Goal: Information Seeking & Learning: Check status

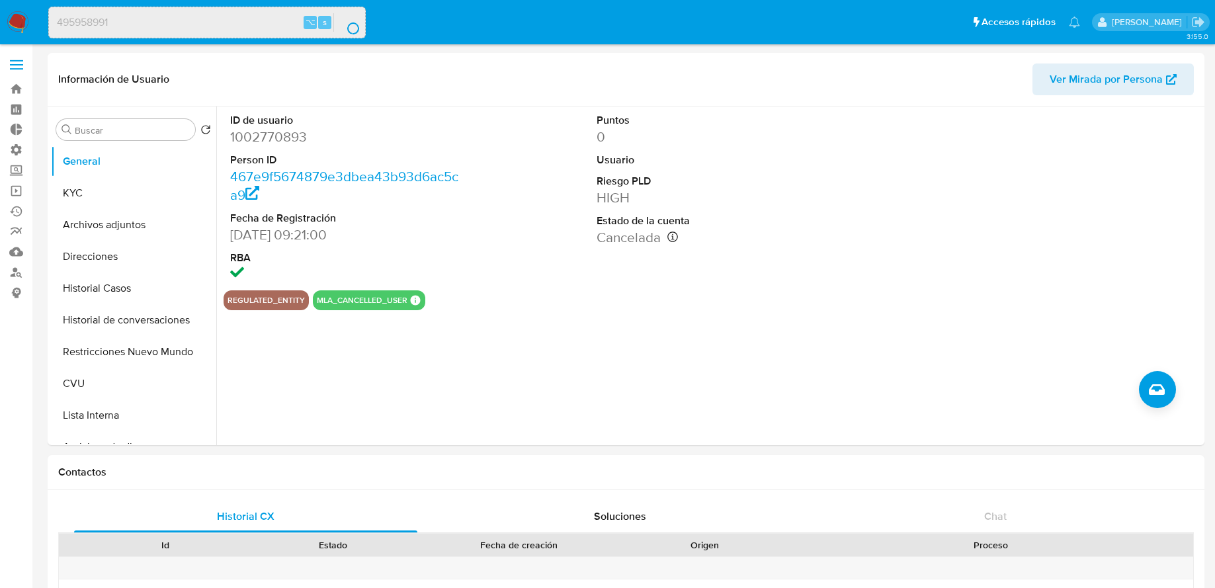
select select "10"
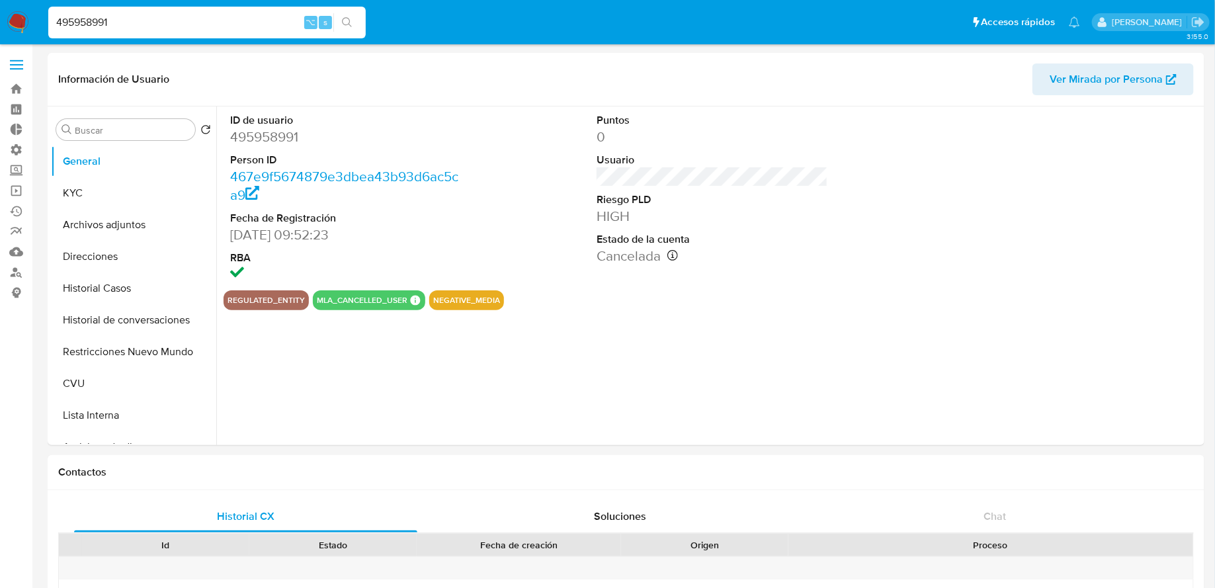
select select "10"
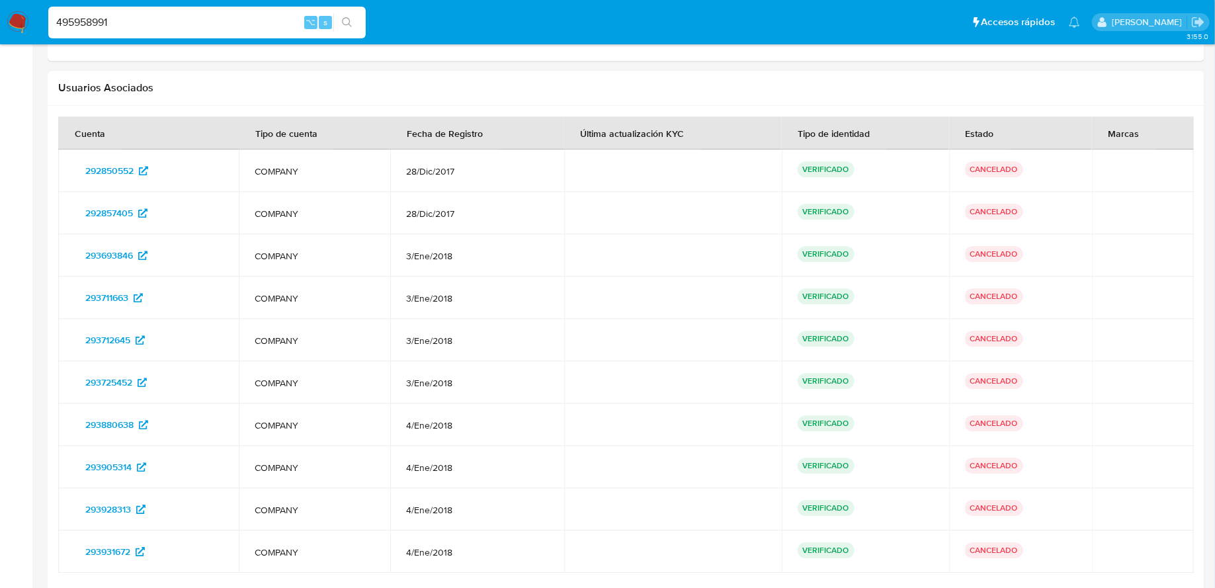
scroll to position [1683, 0]
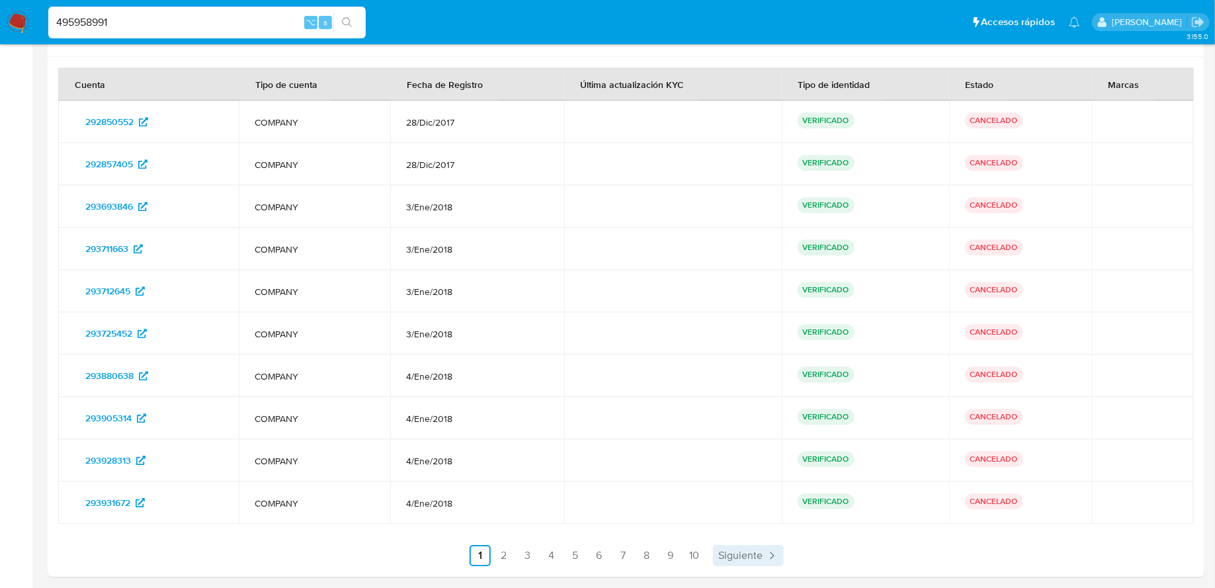
click at [731, 553] on span "Siguiente" at bounding box center [740, 555] width 44 height 11
click at [731, 553] on link "10" at bounding box center [730, 555] width 21 height 21
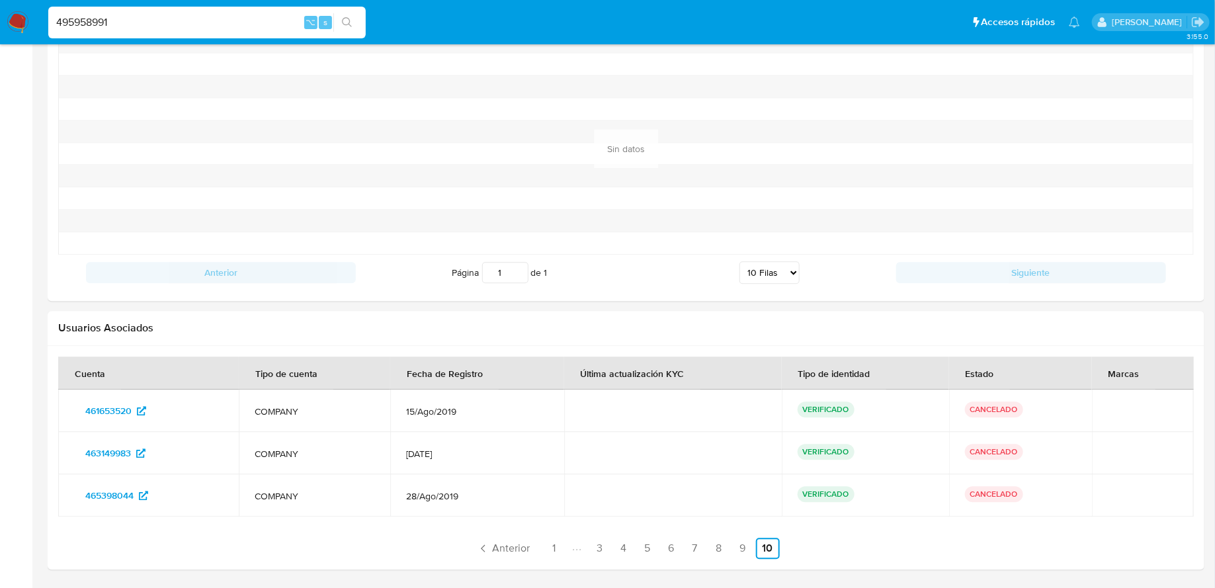
scroll to position [1386, 0]
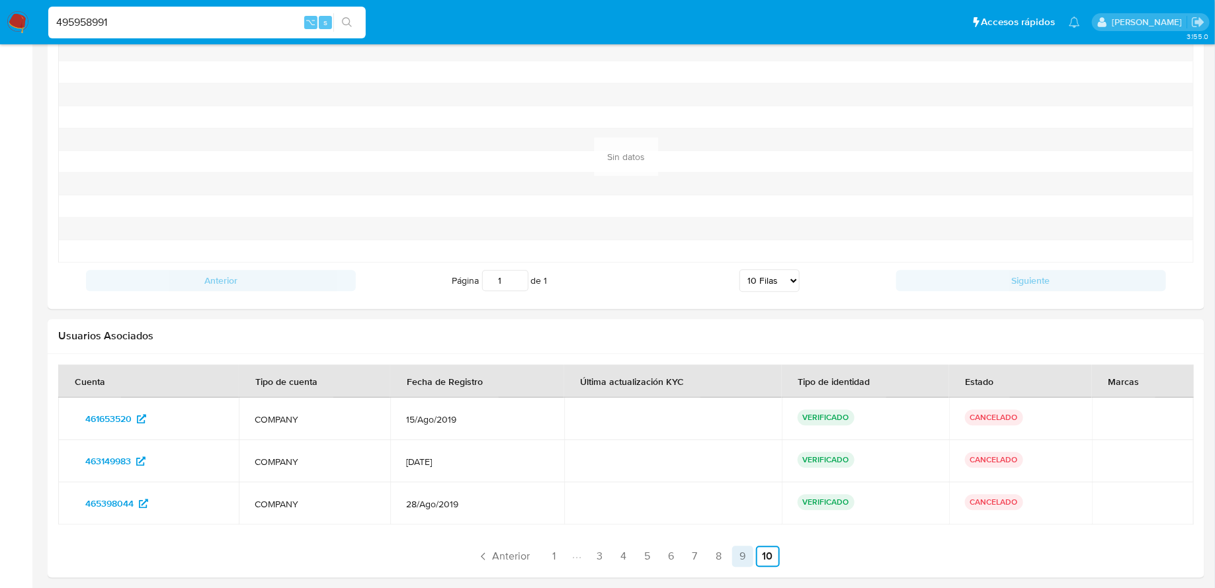
click at [736, 558] on link "9" at bounding box center [742, 556] width 21 height 21
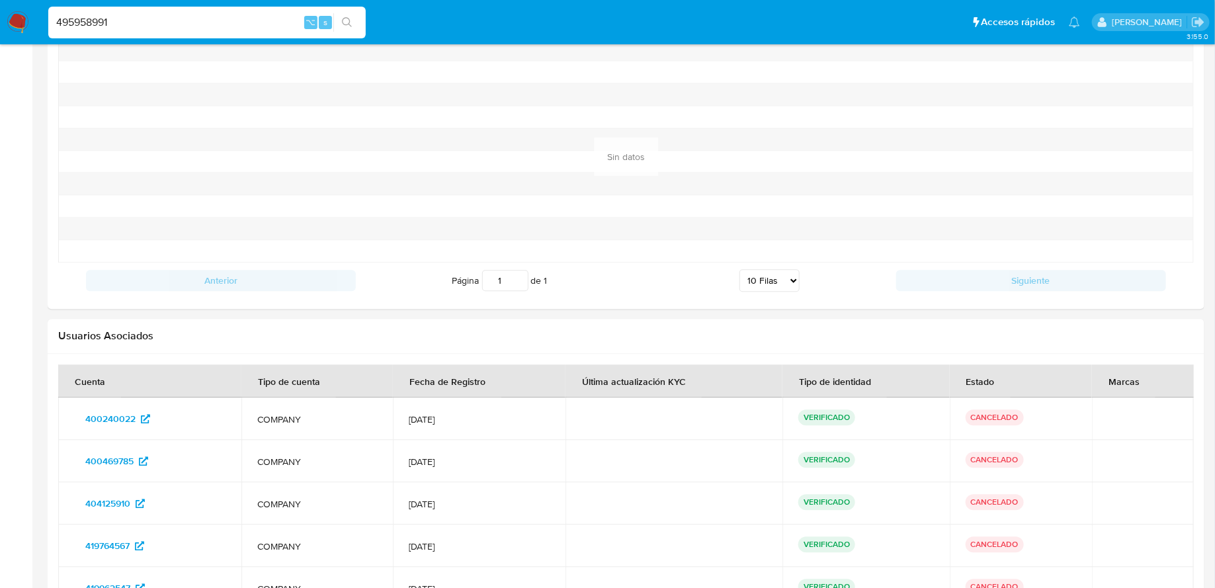
scroll to position [1683, 0]
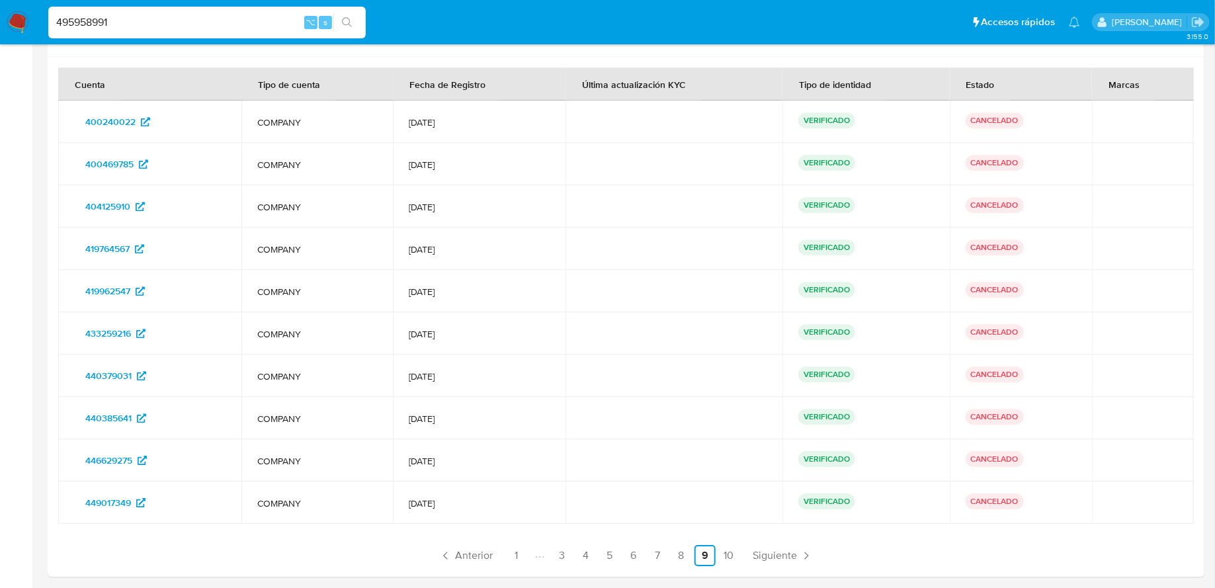
click at [275, 15] on input "495958991" at bounding box center [206, 22] width 317 height 17
paste input "2612033806"
type input "2612033806"
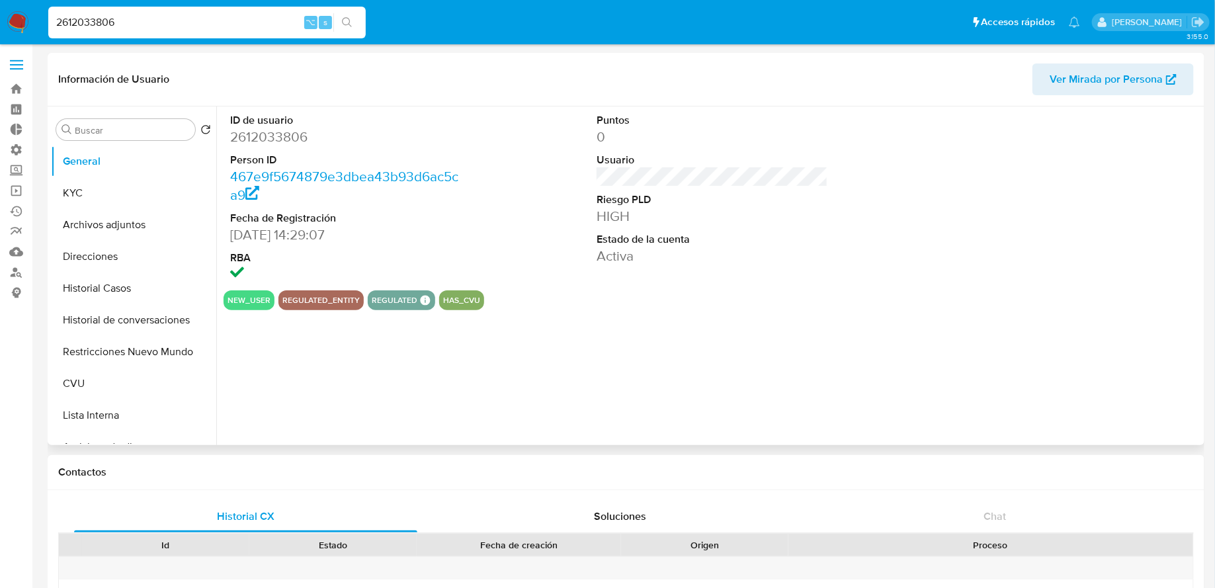
select select "10"
click at [134, 191] on button "KYC" at bounding box center [128, 193] width 155 height 32
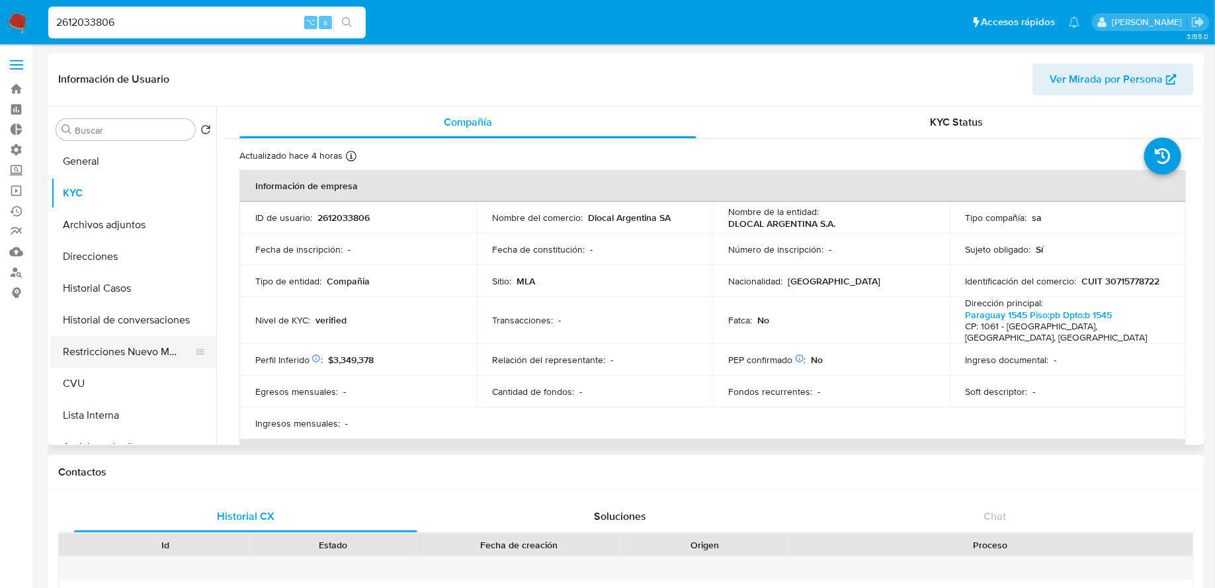
click at [140, 338] on button "Restricciones Nuevo Mundo" at bounding box center [128, 352] width 155 height 32
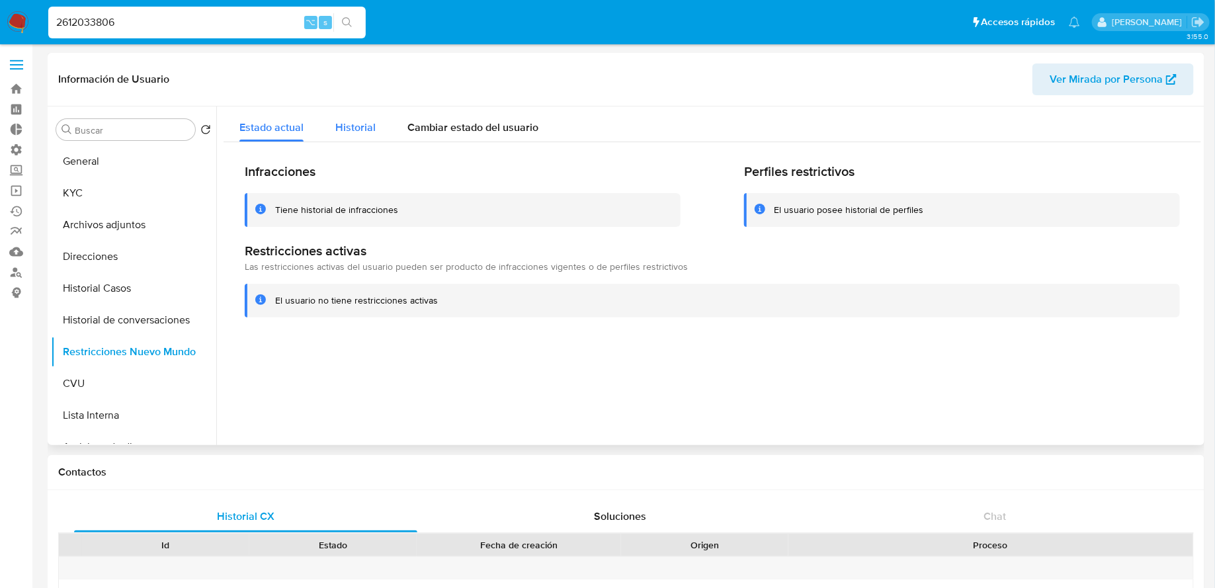
click at [348, 116] on div "Historial" at bounding box center [355, 123] width 40 height 35
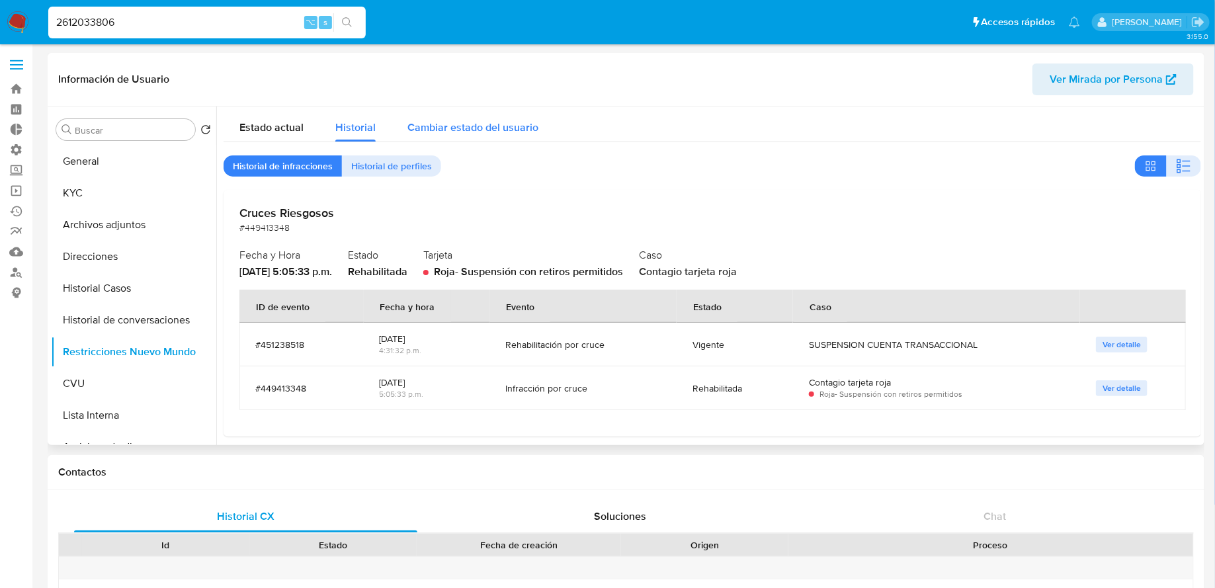
click at [437, 116] on div "Cambiar estado del usuario" at bounding box center [472, 123] width 131 height 35
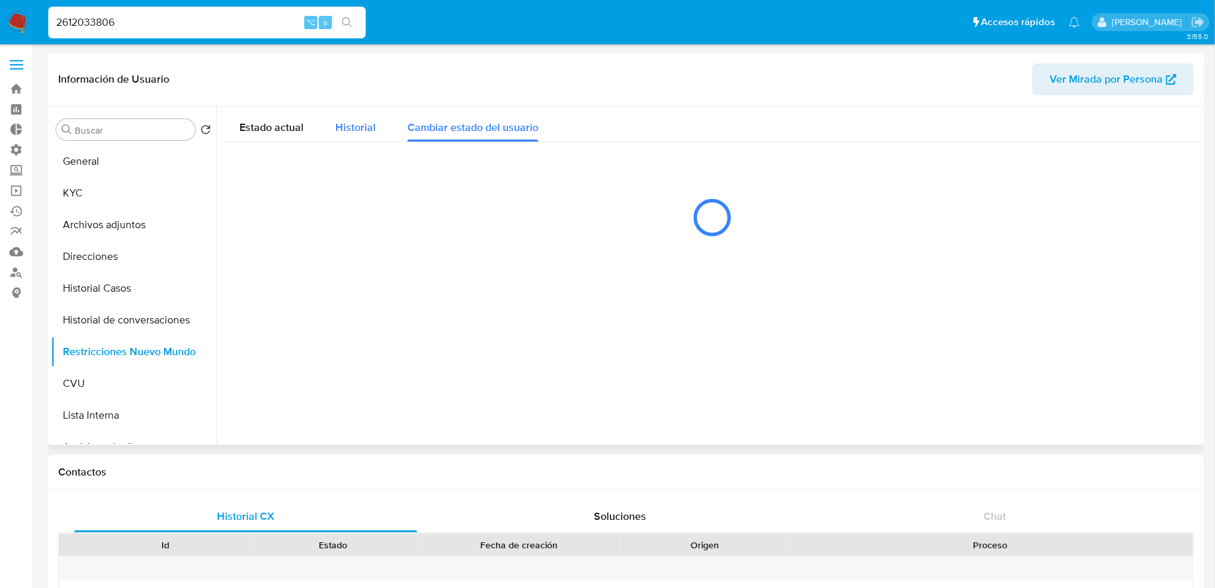
click at [366, 116] on div "Historial" at bounding box center [355, 123] width 40 height 35
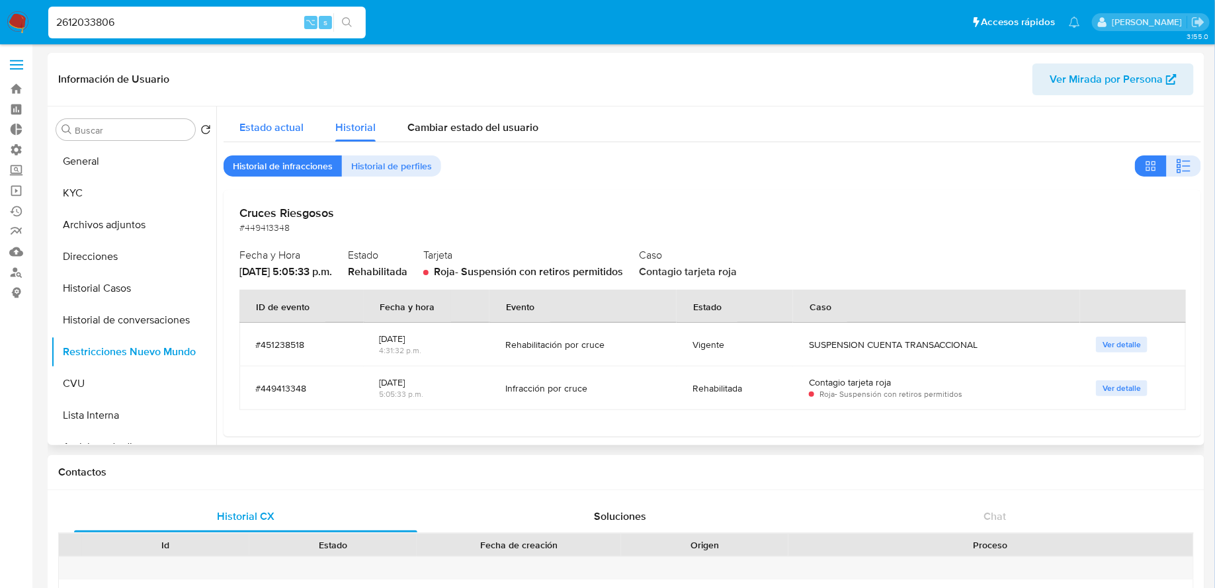
click at [270, 132] on span "Estado actual" at bounding box center [271, 127] width 64 height 15
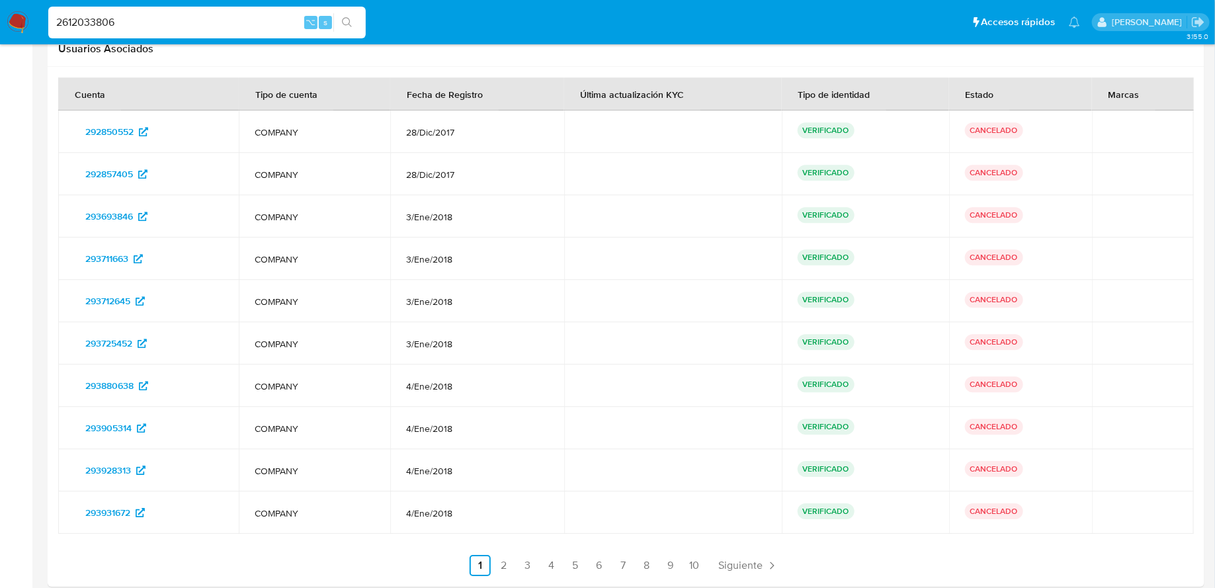
scroll to position [1683, 0]
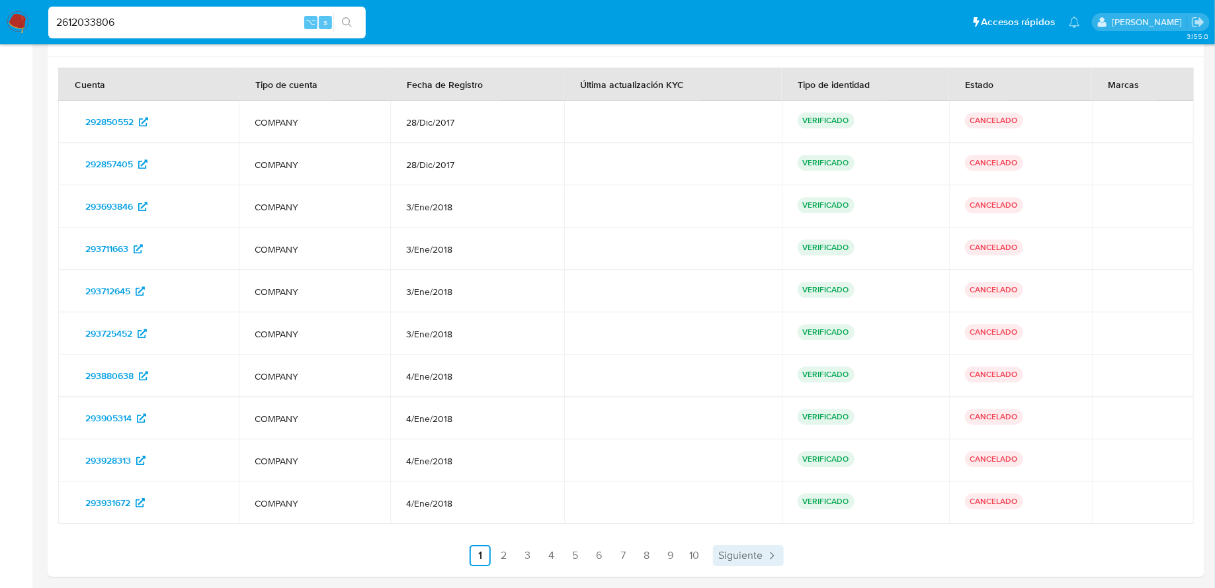
click at [759, 550] on span "Siguiente" at bounding box center [740, 555] width 44 height 11
click at [771, 550] on span "Siguiente" at bounding box center [776, 555] width 44 height 11
click at [775, 550] on span "Siguiente" at bounding box center [776, 555] width 44 height 11
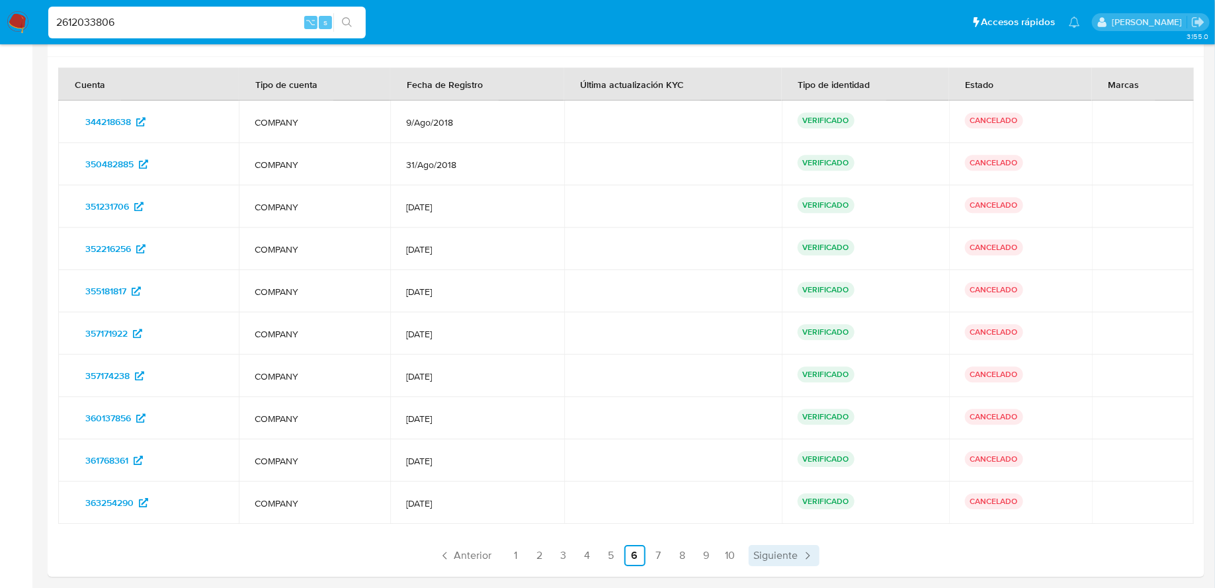
click at [775, 550] on span "Siguiente" at bounding box center [776, 555] width 44 height 11
click at [775, 550] on span "Siguiente" at bounding box center [775, 555] width 44 height 11
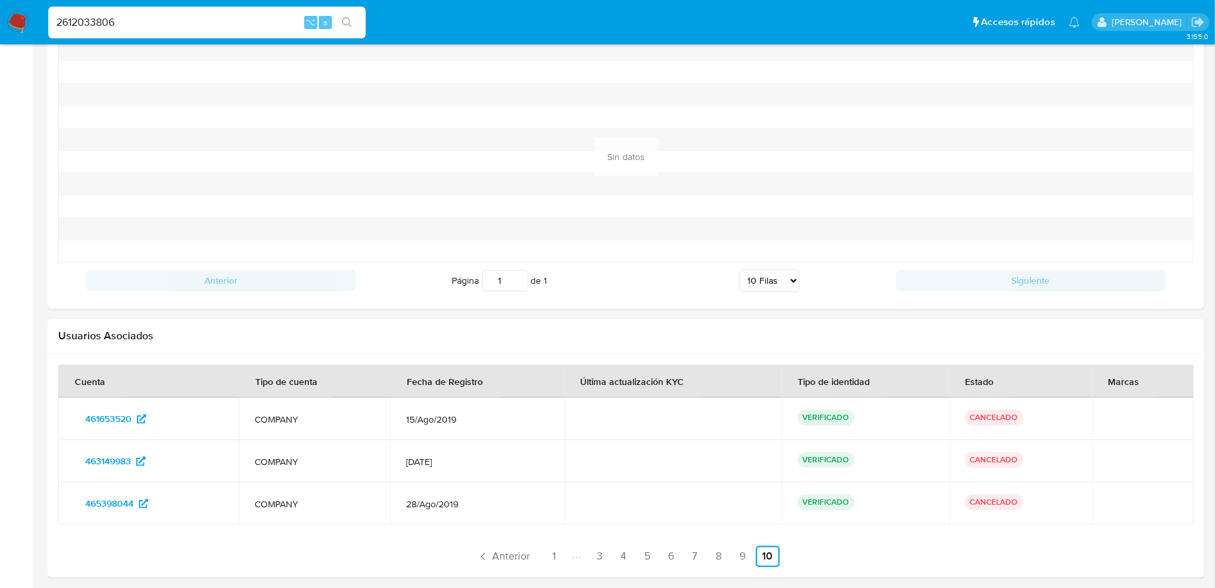
click at [775, 548] on link "10" at bounding box center [768, 556] width 24 height 21
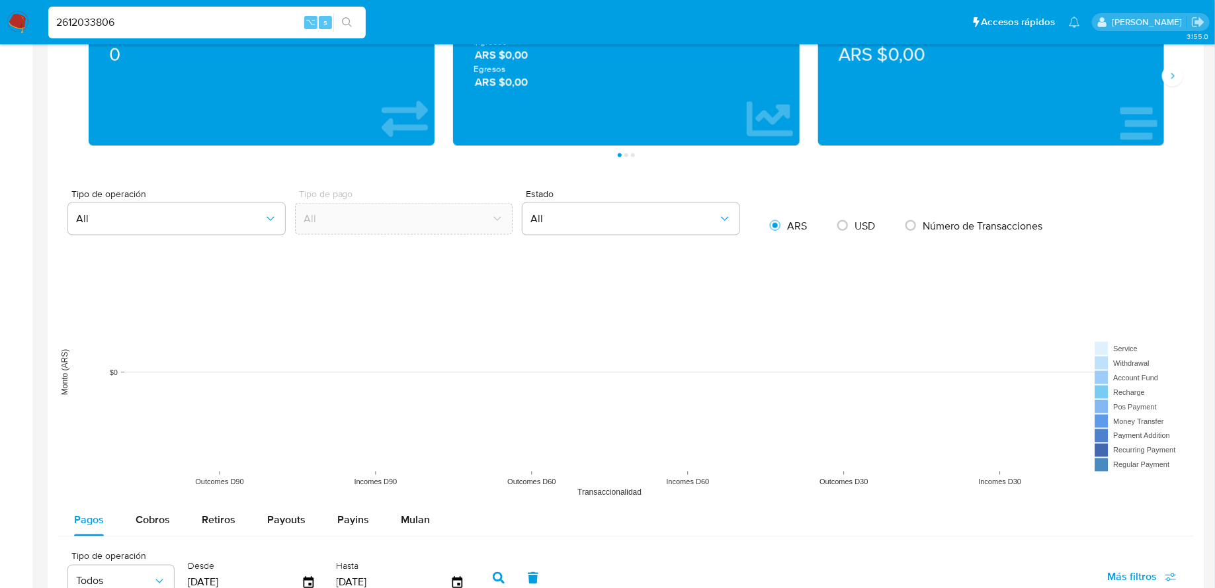
scroll to position [0, 0]
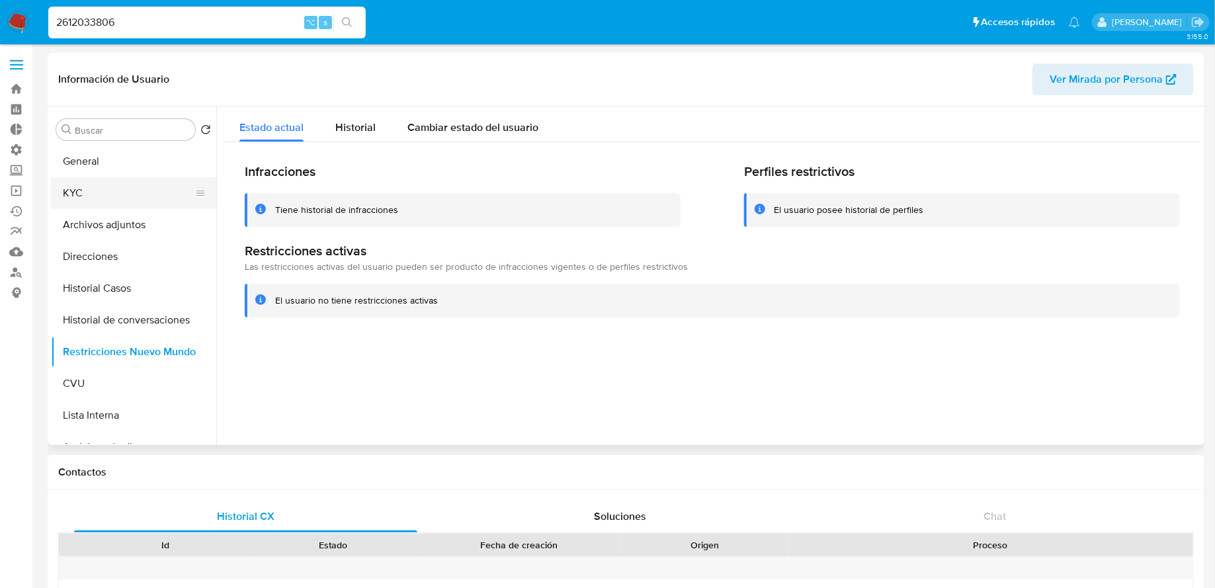
click at [92, 201] on button "KYC" at bounding box center [128, 193] width 155 height 32
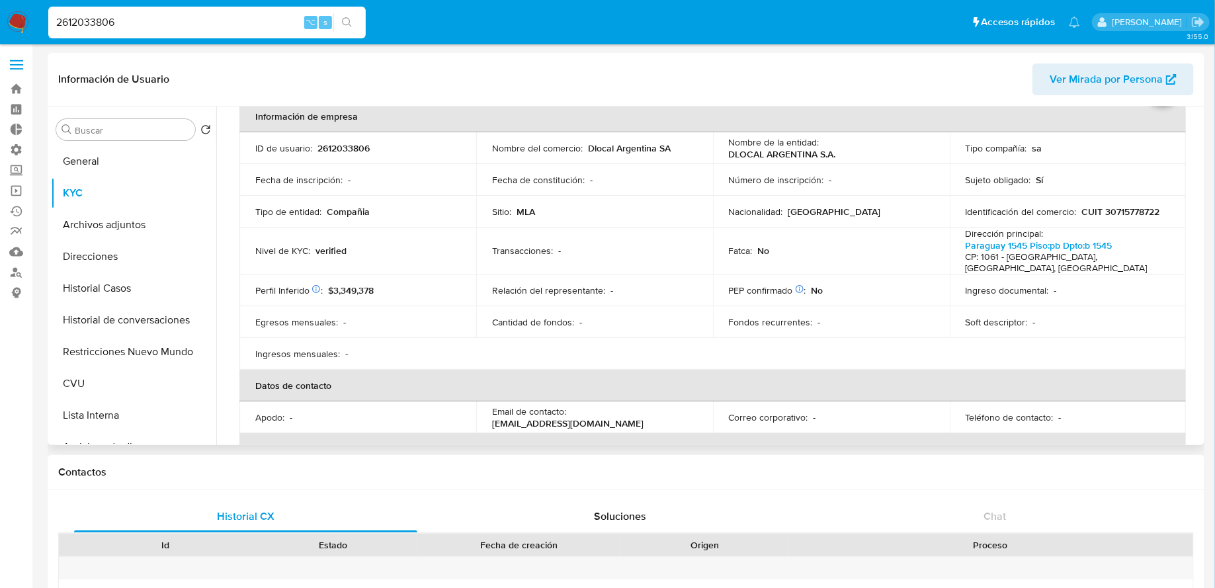
scroll to position [116, 0]
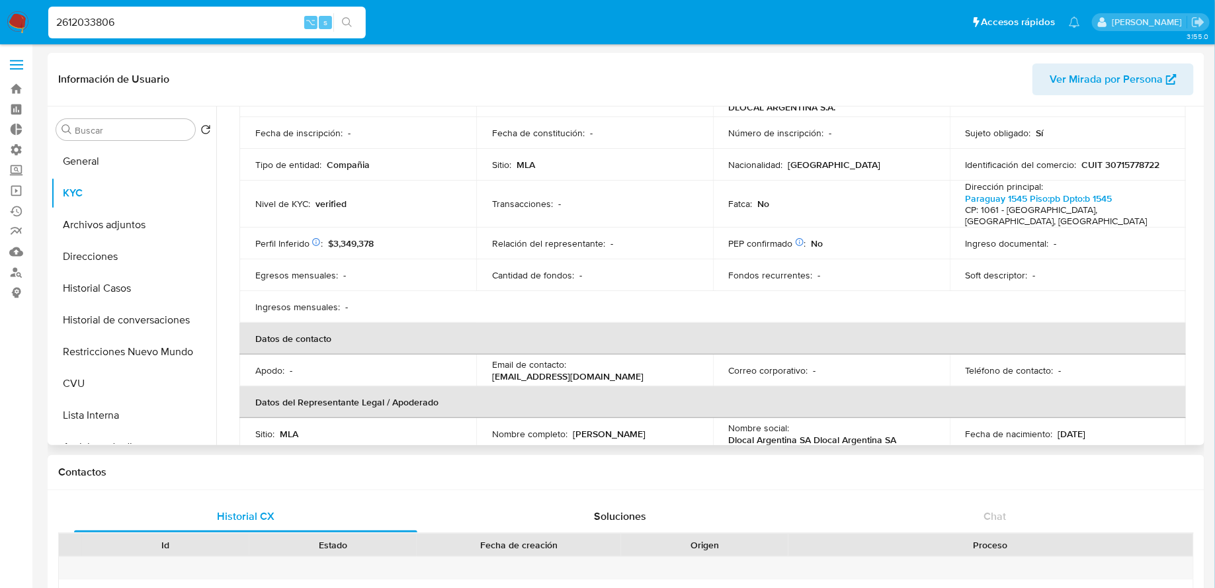
click at [1112, 162] on p "CUIT 30715778722" at bounding box center [1121, 165] width 78 height 12
copy p "30715778722"
click at [21, 268] on link "Buscador de personas" at bounding box center [78, 272] width 157 height 21
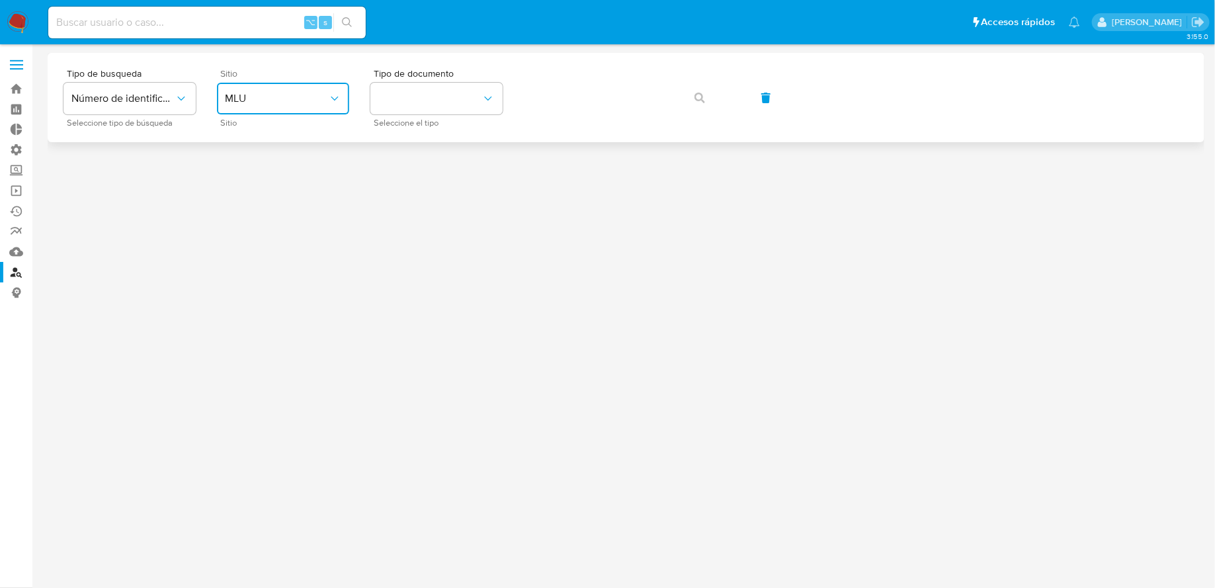
click at [280, 93] on span "MLU" at bounding box center [276, 98] width 103 height 13
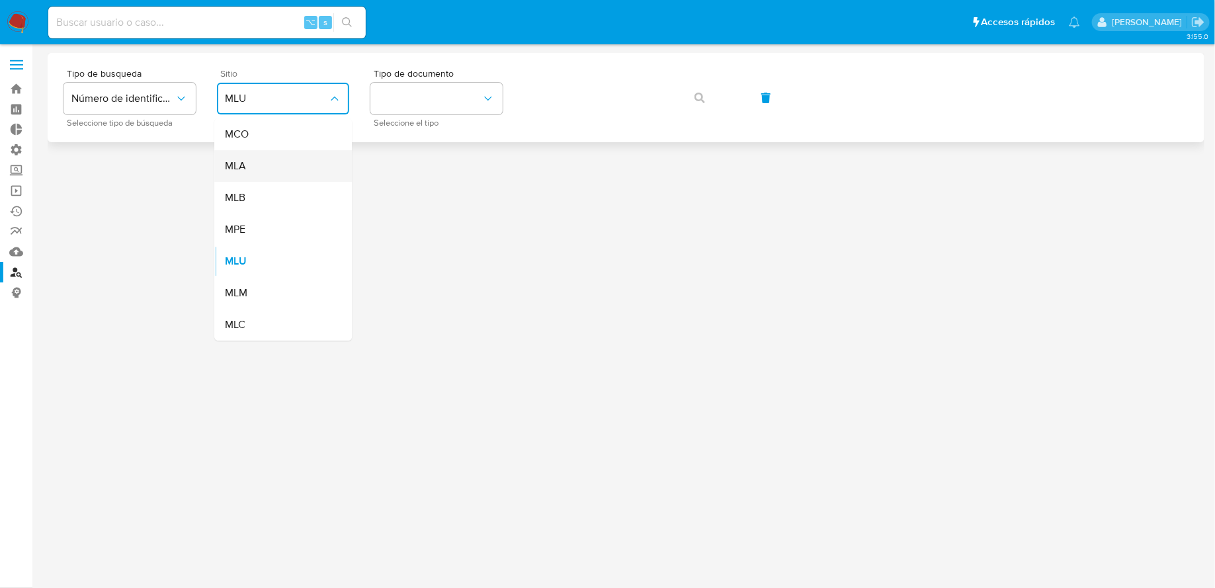
click at [276, 174] on div "MLA" at bounding box center [279, 166] width 108 height 32
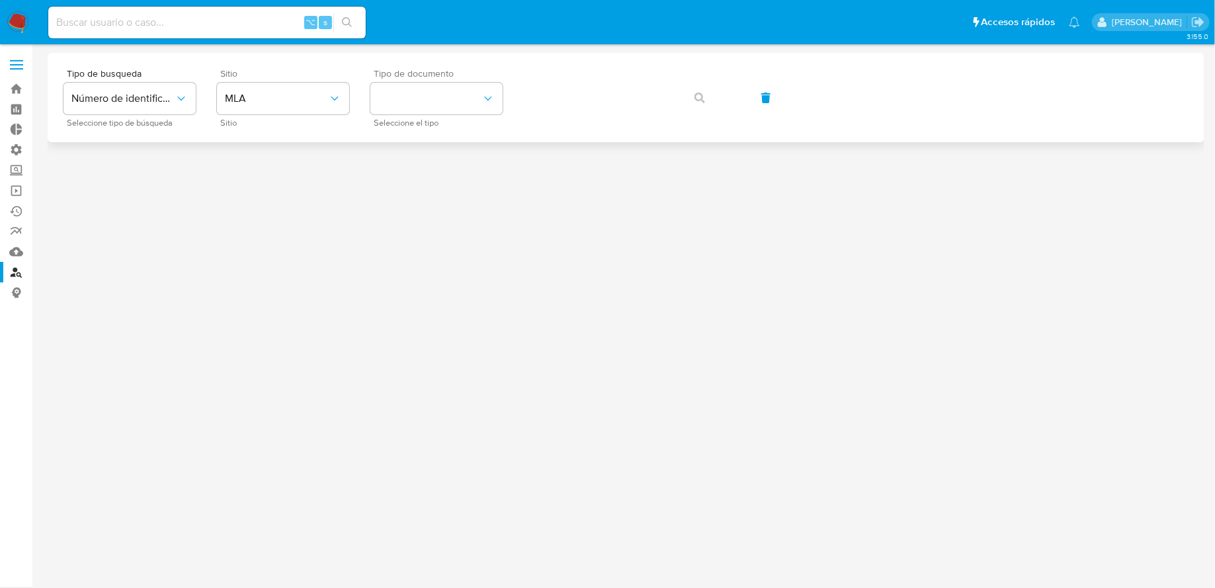
click at [444, 71] on span "Tipo de documento" at bounding box center [440, 73] width 132 height 9
click at [431, 91] on button "identificationType" at bounding box center [436, 99] width 132 height 32
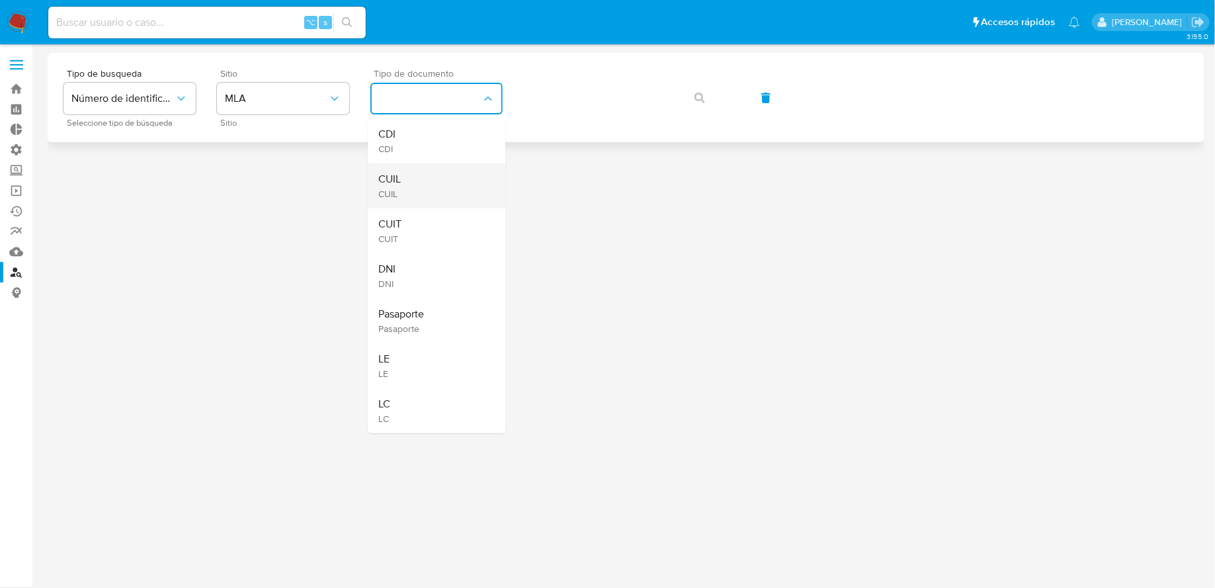
click at [433, 196] on div "CUIL CUIL" at bounding box center [432, 185] width 108 height 45
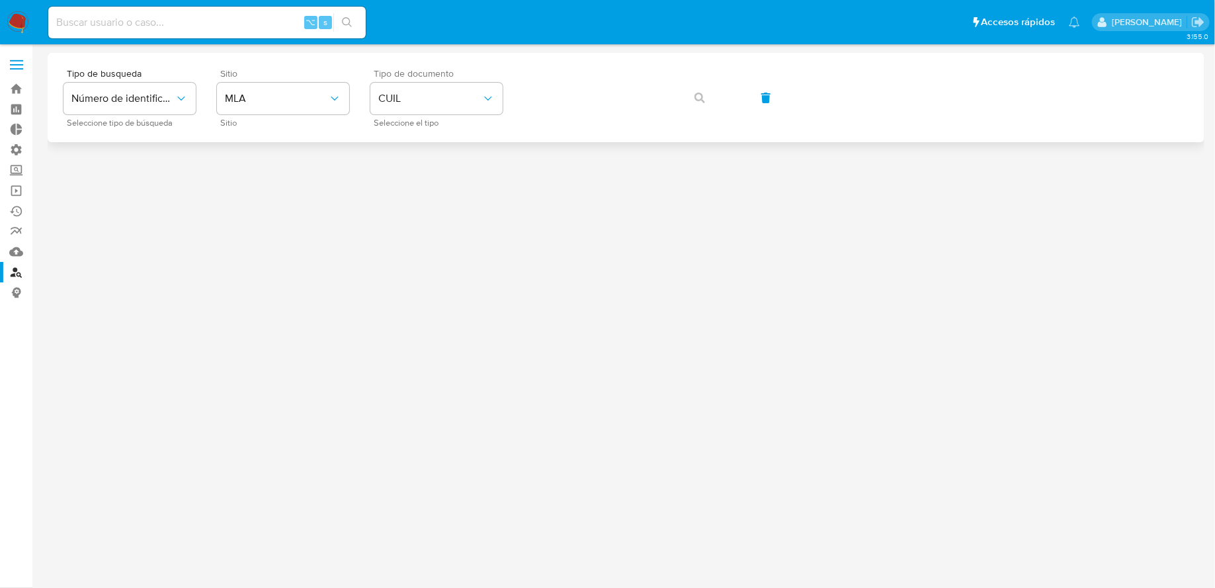
click at [597, 78] on div "Tipo de busqueda Número de identificación Seleccione tipo de búsqueda Sitio MLA…" at bounding box center [625, 98] width 1125 height 58
click at [692, 100] on button "button" at bounding box center [699, 98] width 45 height 32
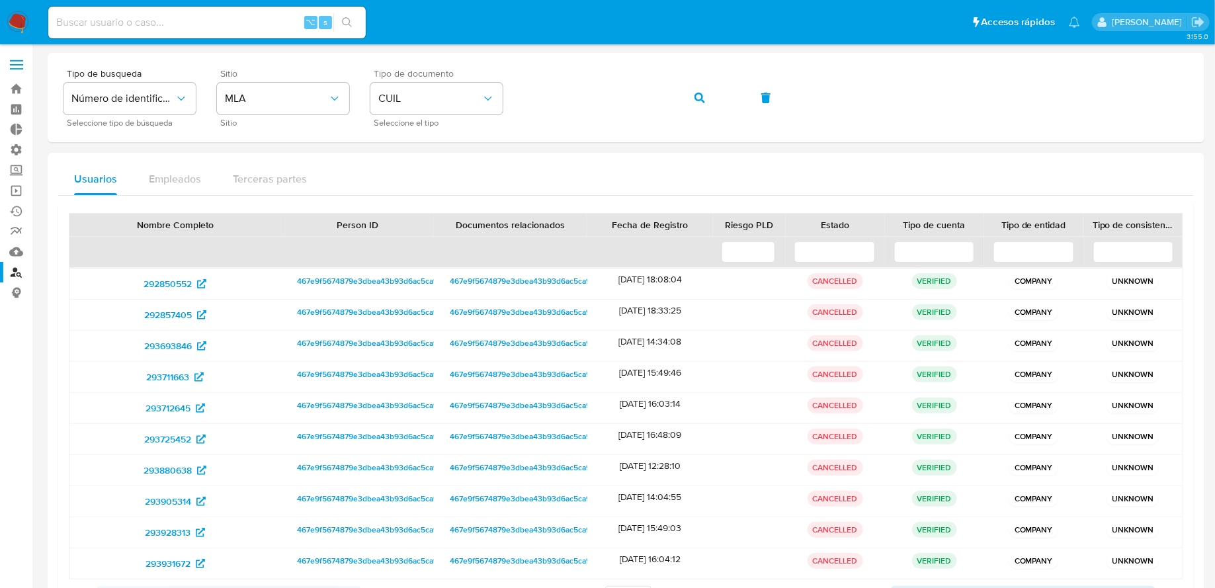
scroll to position [62, 0]
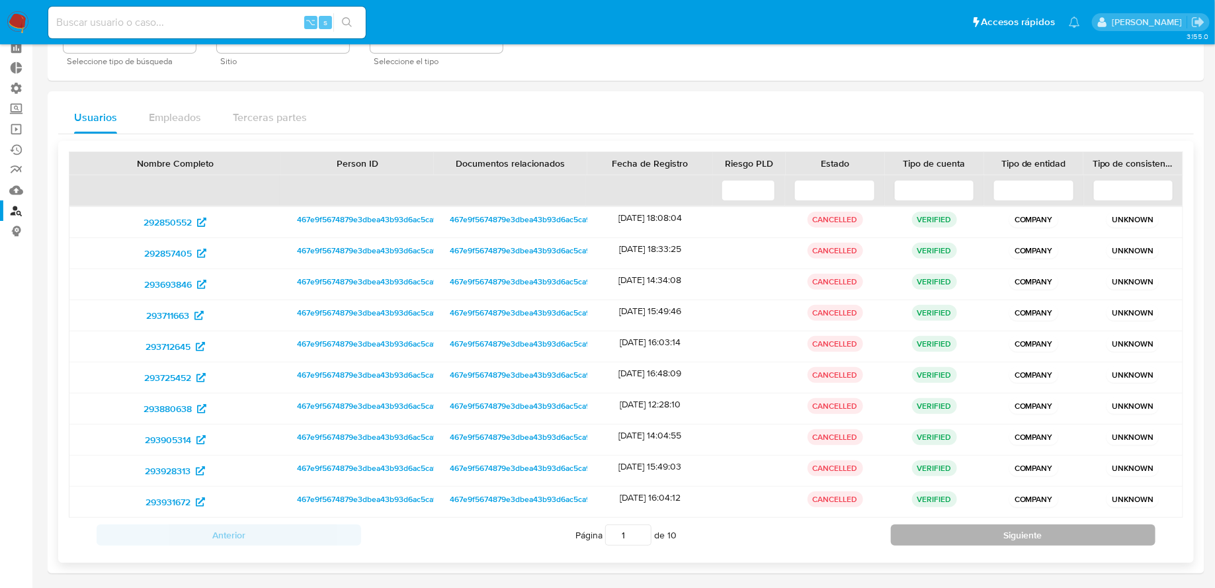
click at [945, 530] on button "Siguiente" at bounding box center [1023, 534] width 265 height 21
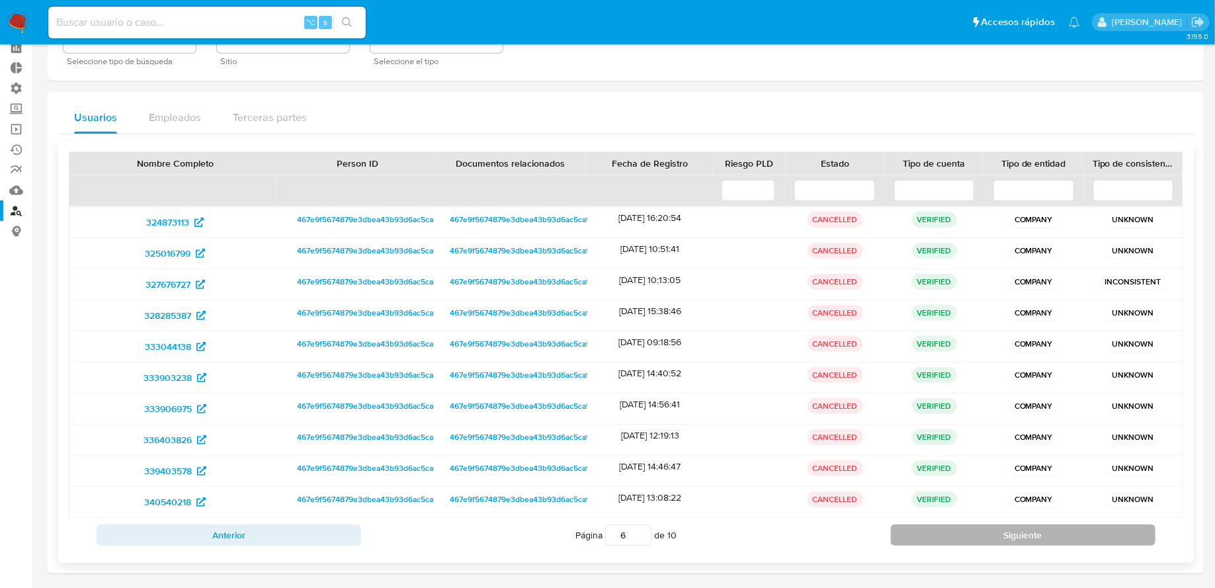
click at [945, 530] on button "Siguiente" at bounding box center [1023, 534] width 265 height 21
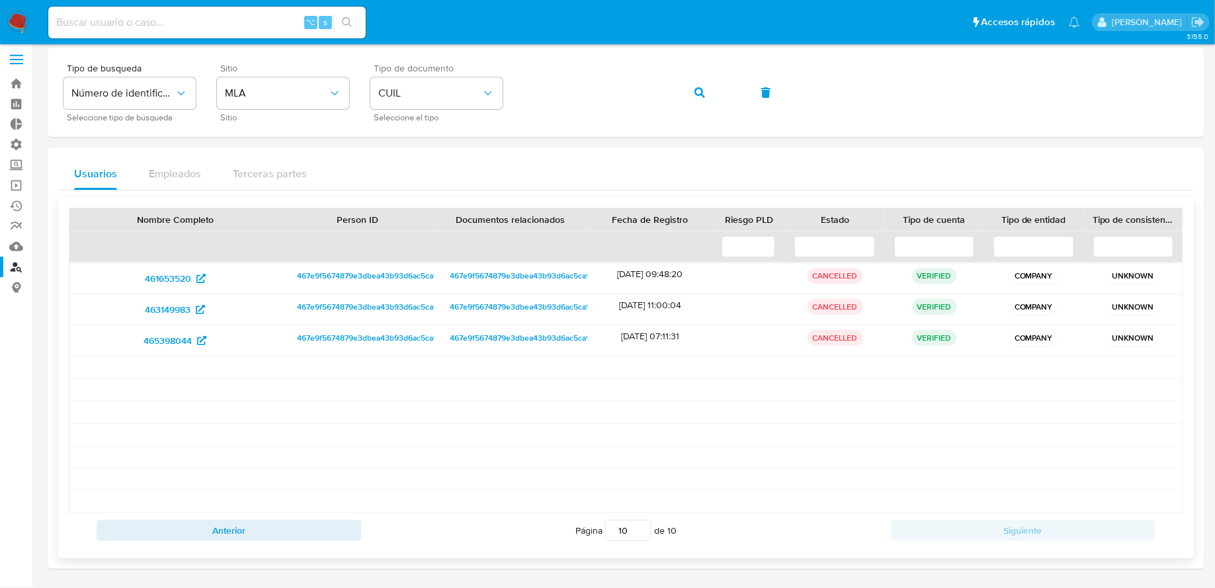
scroll to position [1, 0]
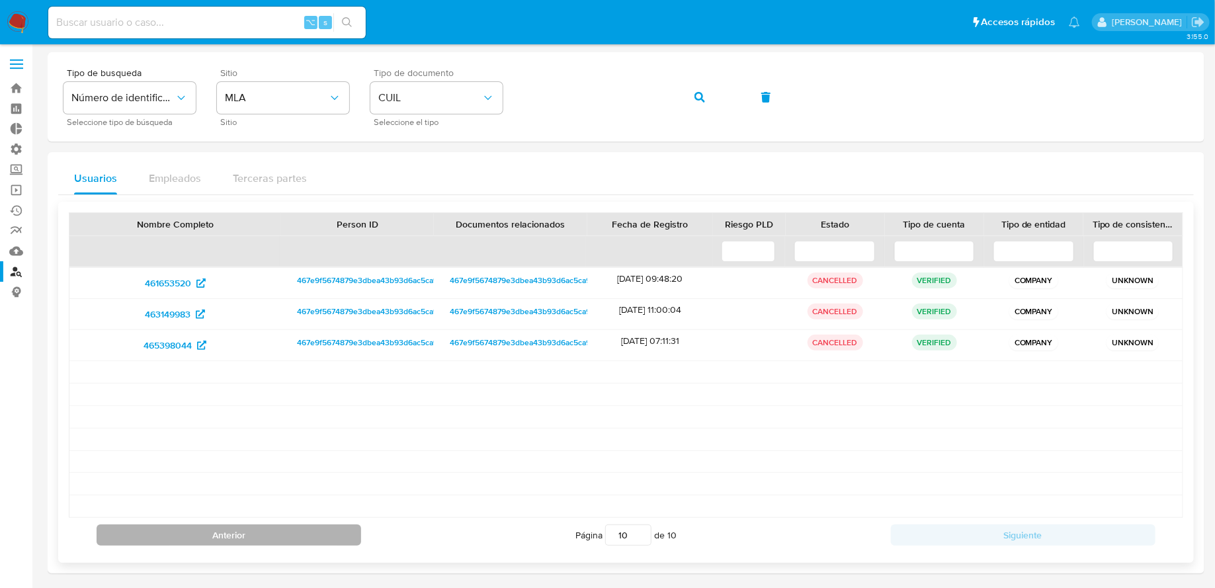
click at [247, 526] on button "Anterior" at bounding box center [229, 534] width 265 height 21
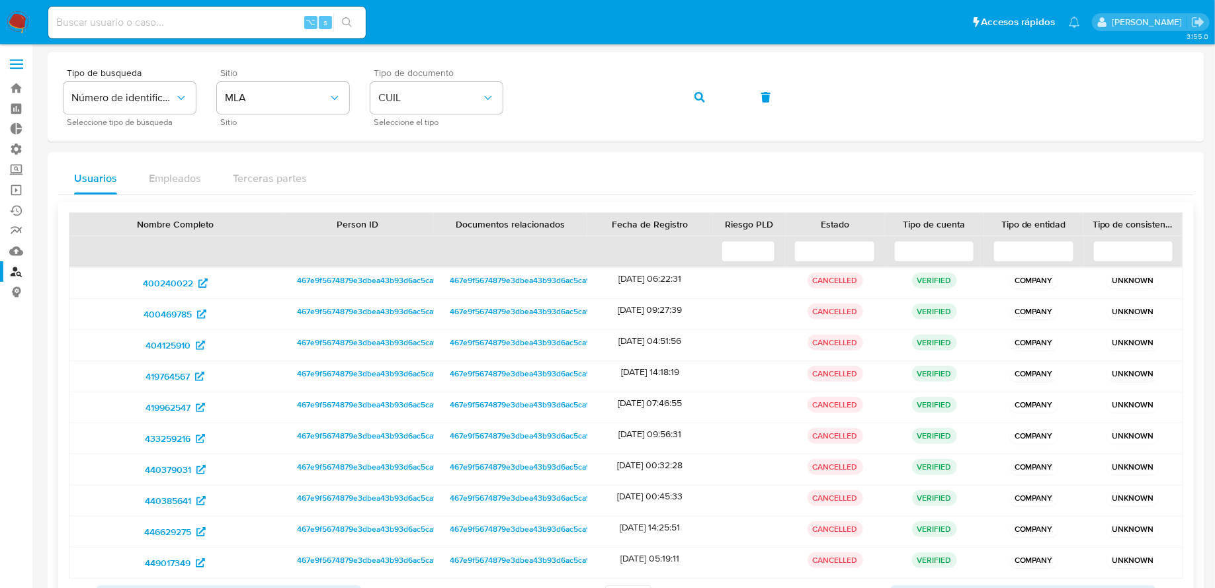
scroll to position [62, 0]
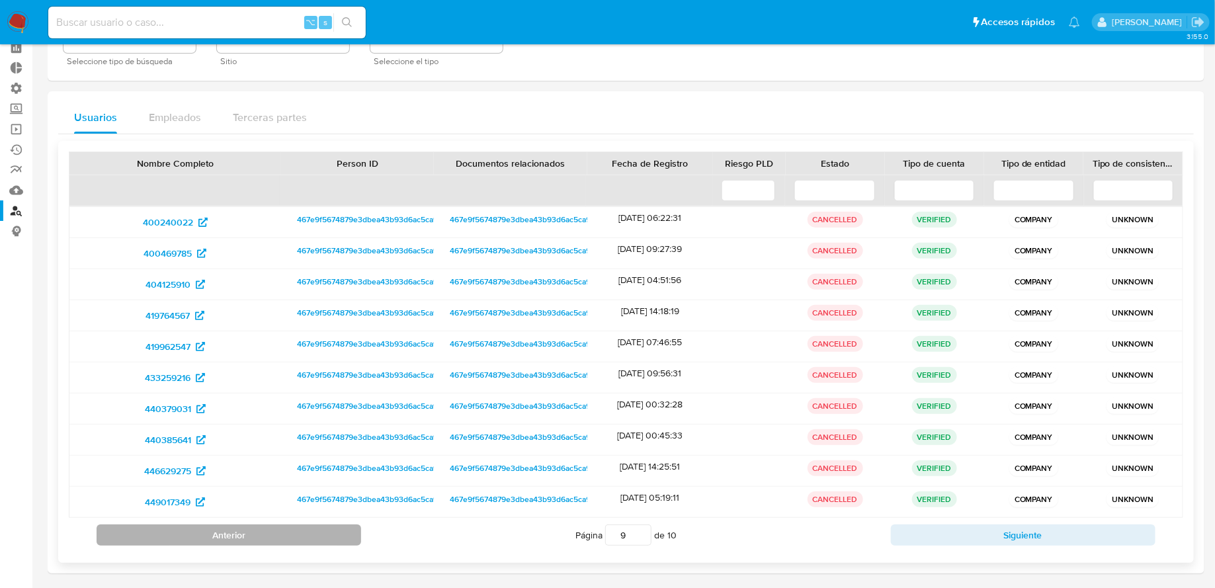
click at [246, 531] on button "Anterior" at bounding box center [229, 534] width 265 height 21
click at [263, 524] on button "Anterior" at bounding box center [229, 534] width 265 height 21
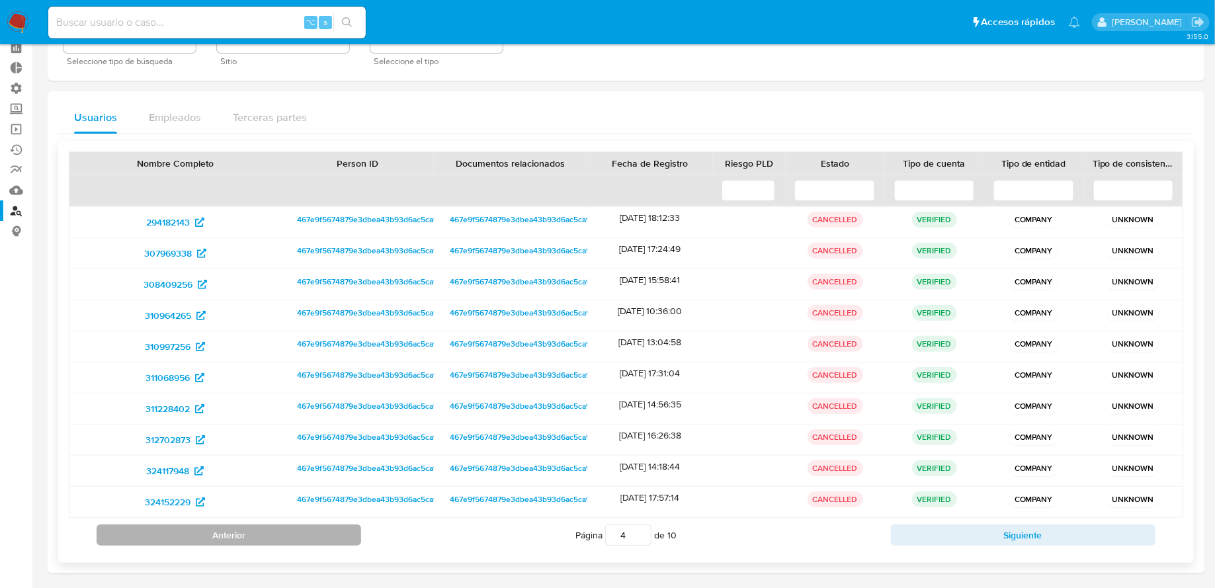
click at [263, 524] on button "Anterior" at bounding box center [229, 534] width 265 height 21
type input "1"
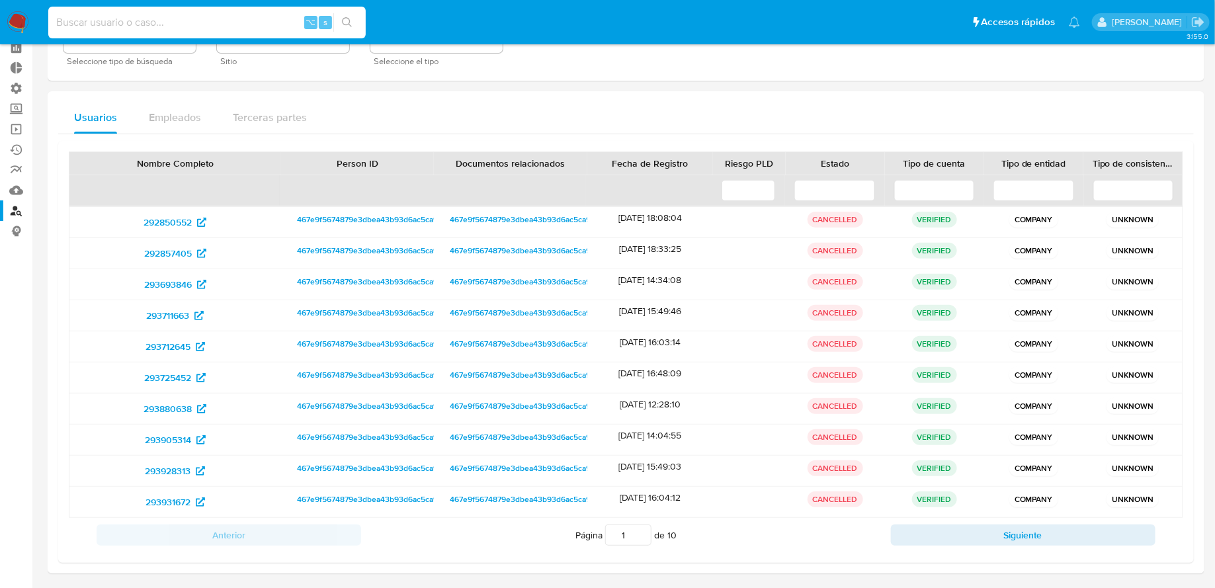
click at [220, 26] on input at bounding box center [206, 22] width 317 height 17
paste input "8TCSZRn6KRVt22eKrOQD5boG"
type input "8TCSZRn6KRVt22eKrOQD5boG"
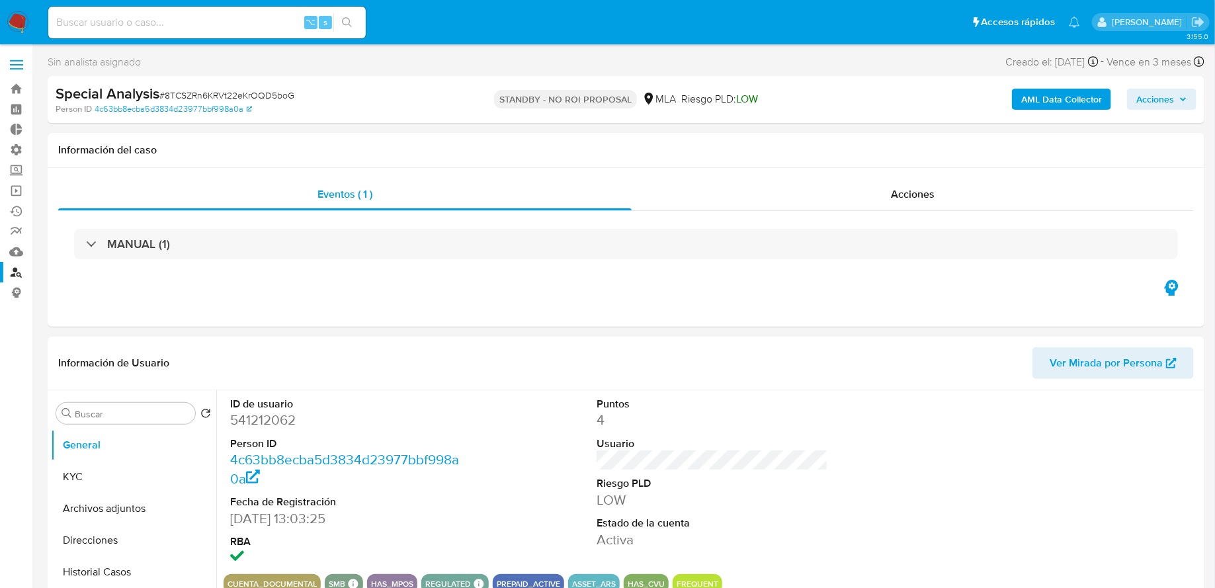
click at [17, 16] on img at bounding box center [18, 22] width 22 height 22
select select "10"
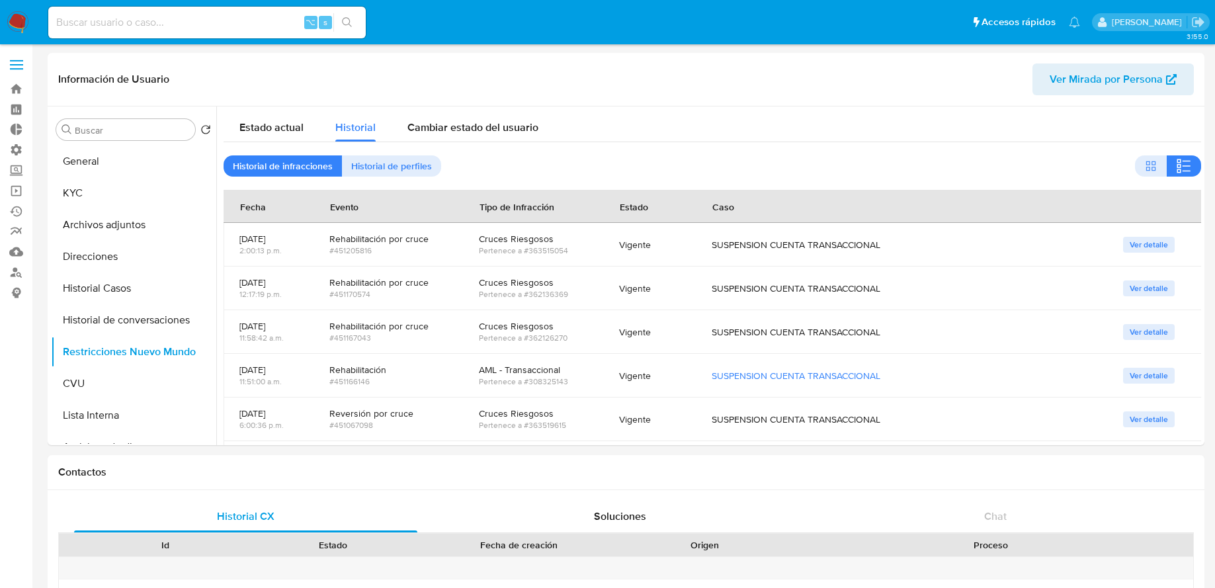
select select "10"
click at [96, 26] on input at bounding box center [206, 22] width 317 height 17
paste input "EG20250613072305"
type input "EG20250613072305"
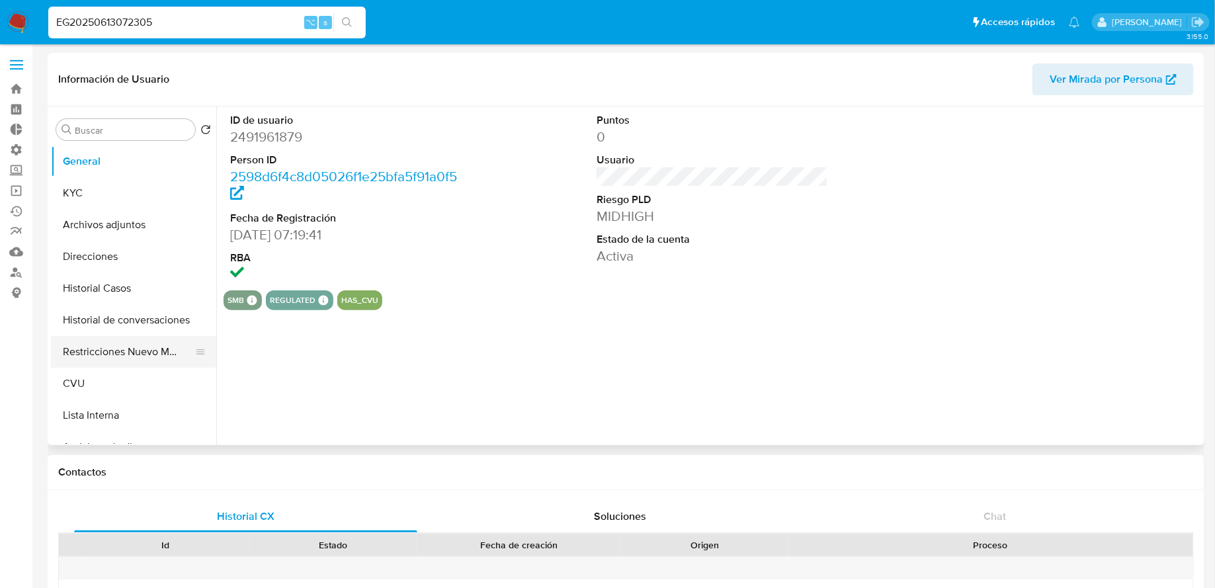
select select "10"
click at [124, 347] on button "Restricciones Nuevo Mundo" at bounding box center [128, 352] width 155 height 32
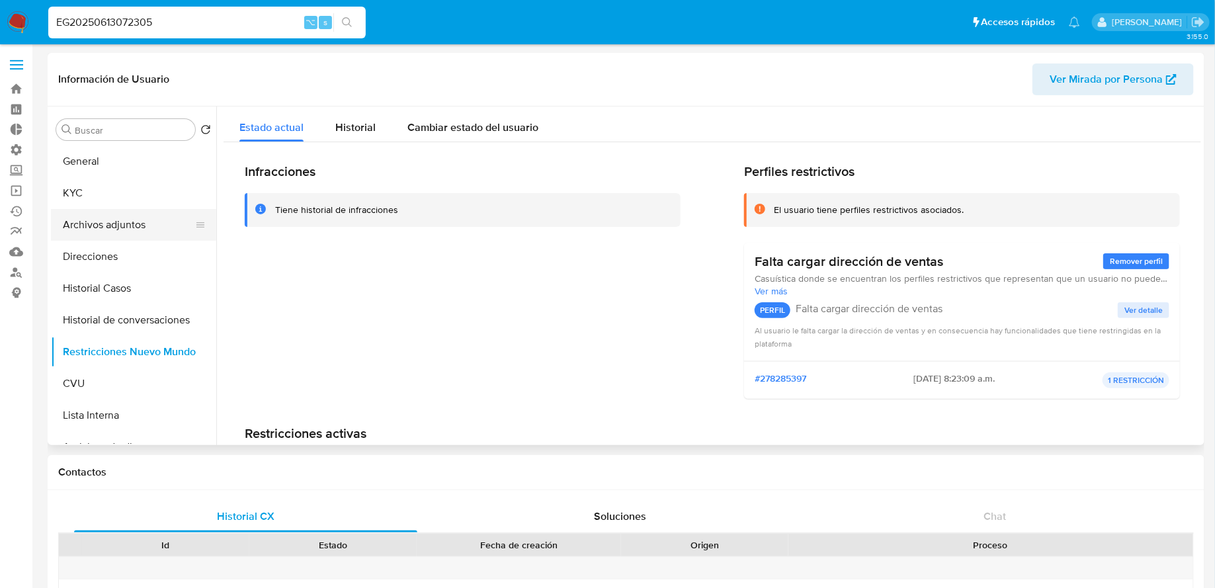
click at [97, 220] on button "Archivos adjuntos" at bounding box center [128, 225] width 155 height 32
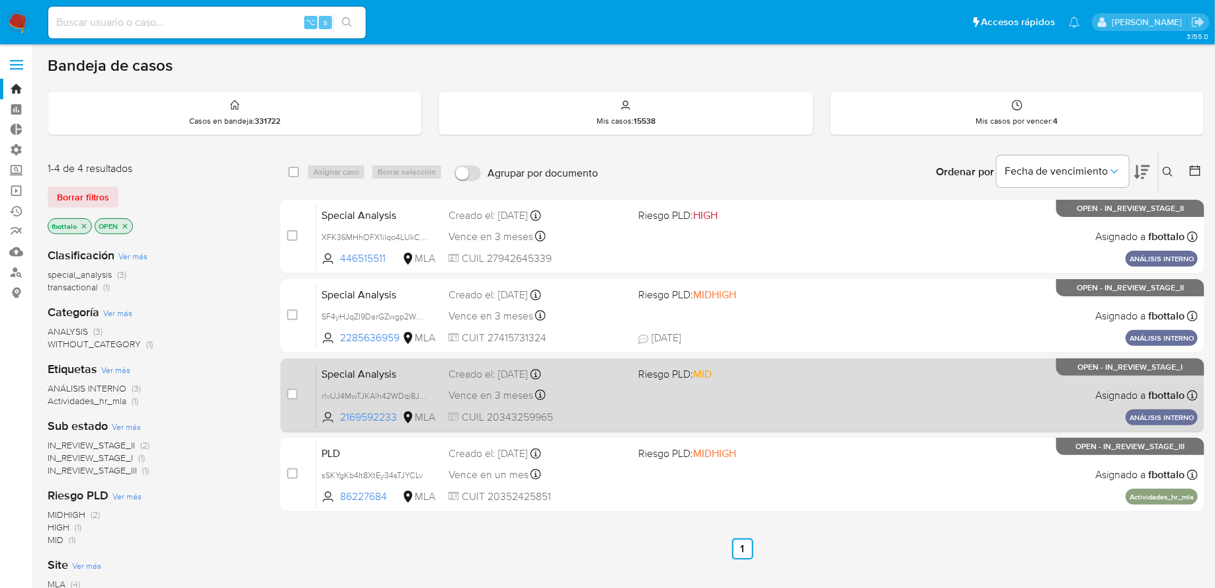
click at [628, 372] on div "Special Analysis rIvUJ4MwTJKAlh42WDqi8JhD 2169592233 MLA Riesgo PLD: MID Creado…" at bounding box center [757, 395] width 882 height 67
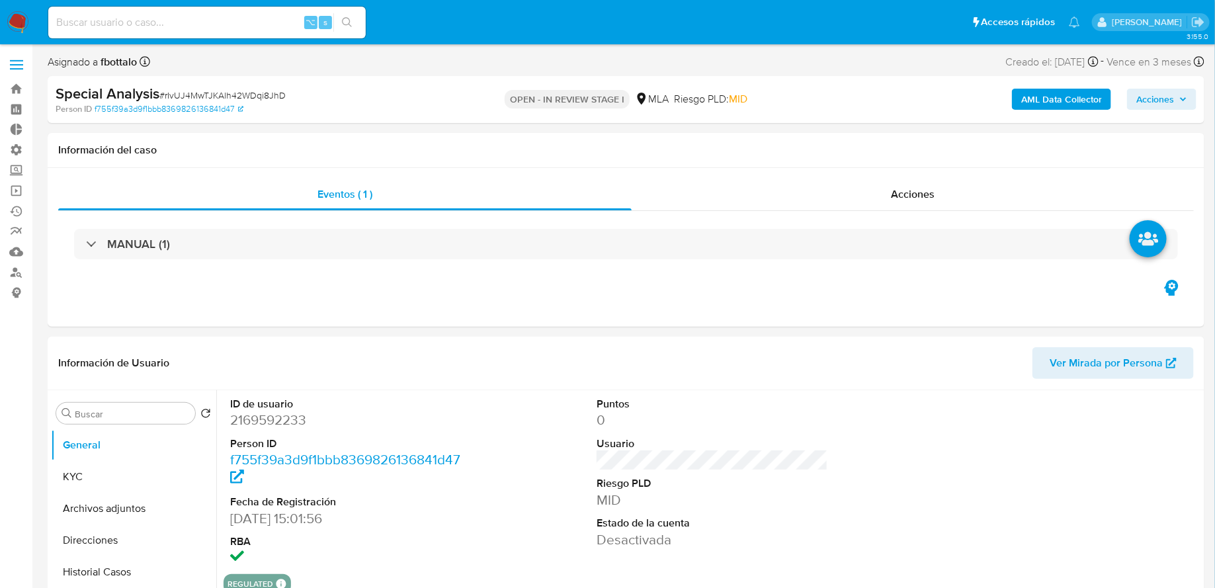
select select "10"
click at [946, 190] on div "Acciones" at bounding box center [913, 195] width 562 height 32
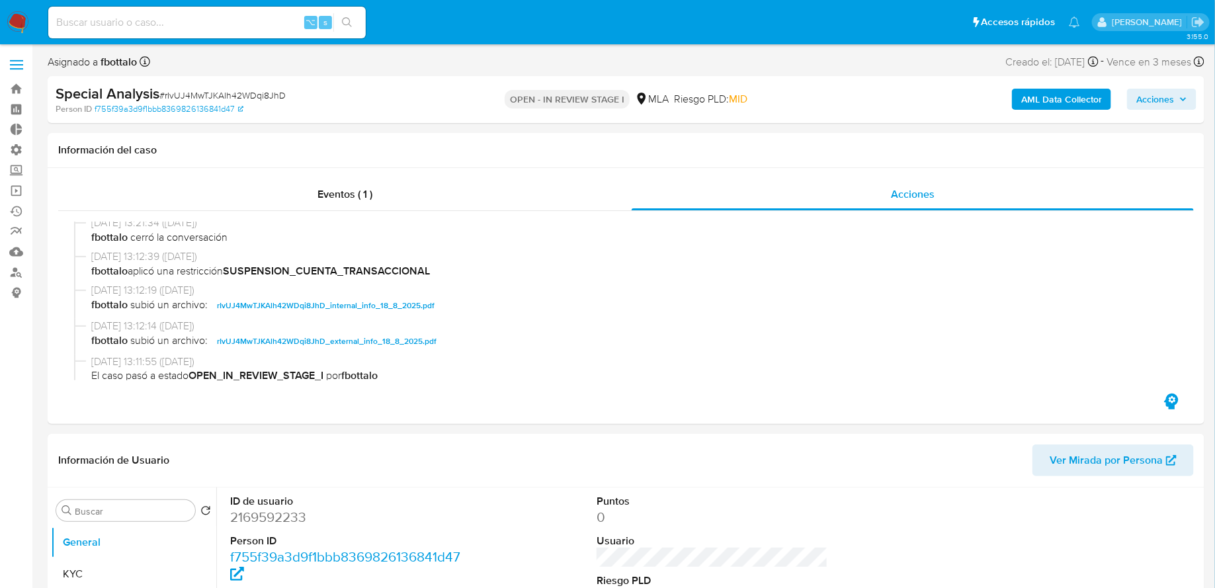
click at [1165, 95] on span "Acciones" at bounding box center [1155, 99] width 38 height 21
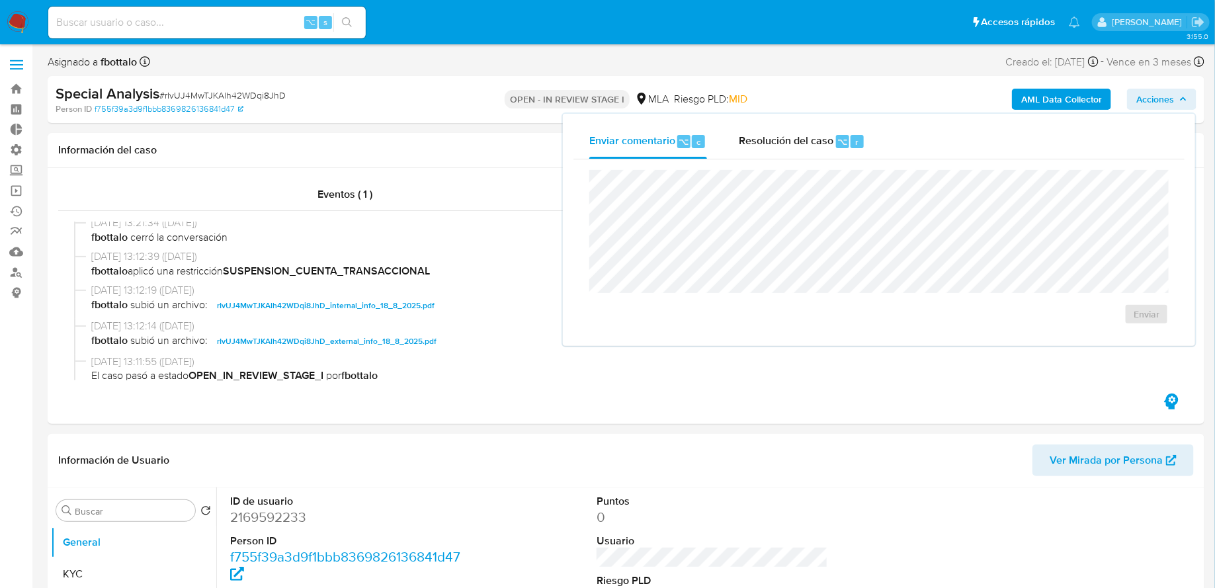
drag, startPoint x: 719, startPoint y: 99, endPoint x: 718, endPoint y: 106, distance: 7.3
click at [718, 99] on span "Riesgo PLD: MID" at bounding box center [710, 99] width 73 height 15
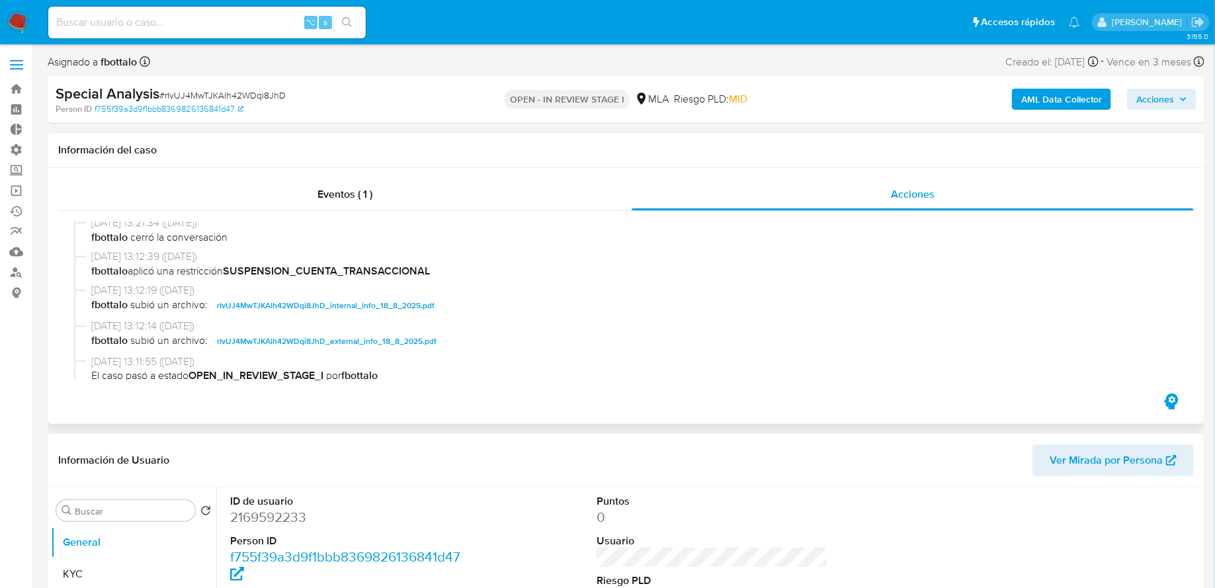
click at [757, 138] on div "Información del caso" at bounding box center [626, 150] width 1157 height 35
click at [1146, 104] on span "Acciones" at bounding box center [1155, 99] width 38 height 21
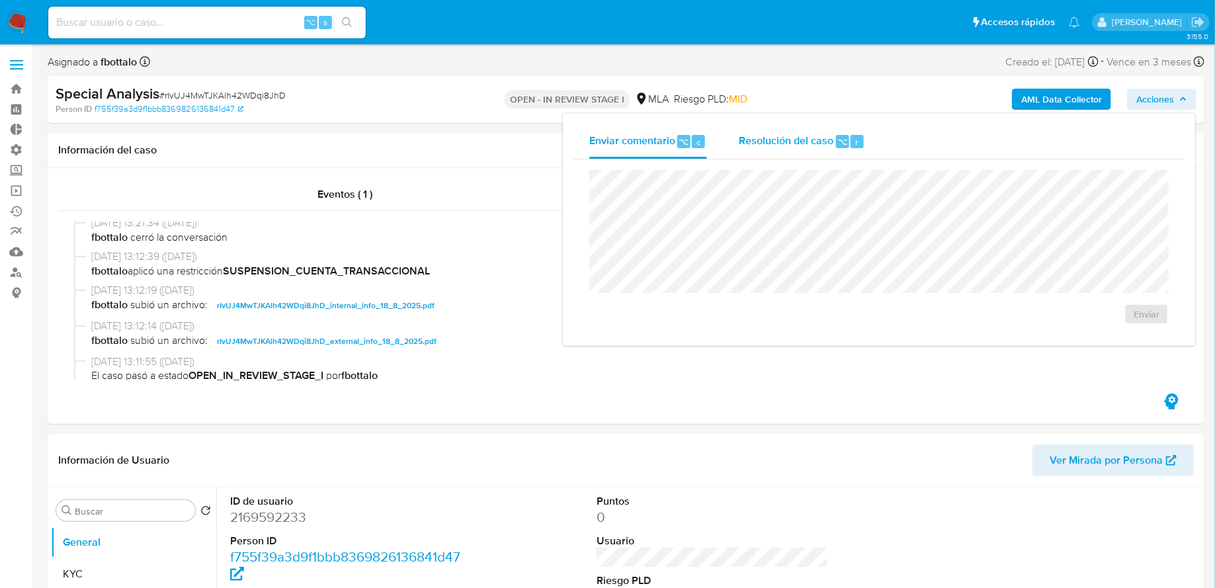
click at [843, 149] on div "Resolución del caso ⌥ r" at bounding box center [802, 141] width 126 height 34
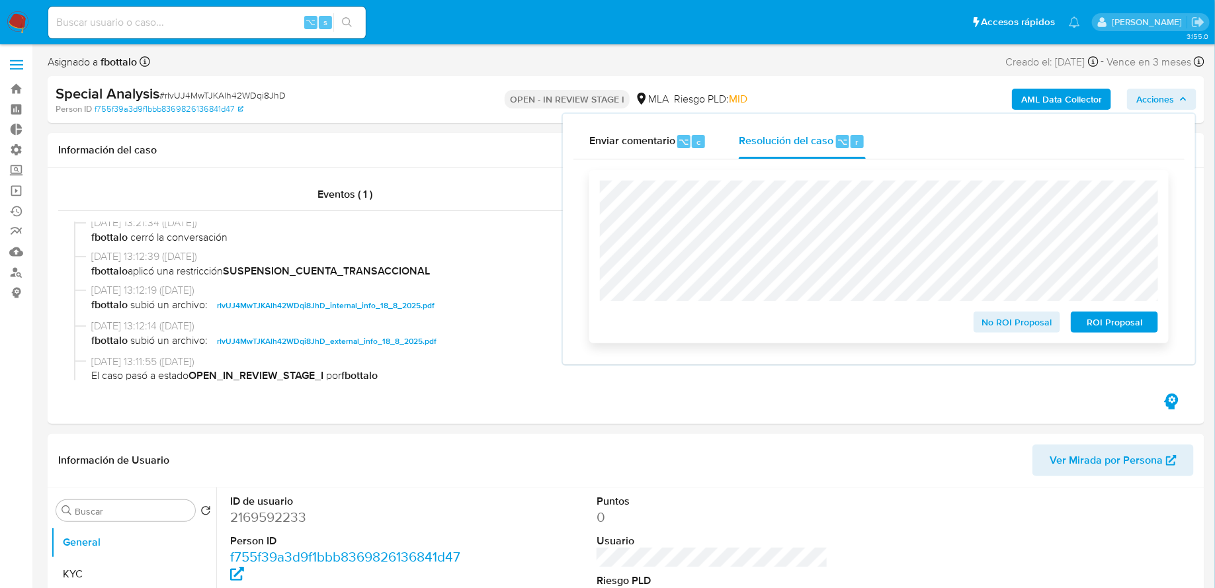
click at [1088, 331] on span "ROI Proposal" at bounding box center [1114, 322] width 69 height 19
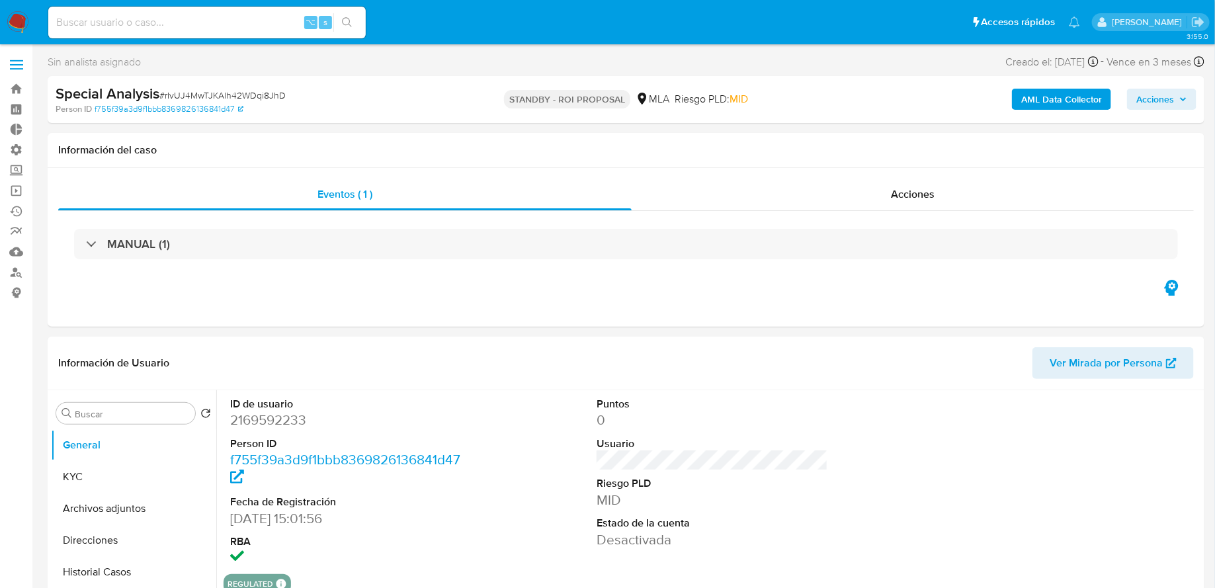
select select "10"
click at [159, 22] on input at bounding box center [206, 22] width 317 height 17
paste input "726012554"
type input "726012554"
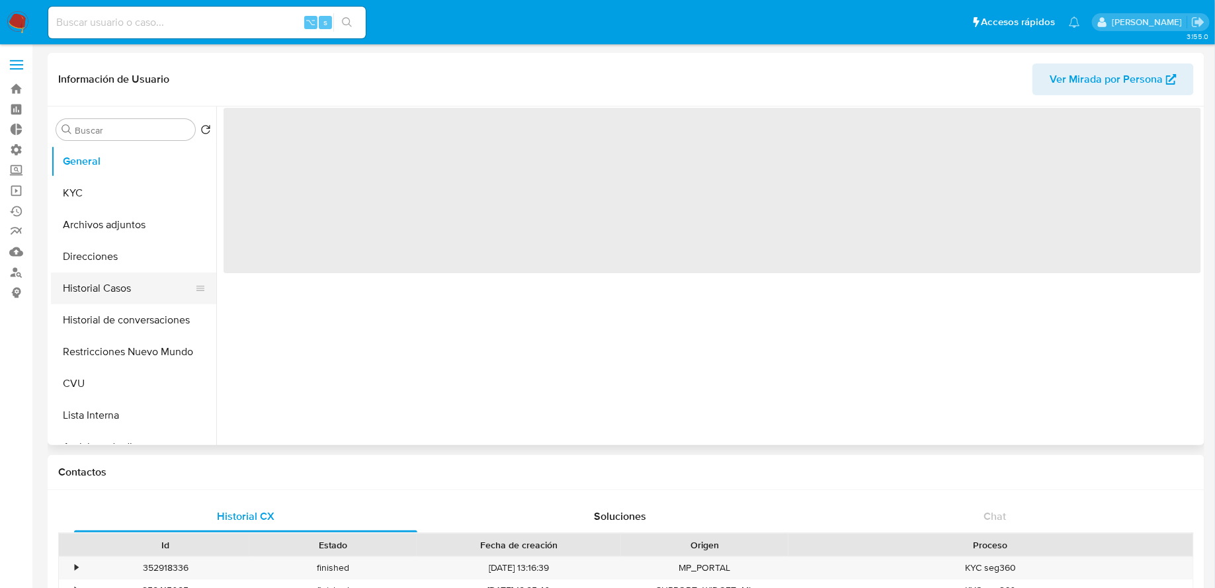
click at [122, 290] on button "Historial Casos" at bounding box center [128, 288] width 155 height 32
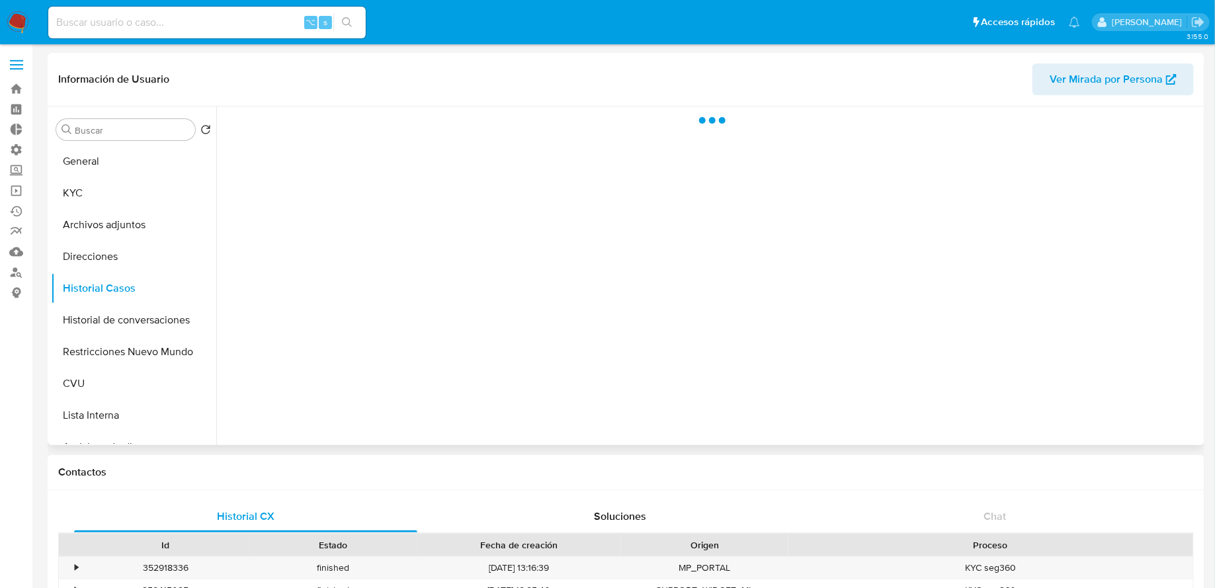
select select "10"
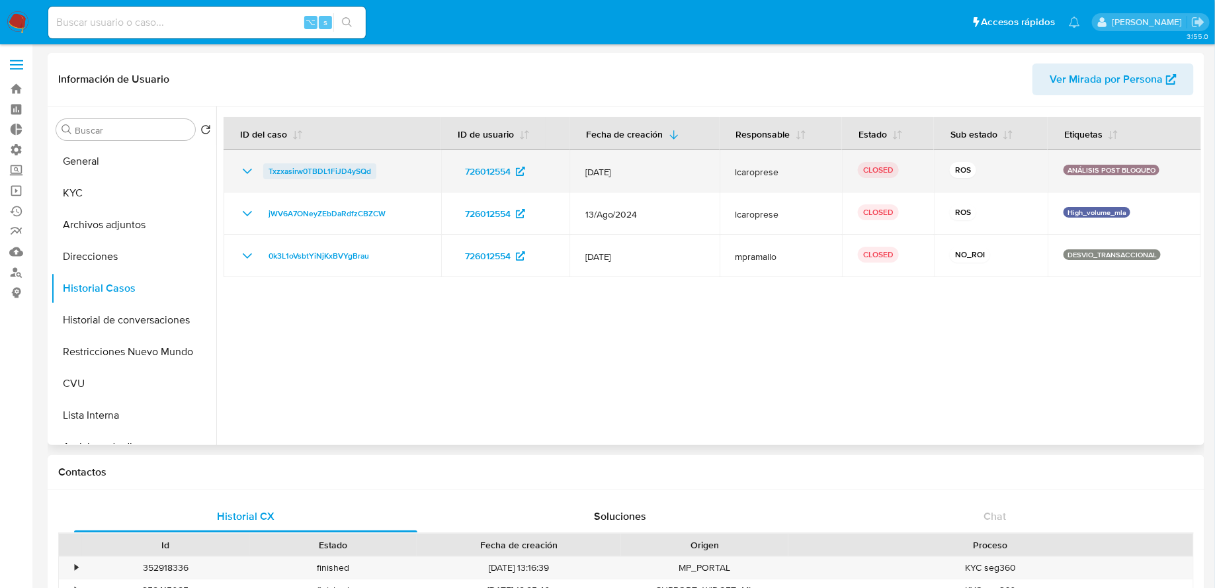
click at [320, 172] on span "Txzxasirw0TBDL1FiJD4ySQd" at bounding box center [320, 171] width 103 height 16
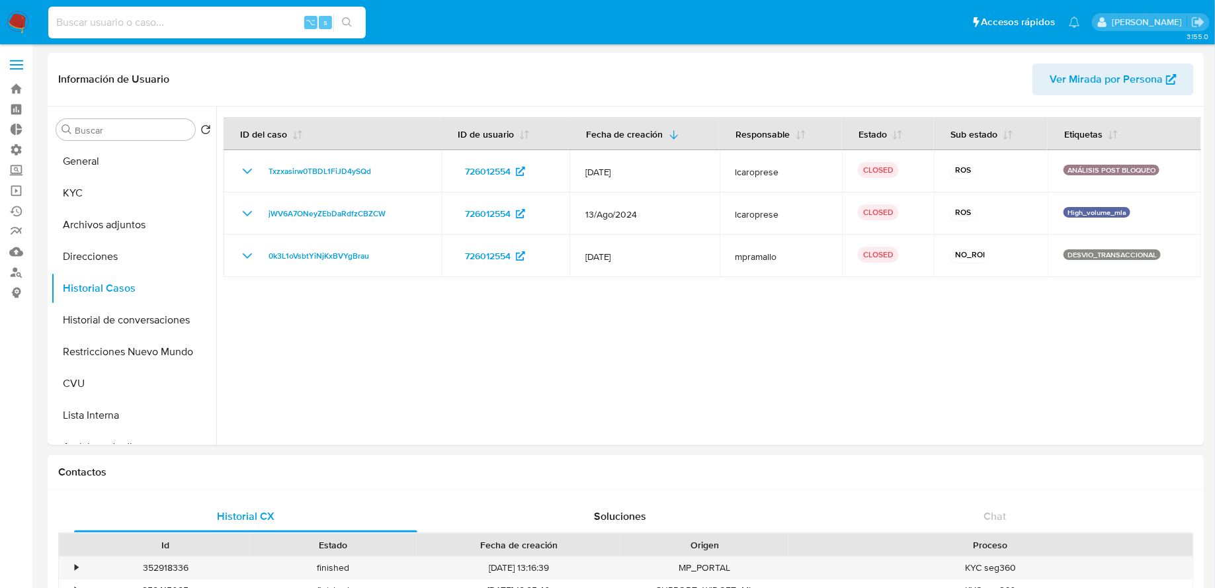
click at [257, 26] on input at bounding box center [206, 22] width 317 height 17
paste input "28192997"
type input "28192997"
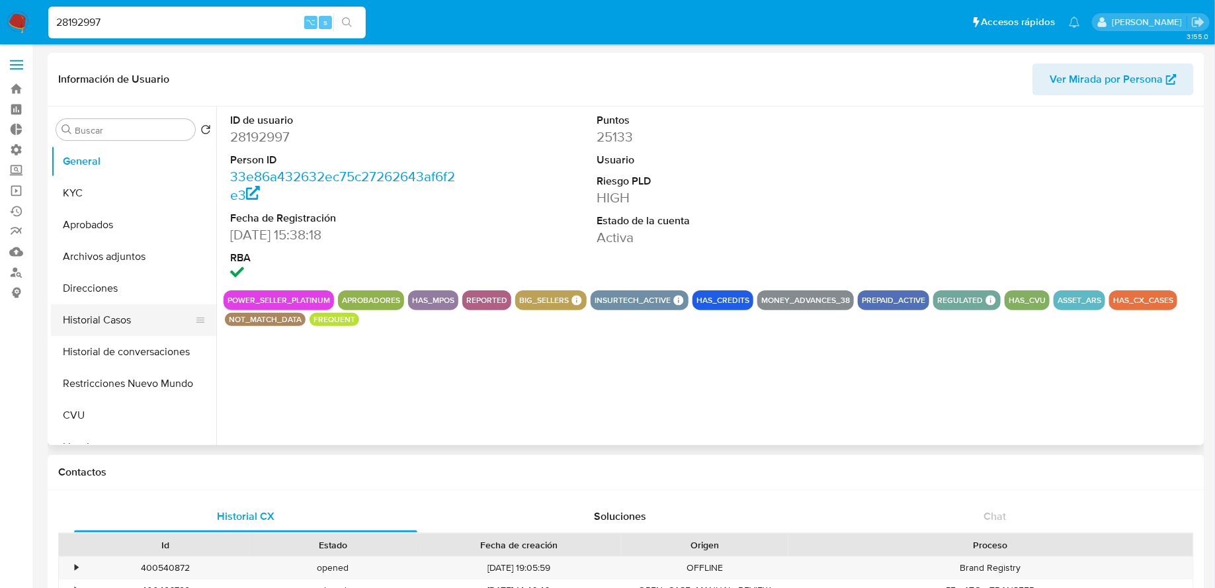
click at [110, 331] on button "Historial Casos" at bounding box center [128, 320] width 155 height 32
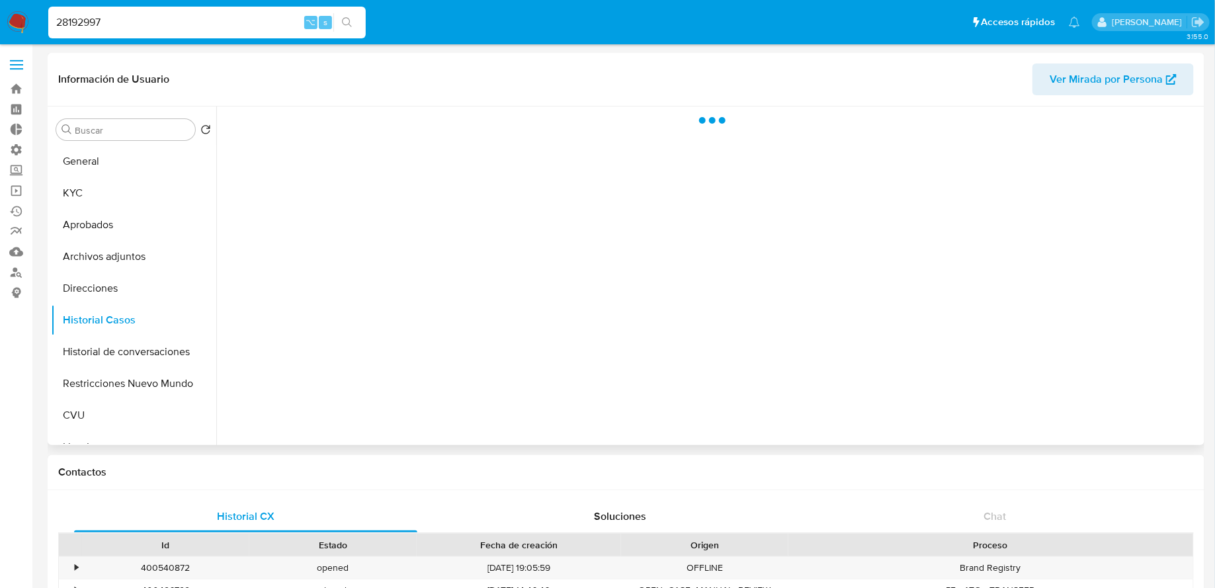
select select "10"
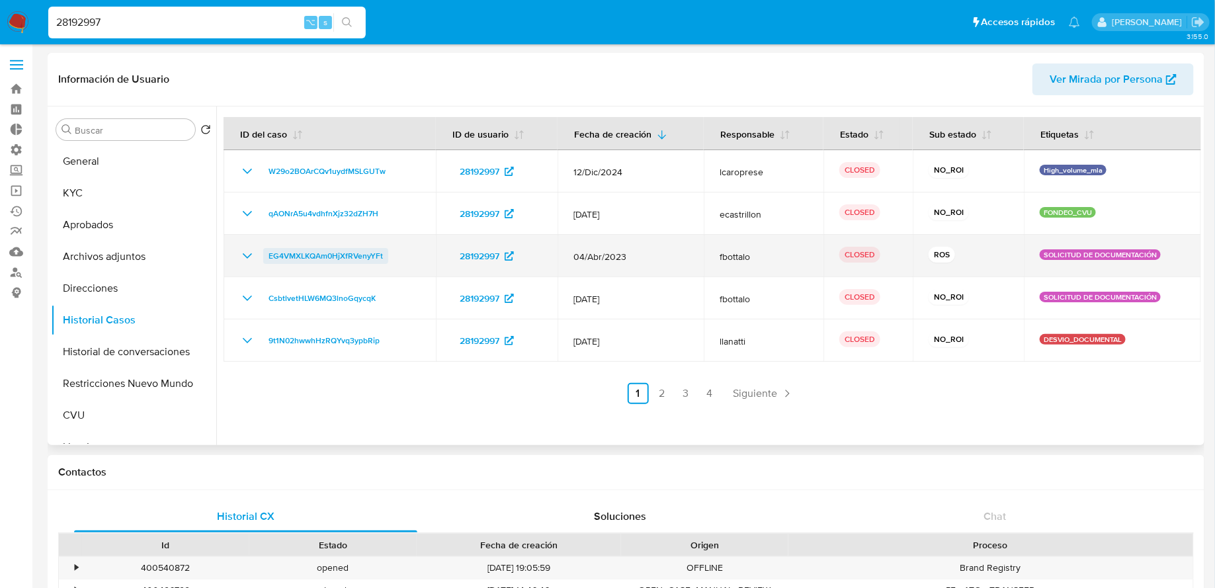
click at [368, 262] on span "EG4VMXLKQAm0HjXfRVenyYFt" at bounding box center [326, 256] width 114 height 16
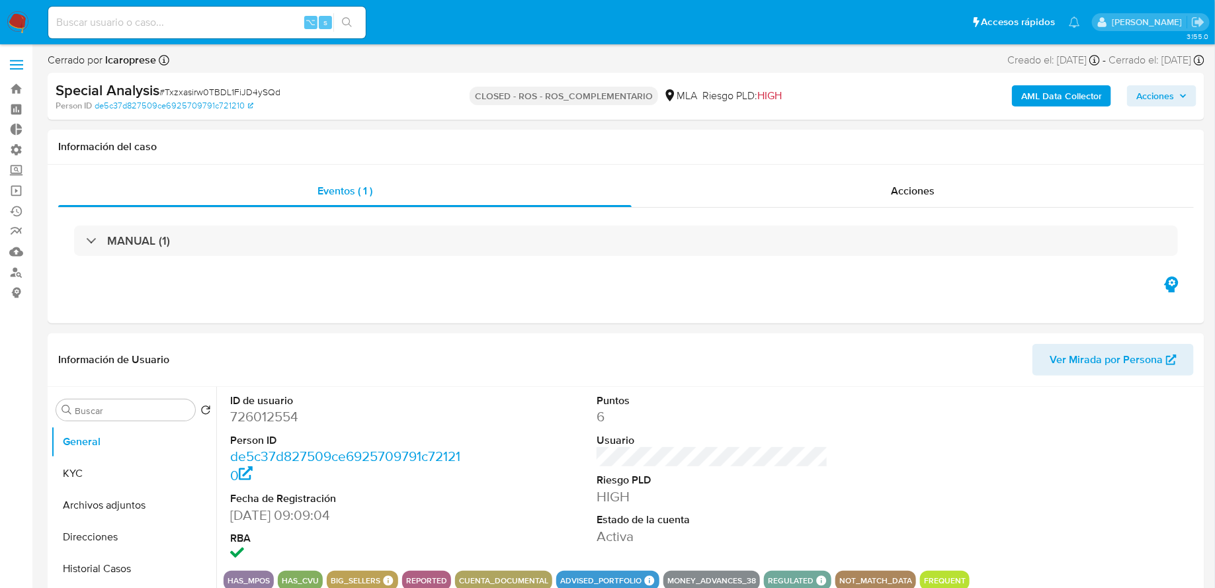
select select "10"
click at [821, 182] on div "Acciones" at bounding box center [913, 191] width 562 height 32
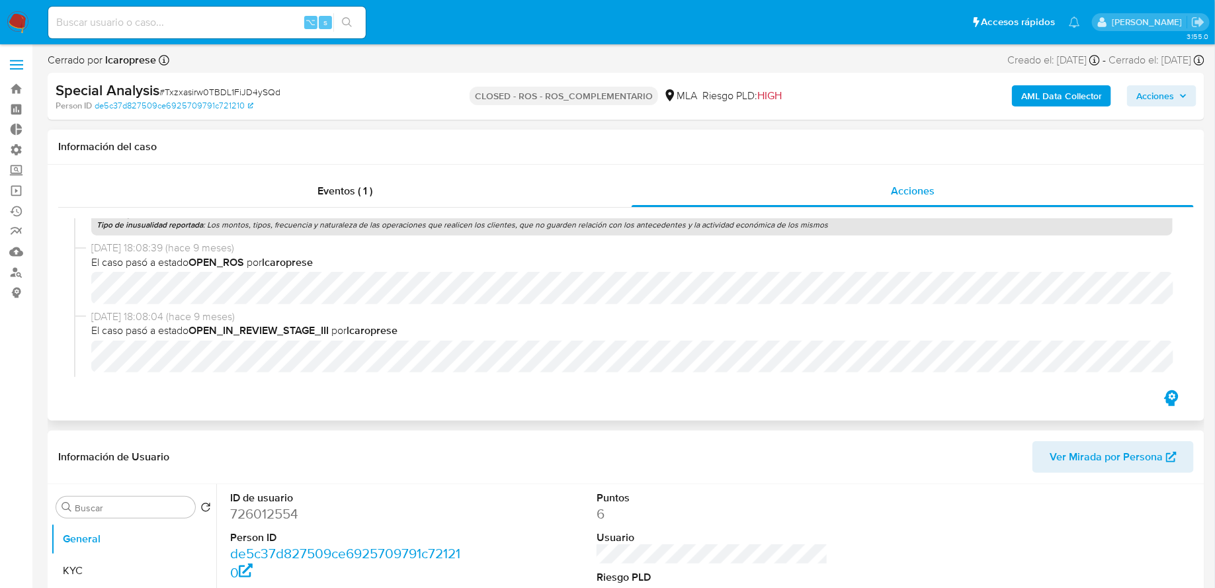
scroll to position [193, 0]
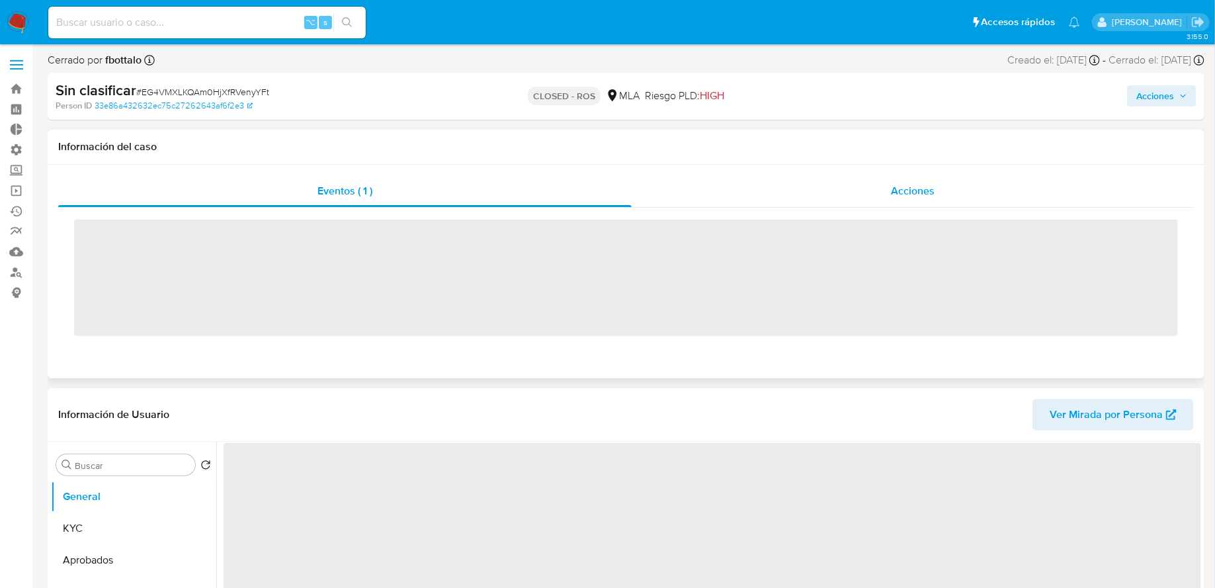
click at [727, 200] on div "Acciones" at bounding box center [913, 191] width 562 height 32
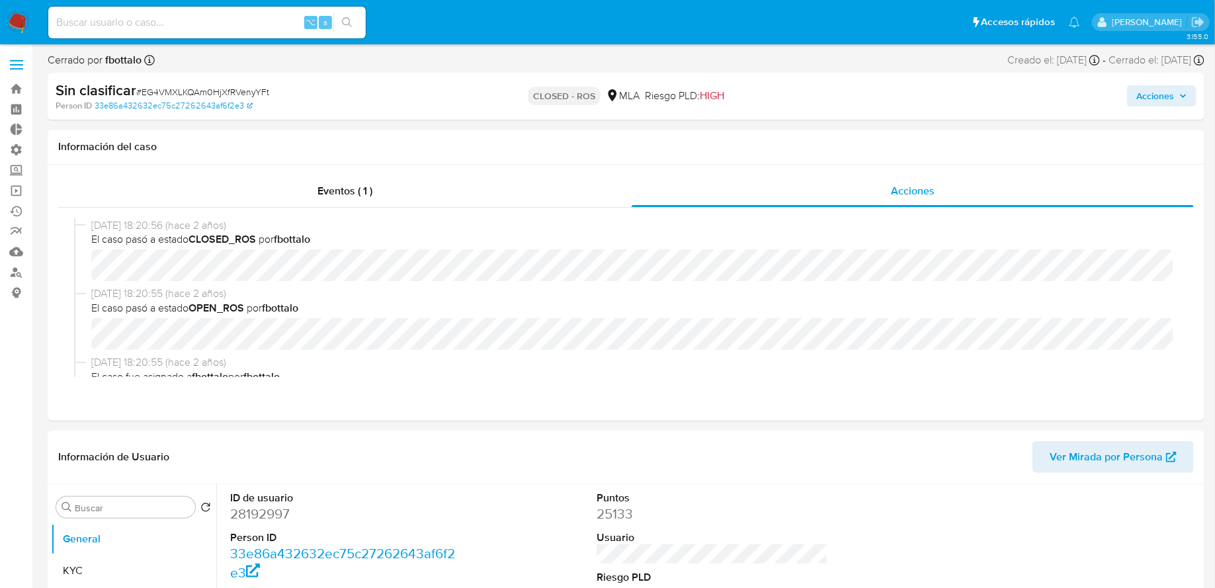
select select "10"
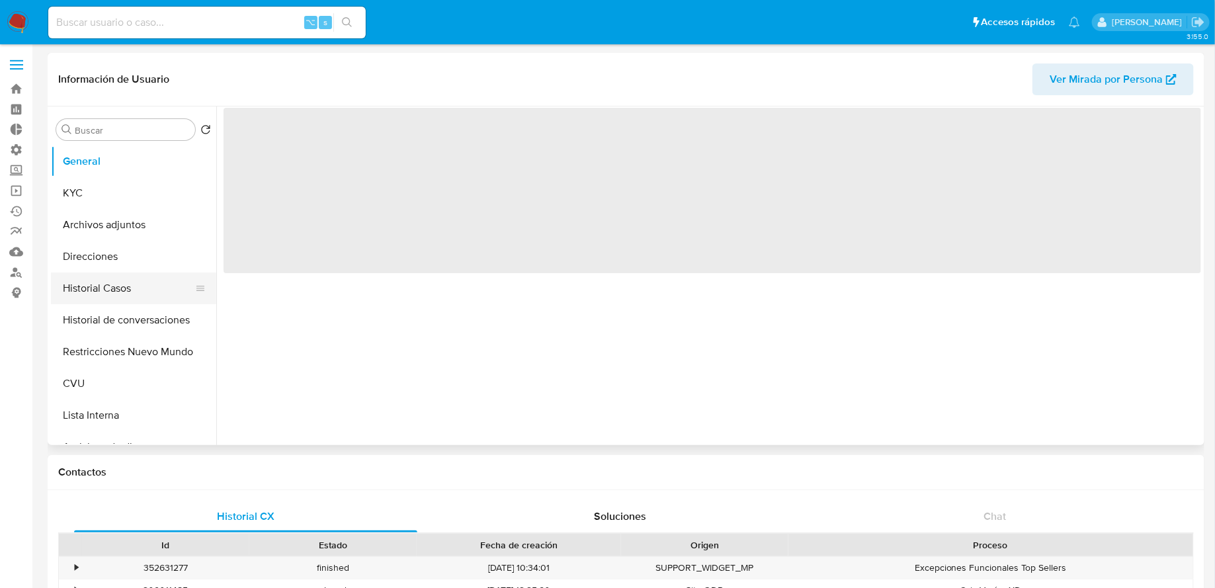
click at [120, 295] on button "Historial Casos" at bounding box center [128, 288] width 155 height 32
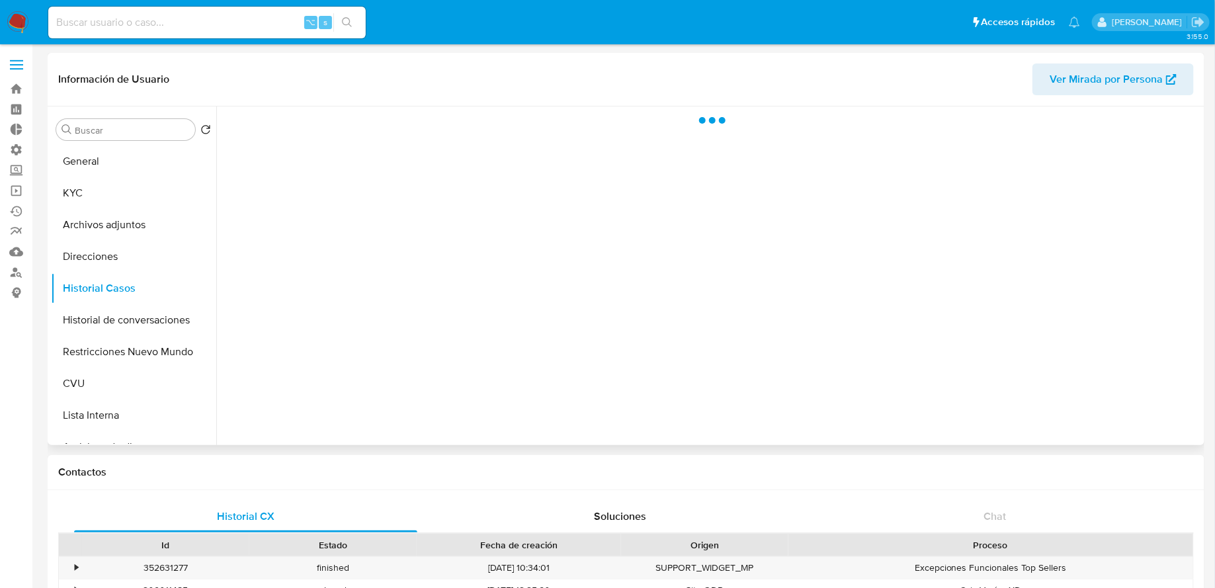
select select "10"
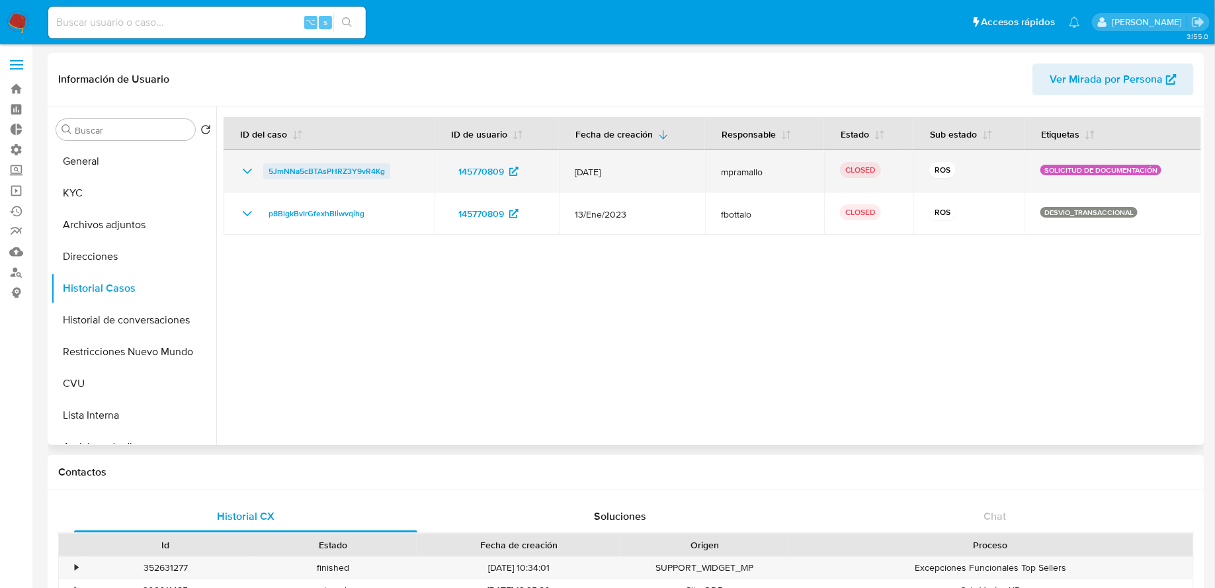
click at [306, 165] on span "5JmNNa5cBTAsPHRZ3Y9vR4Kg" at bounding box center [327, 171] width 116 height 16
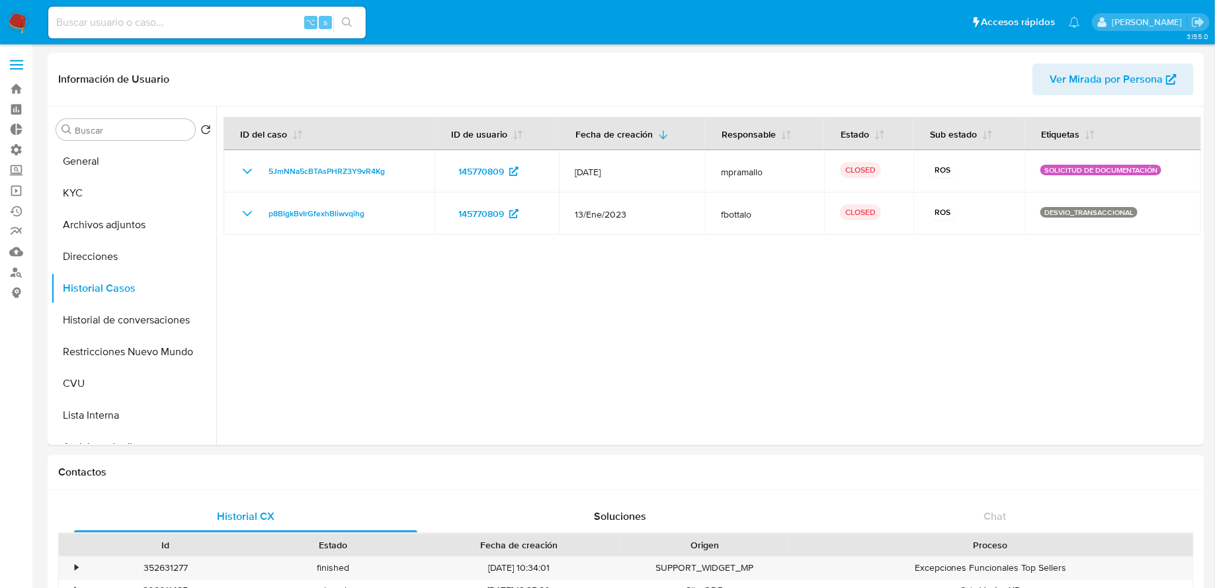
click at [278, 26] on input at bounding box center [206, 22] width 317 height 17
paste input "187891449"
type input "187891449"
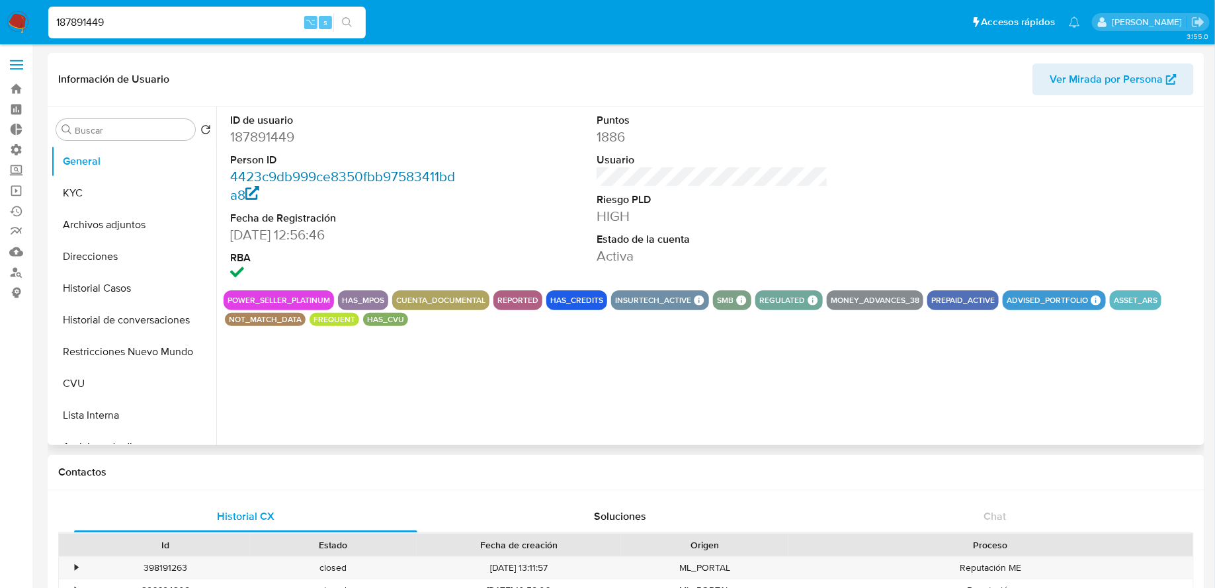
select select "10"
click at [104, 296] on button "Historial Casos" at bounding box center [128, 288] width 155 height 32
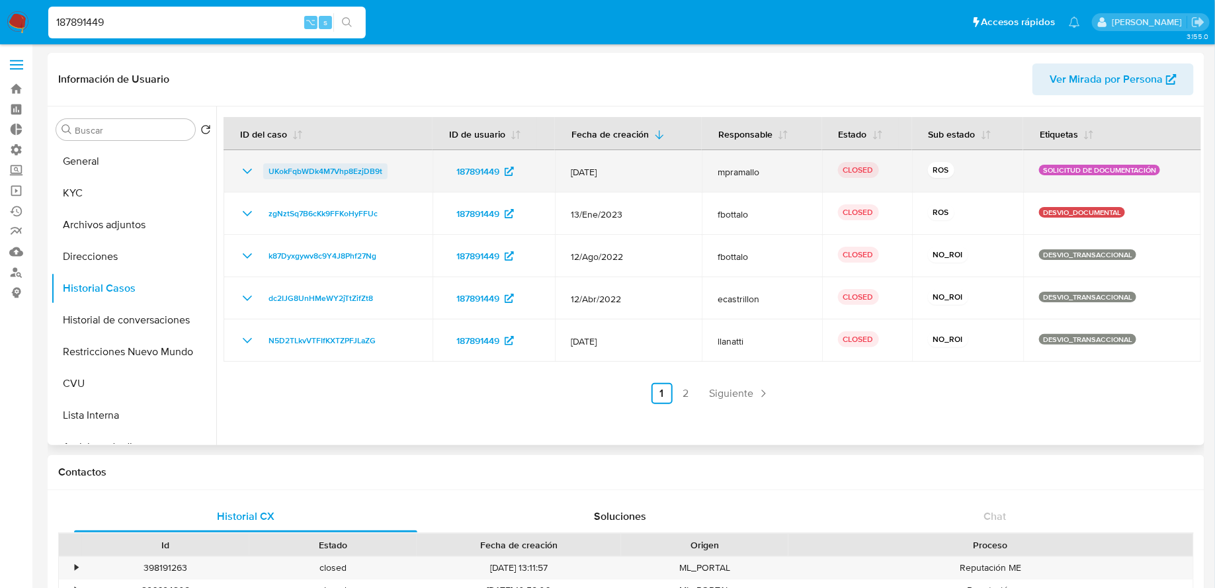
click at [317, 176] on span "UKokFqbWDk4M7Vhp8EzjDB9t" at bounding box center [326, 171] width 114 height 16
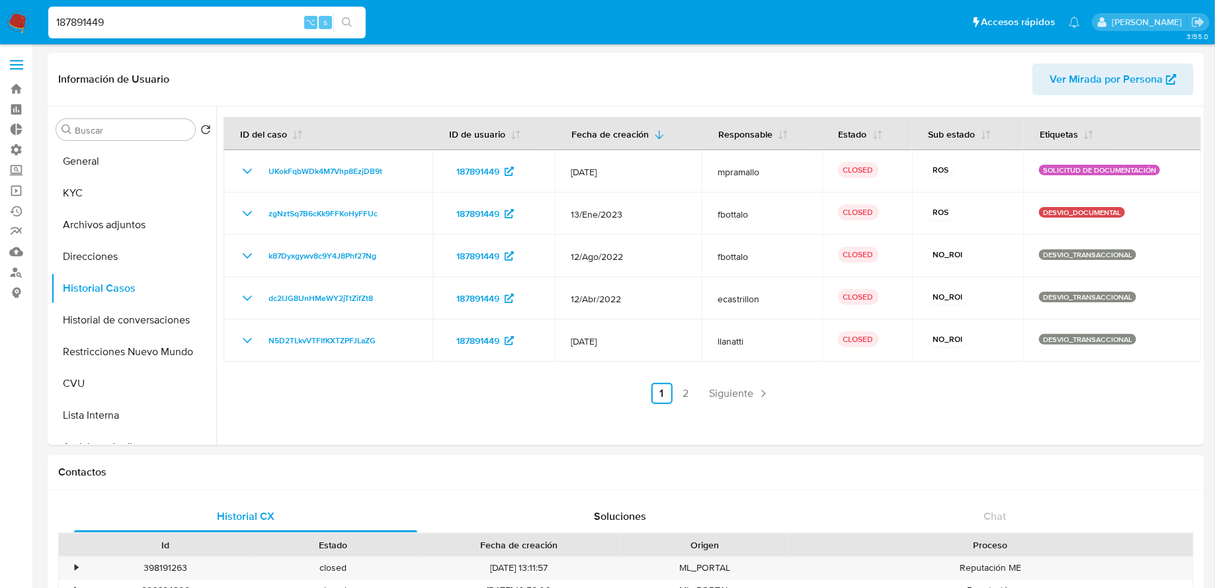
click at [179, 27] on input "187891449" at bounding box center [206, 22] width 317 height 17
paste input "393698906"
type input "393698906"
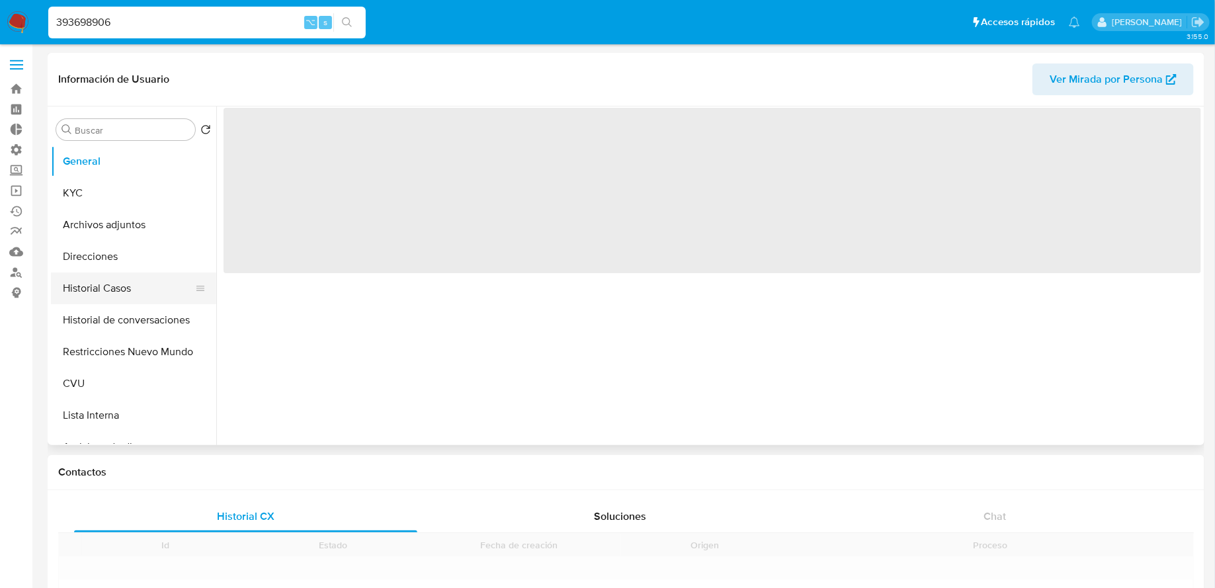
click at [122, 284] on button "Historial Casos" at bounding box center [128, 288] width 155 height 32
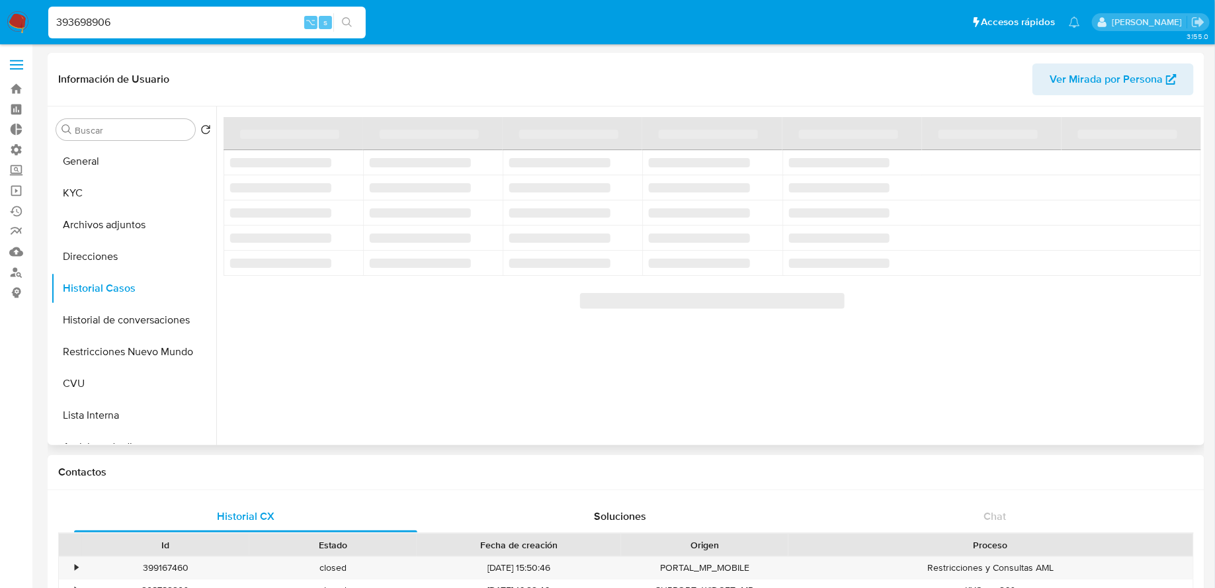
select select "10"
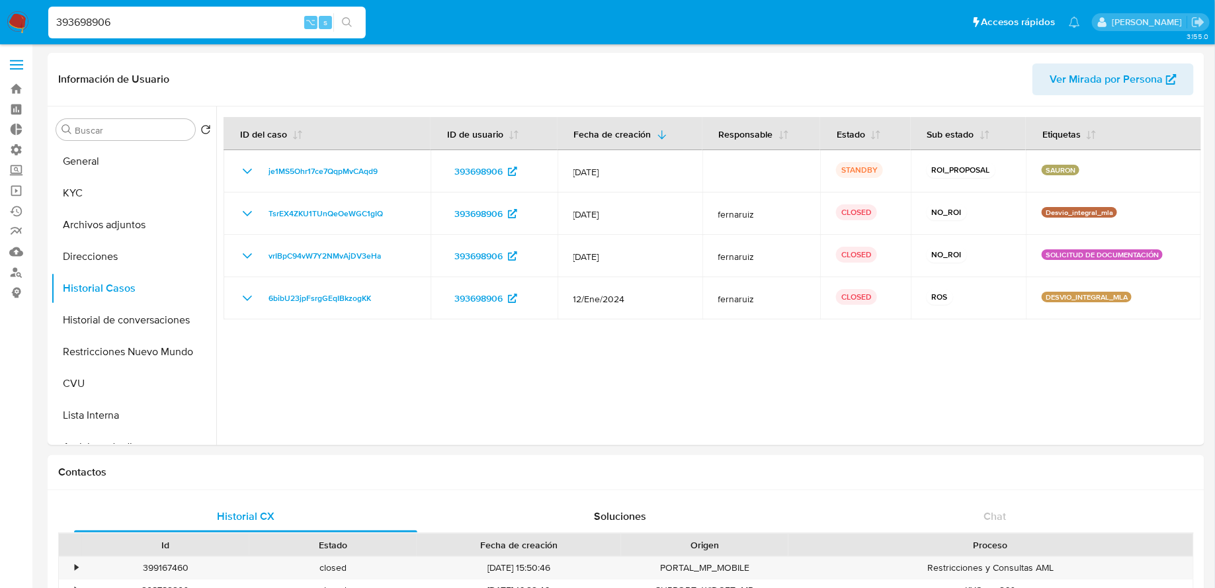
click at [241, 22] on input "393698906" at bounding box center [206, 22] width 317 height 17
paste input "532808662"
type input "532808662"
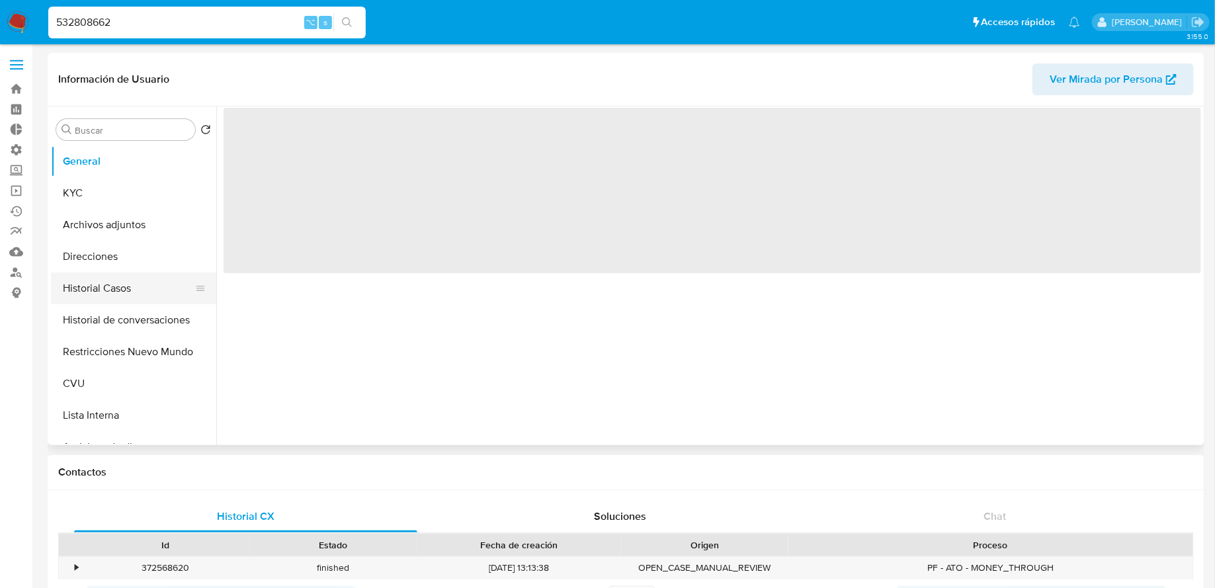
click at [148, 294] on button "Historial Casos" at bounding box center [128, 288] width 155 height 32
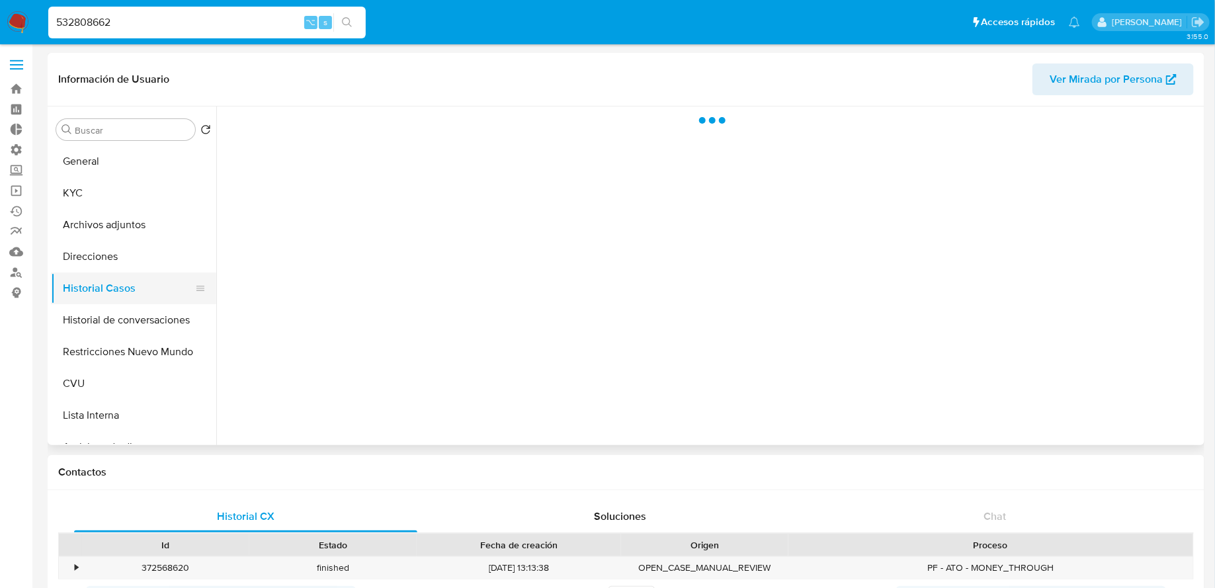
select select "10"
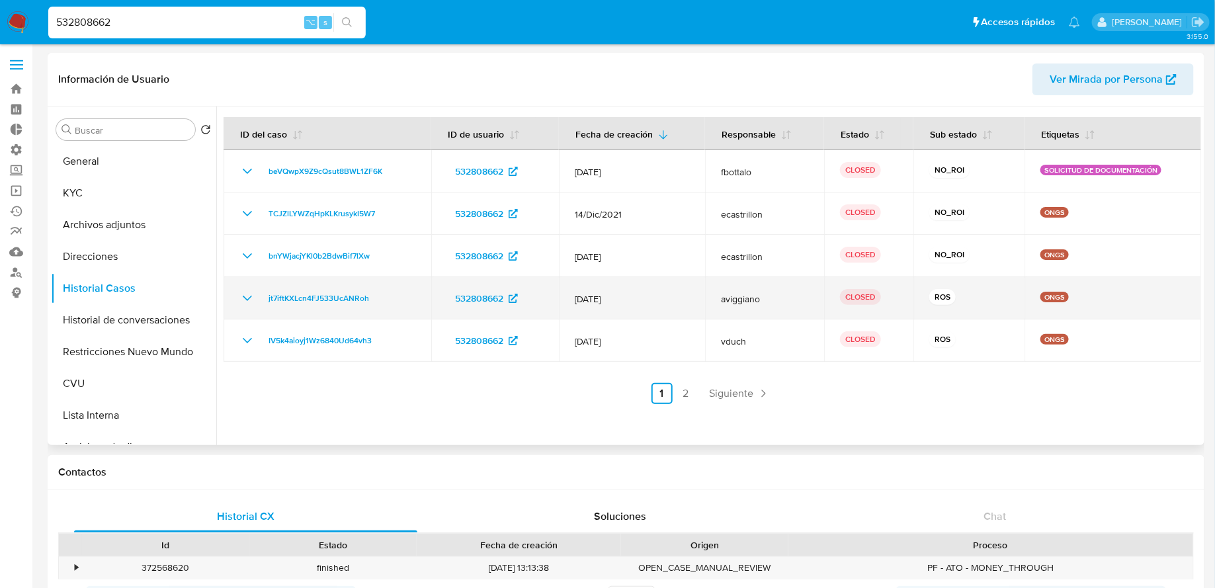
click at [247, 298] on icon "Mostrar/Ocultar" at bounding box center [247, 298] width 9 height 5
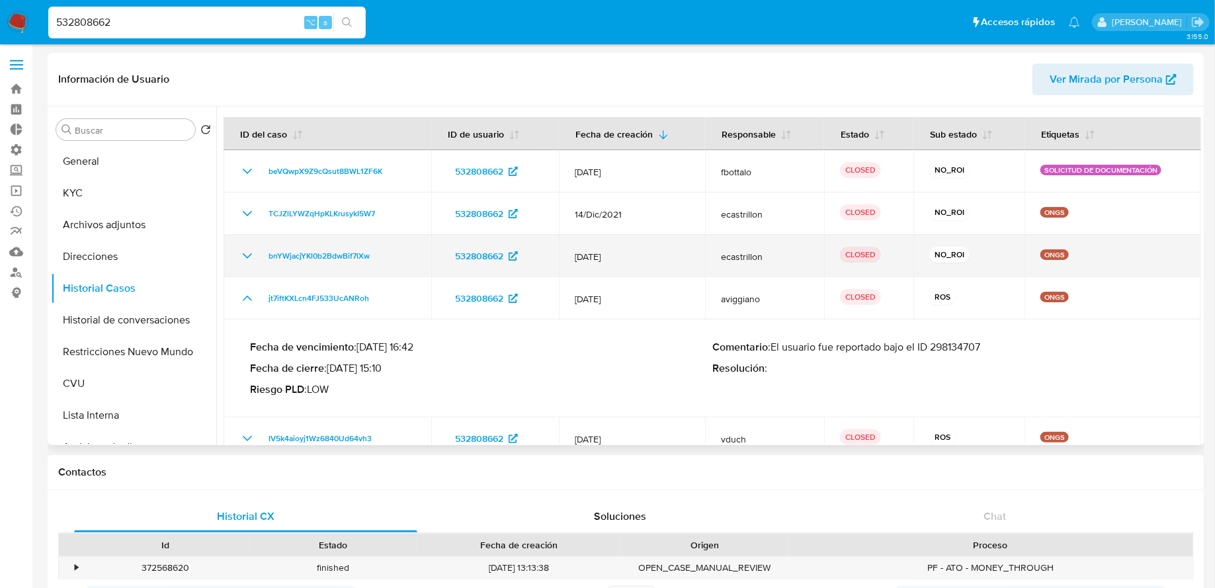
click at [239, 252] on icon "Mostrar/Ocultar" at bounding box center [247, 256] width 16 height 16
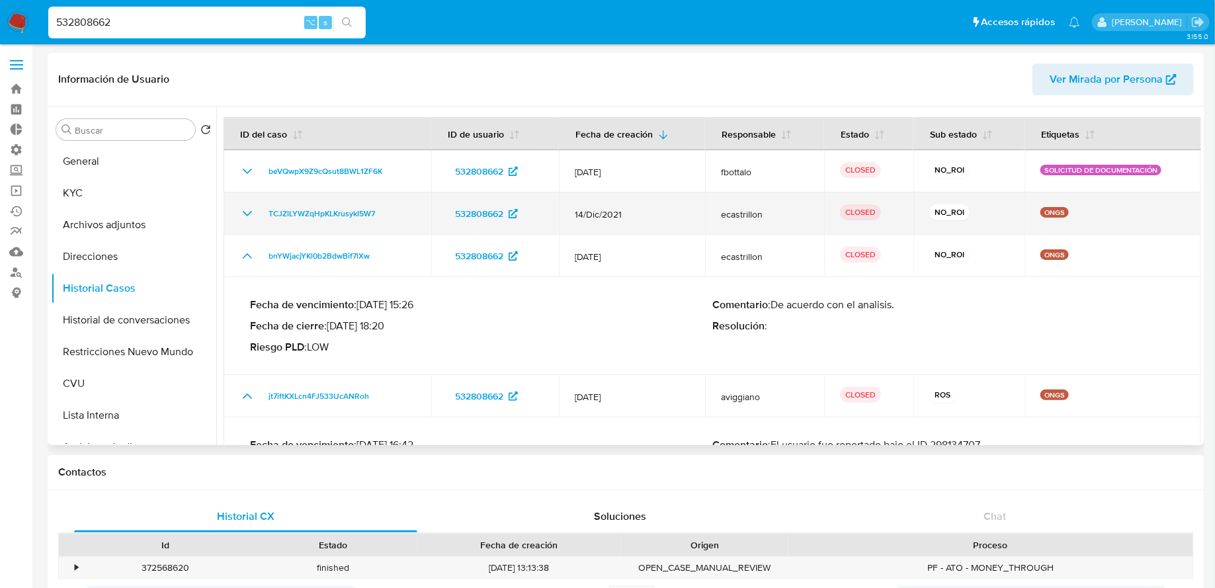
click at [240, 207] on icon "Mostrar/Ocultar" at bounding box center [247, 214] width 16 height 16
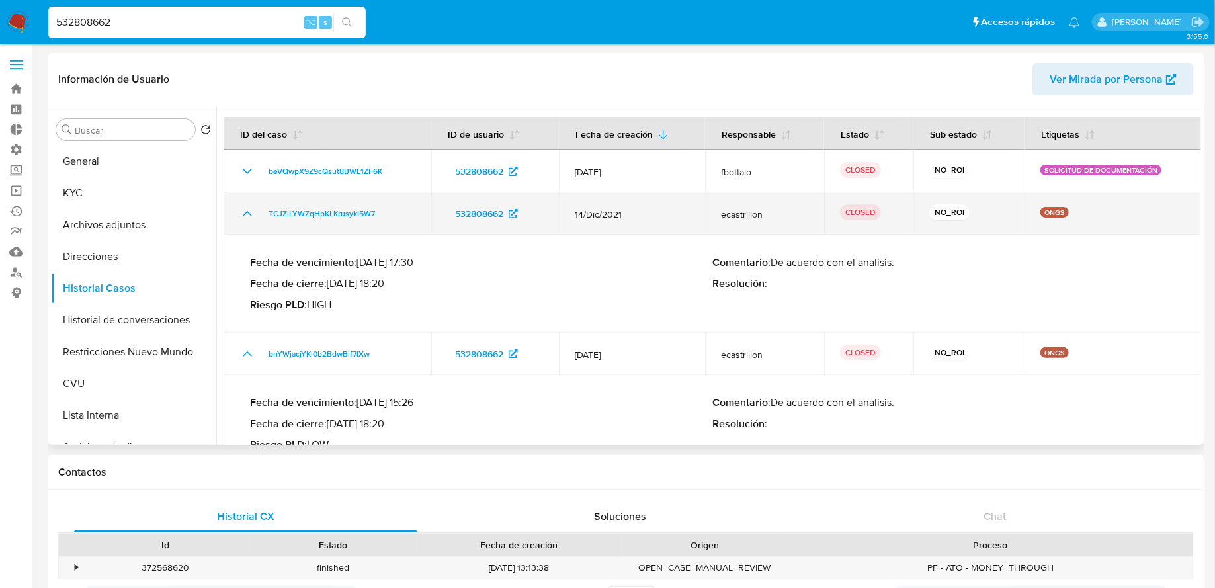
click at [241, 210] on icon "Mostrar/Ocultar" at bounding box center [247, 214] width 16 height 16
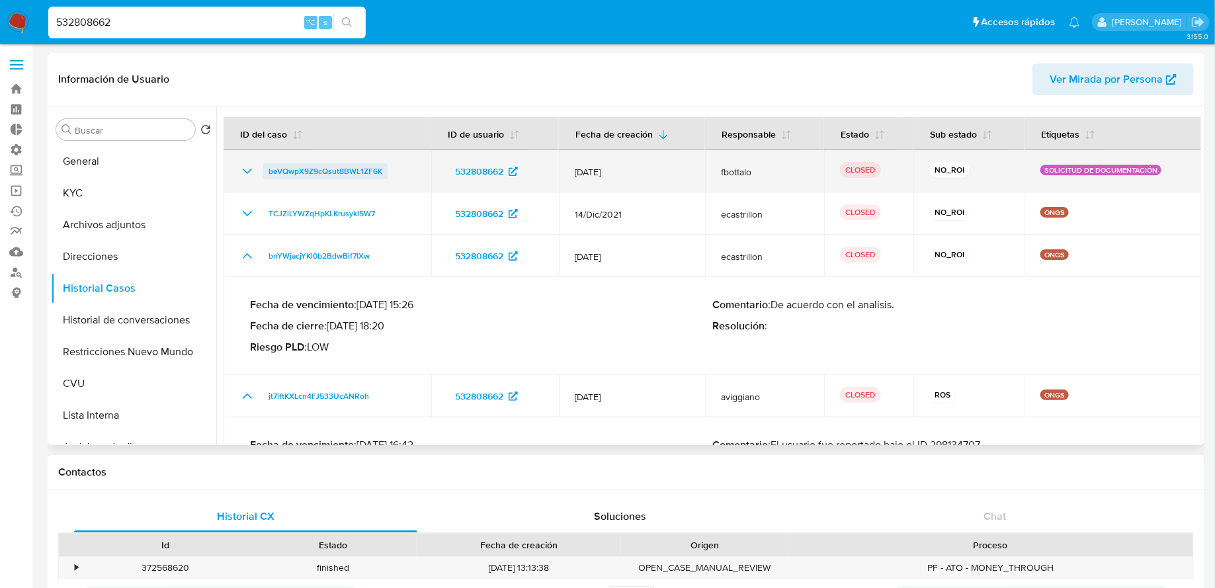
click at [310, 175] on span "beVQwpX9Z9cQsut8BWL1ZF6K" at bounding box center [326, 171] width 114 height 16
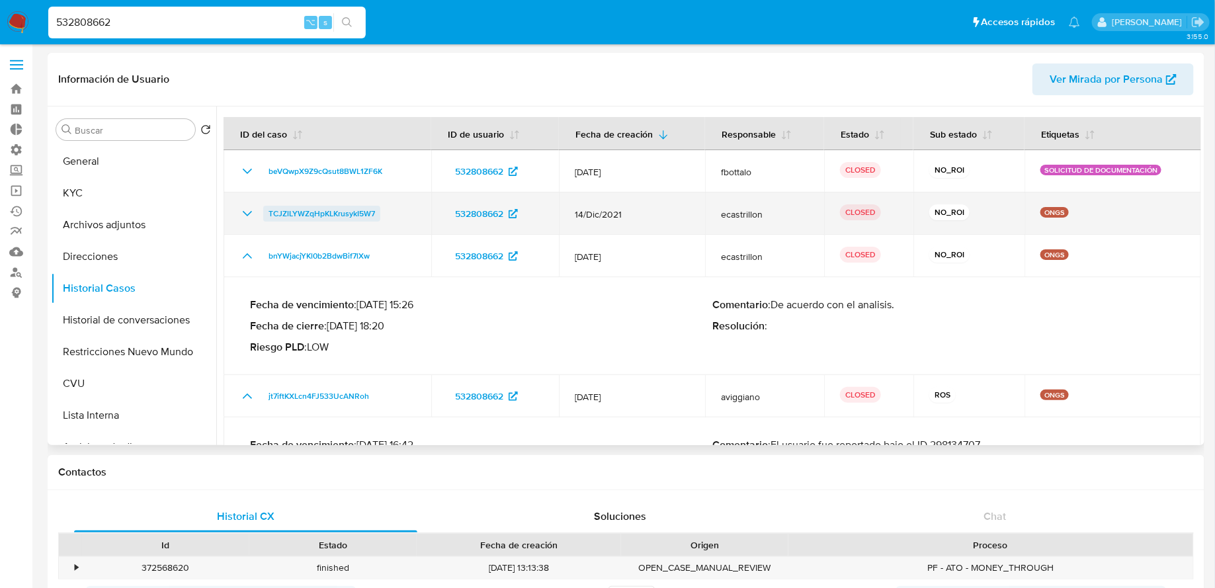
click at [306, 210] on span "TCJZlLYWZqHpKLKrusykI5W7" at bounding box center [322, 214] width 106 height 16
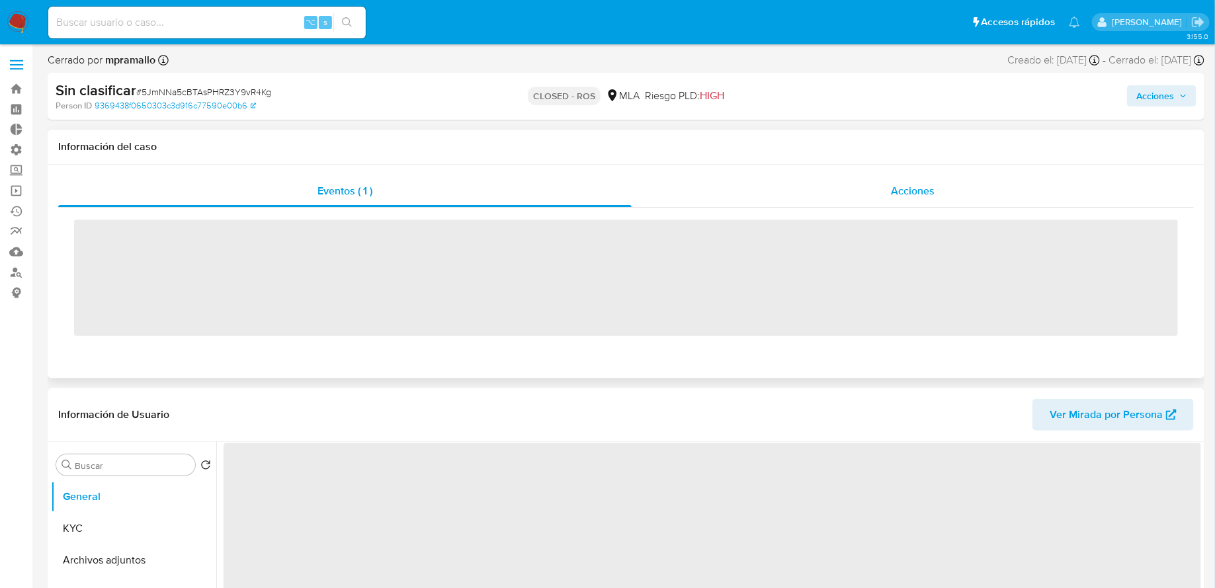
click at [657, 198] on div "Acciones" at bounding box center [913, 191] width 562 height 32
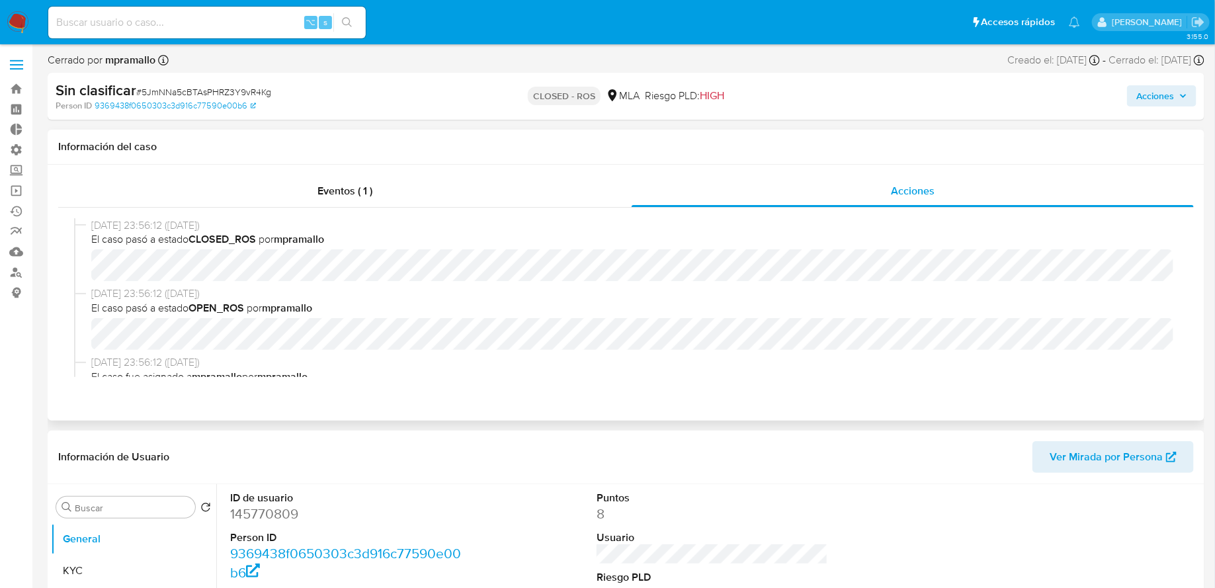
select select "10"
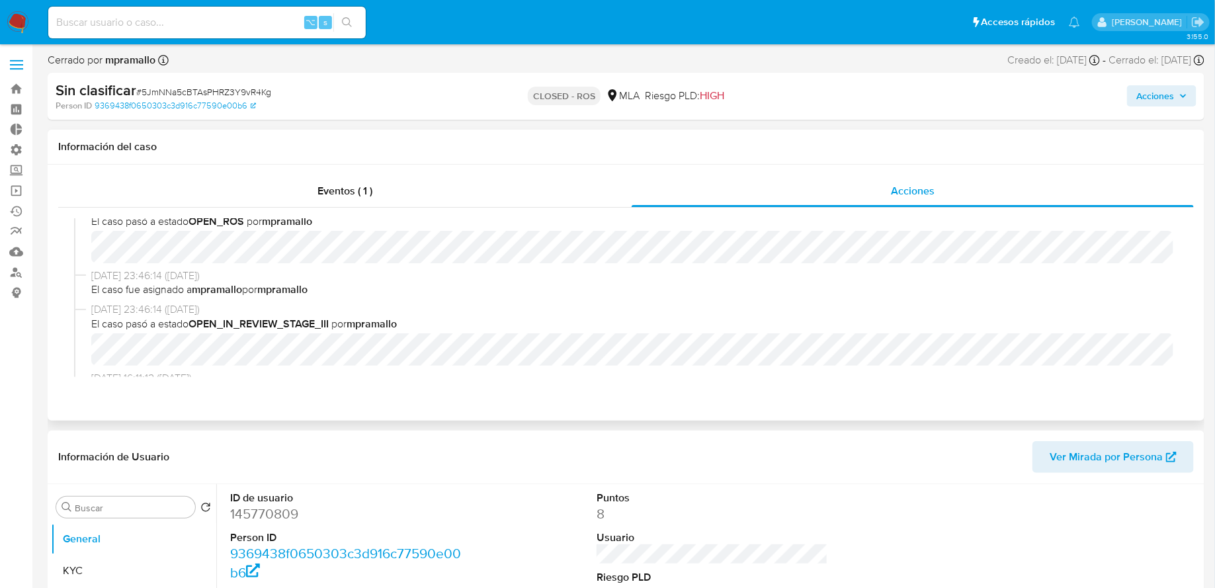
scroll to position [298, 0]
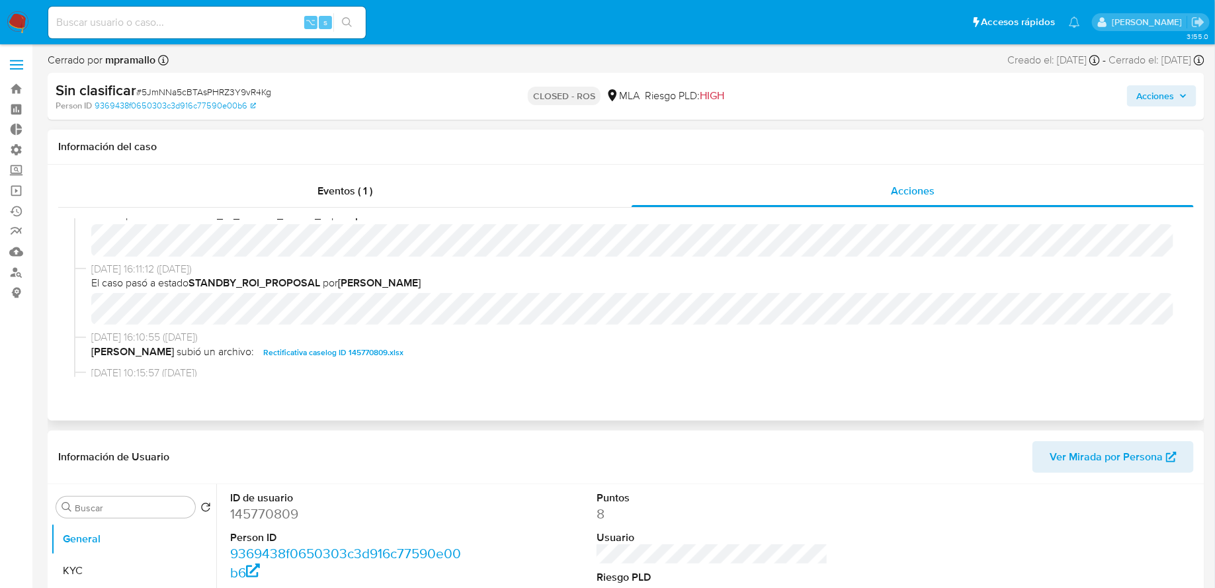
click at [323, 353] on span "Rectificativa caselog ID 145770809.xlsx" at bounding box center [333, 353] width 140 height 16
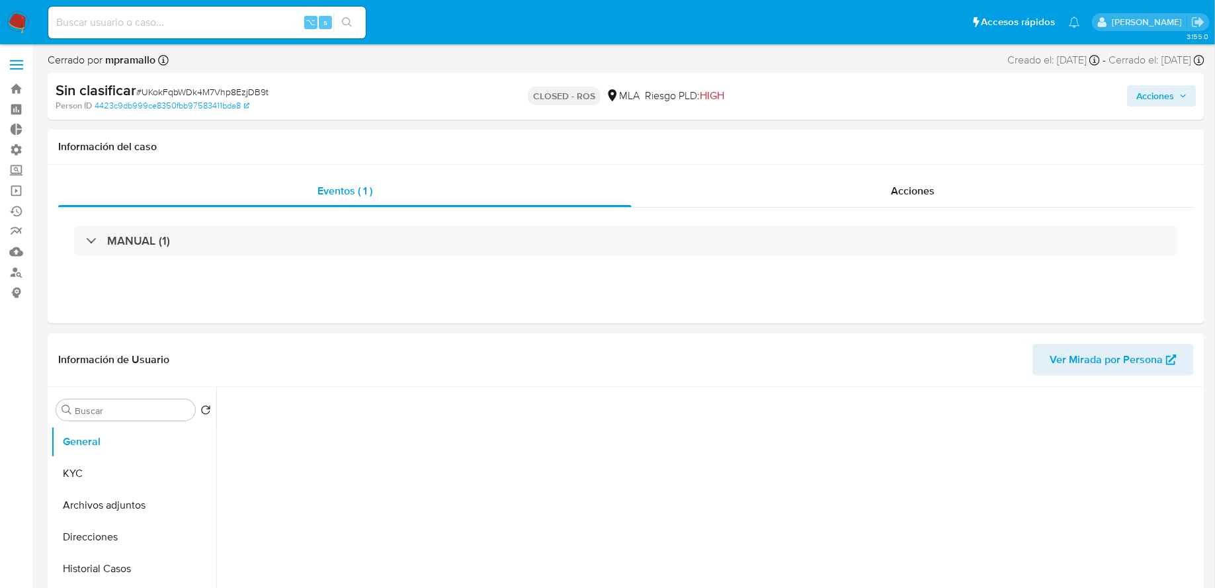
select select "10"
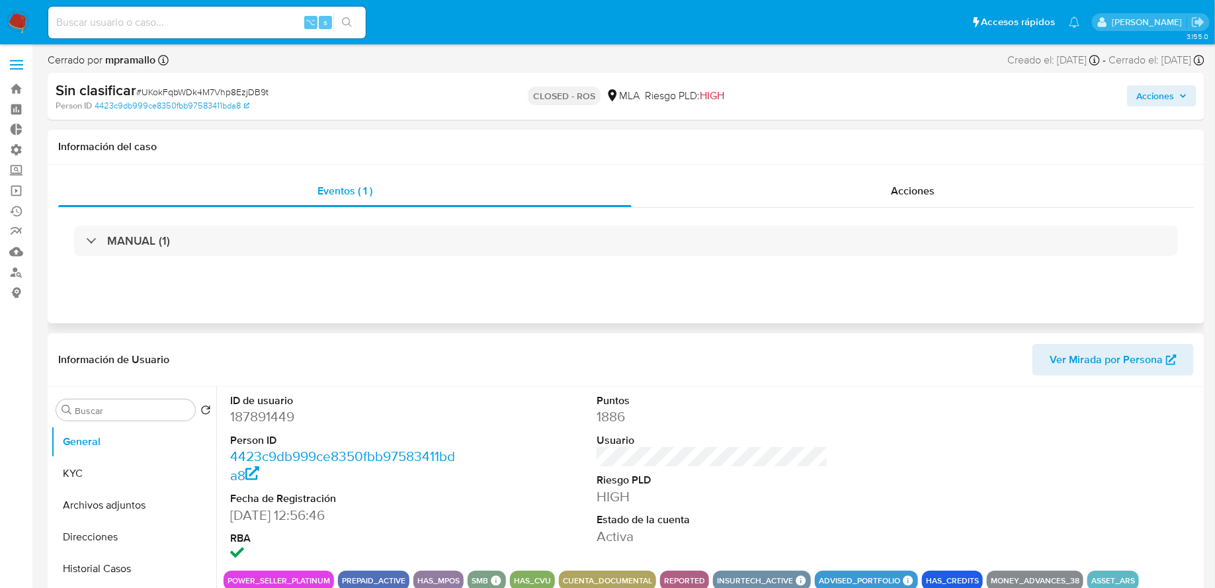
click at [763, 208] on div "MANUAL (1)" at bounding box center [626, 241] width 1136 height 66
click at [751, 202] on div "Acciones" at bounding box center [913, 191] width 562 height 32
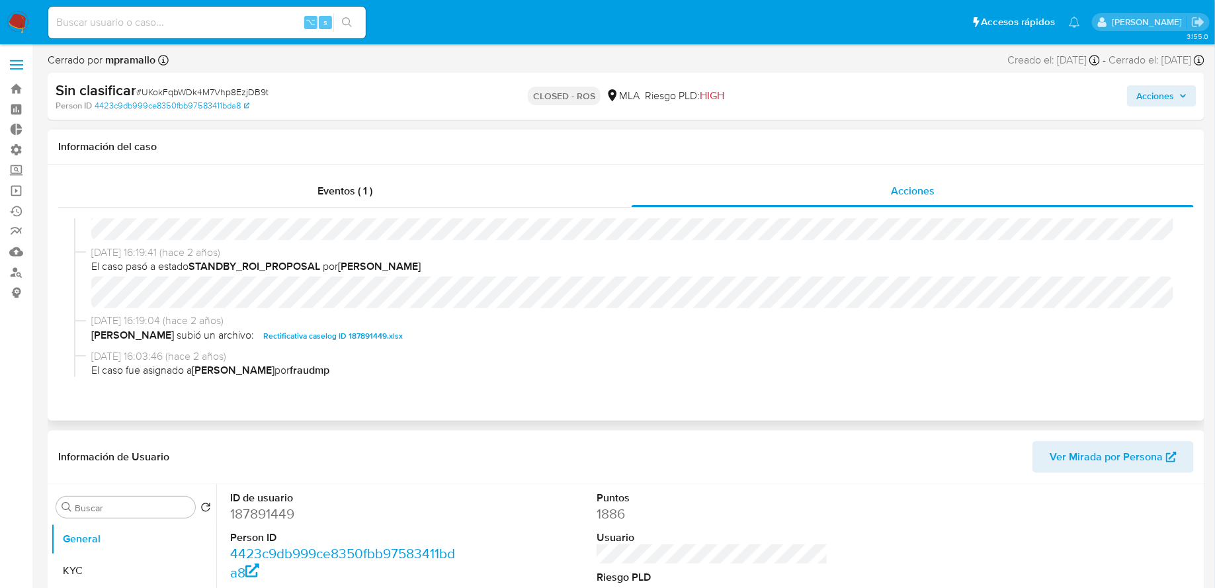
scroll to position [314, 0]
click at [235, 32] on div "⌥ s" at bounding box center [206, 23] width 317 height 32
click at [214, 28] on input at bounding box center [206, 22] width 317 height 17
paste input "457208315"
type input "457208315"
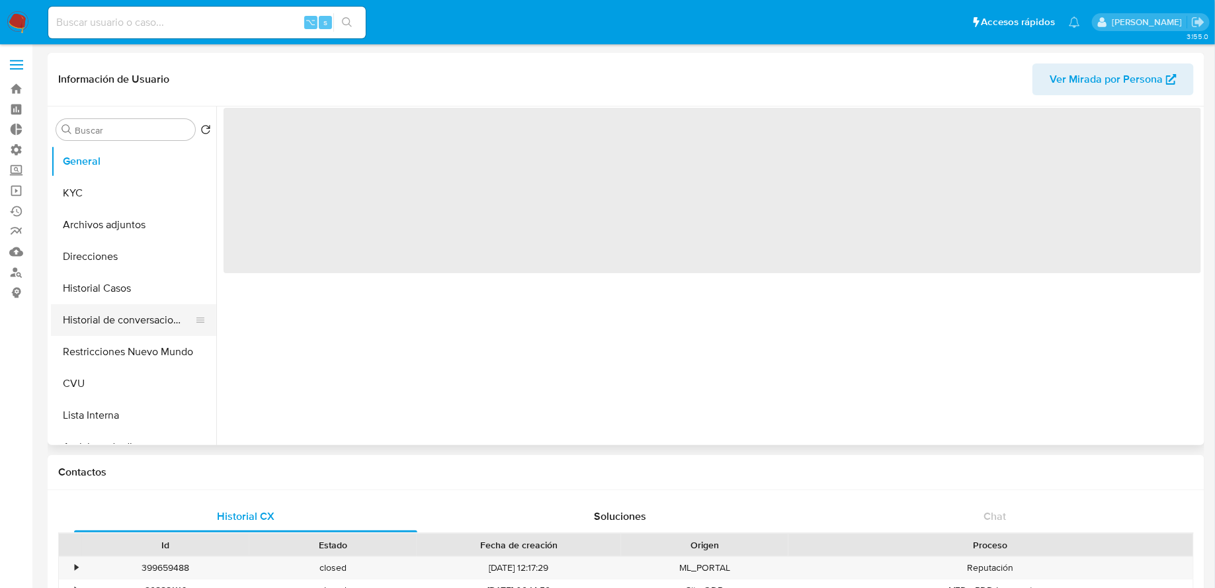
click at [128, 315] on button "Historial de conversaciones" at bounding box center [128, 320] width 155 height 32
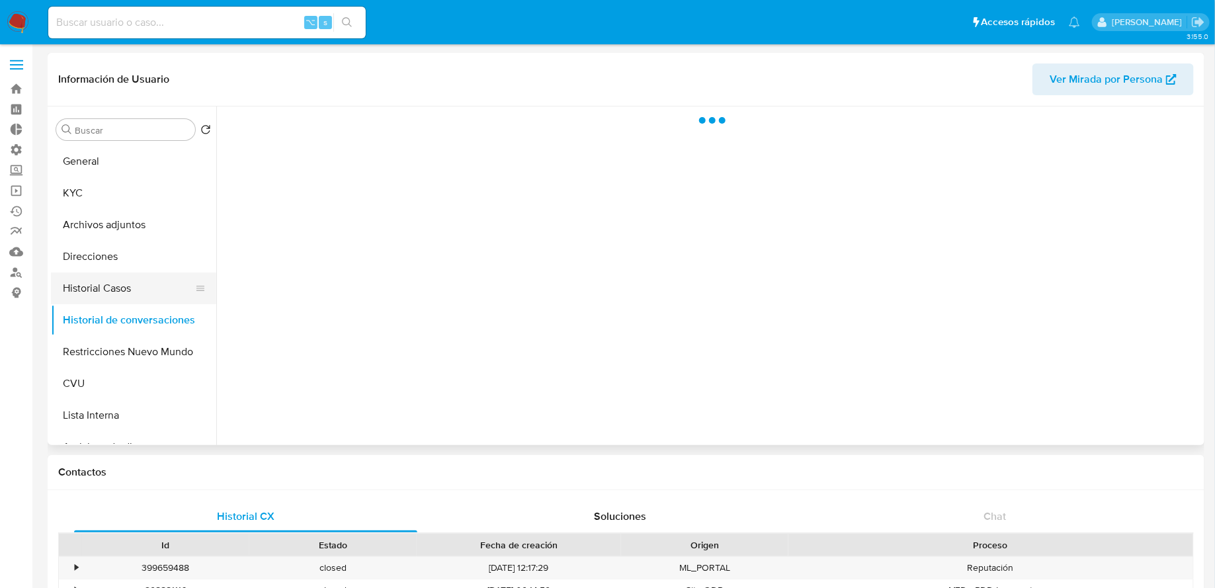
click at [126, 293] on button "Historial Casos" at bounding box center [128, 288] width 155 height 32
select select "10"
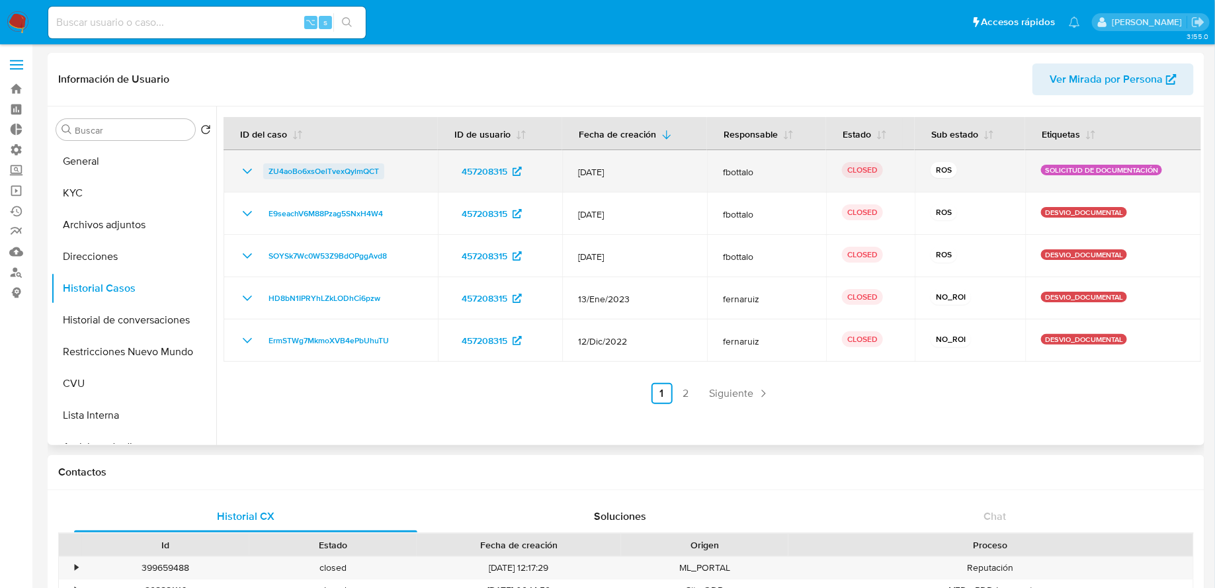
click at [304, 172] on span "ZU4aoBo6xsOelTvexQylmQCT" at bounding box center [324, 171] width 110 height 16
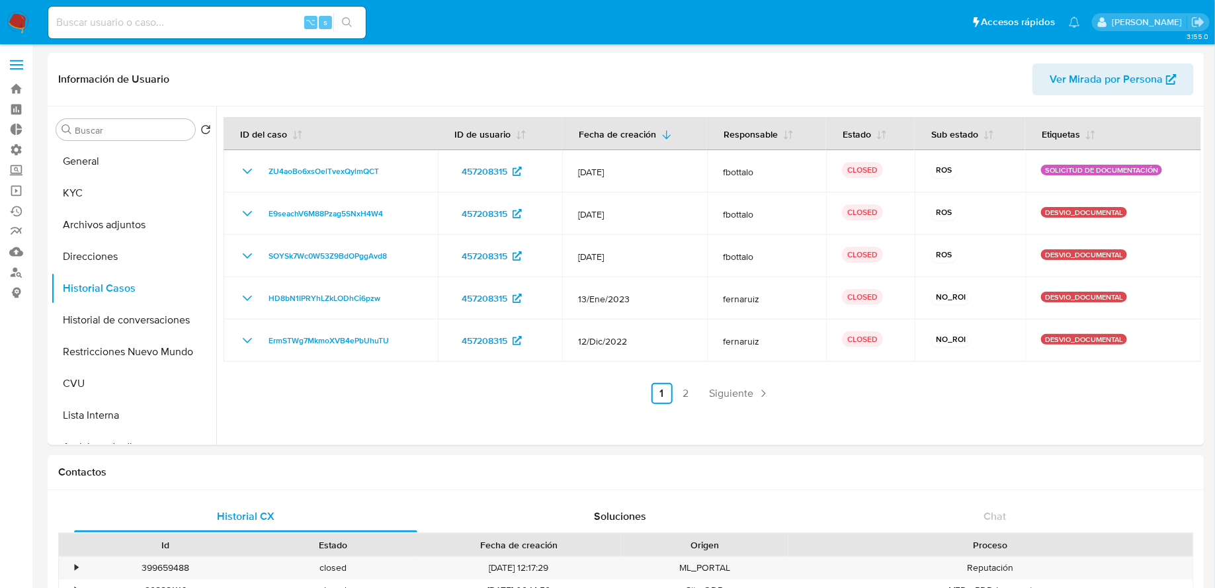
click at [181, 24] on input at bounding box center [206, 22] width 317 height 17
paste input "499359562"
type input "499359562"
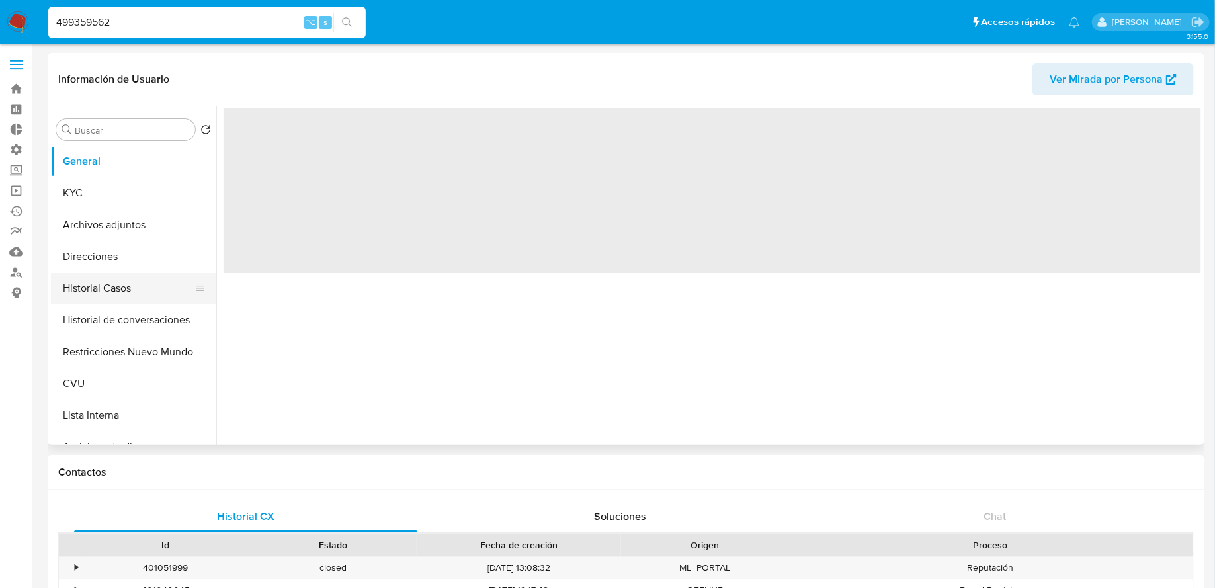
click at [110, 292] on button "Historial Casos" at bounding box center [128, 288] width 155 height 32
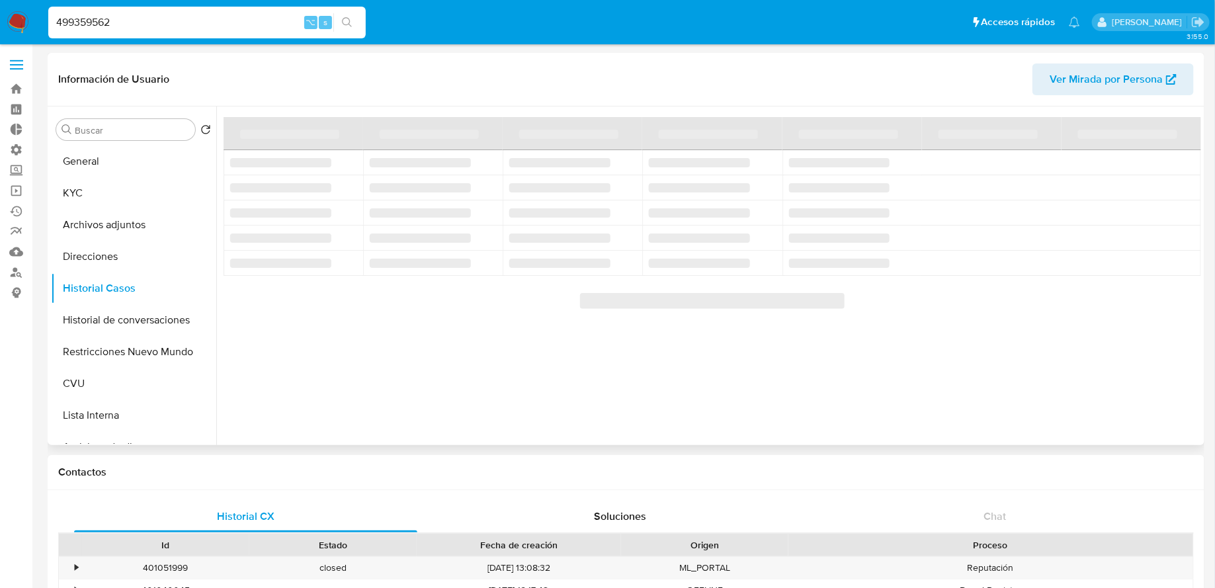
select select "10"
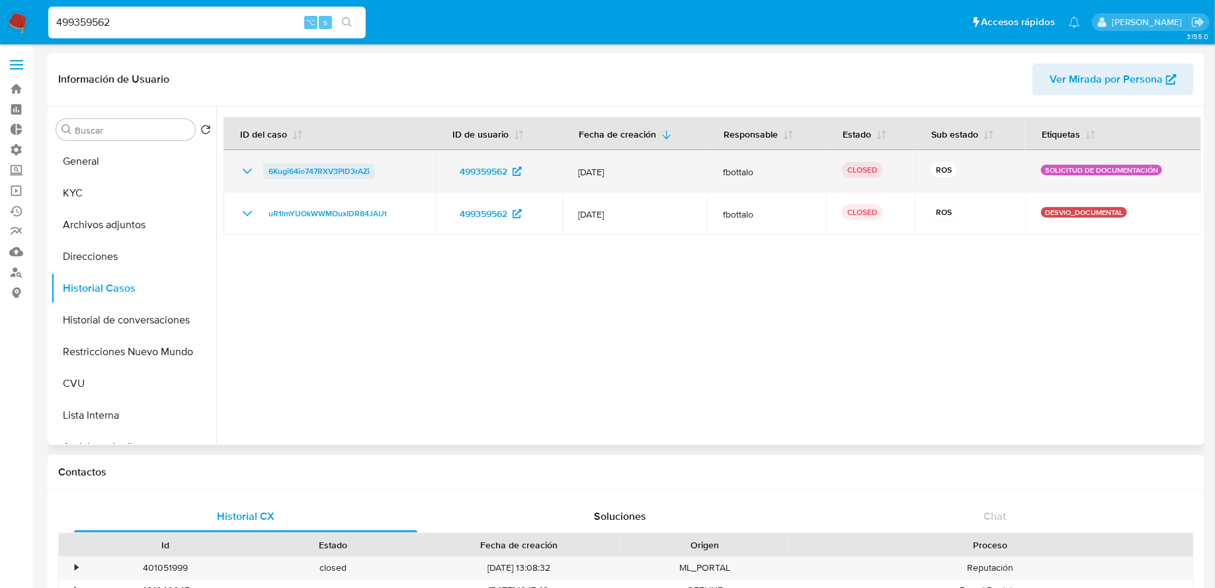
click at [326, 174] on span "6Kugi64io747RXV3PlD3rAZi" at bounding box center [319, 171] width 101 height 16
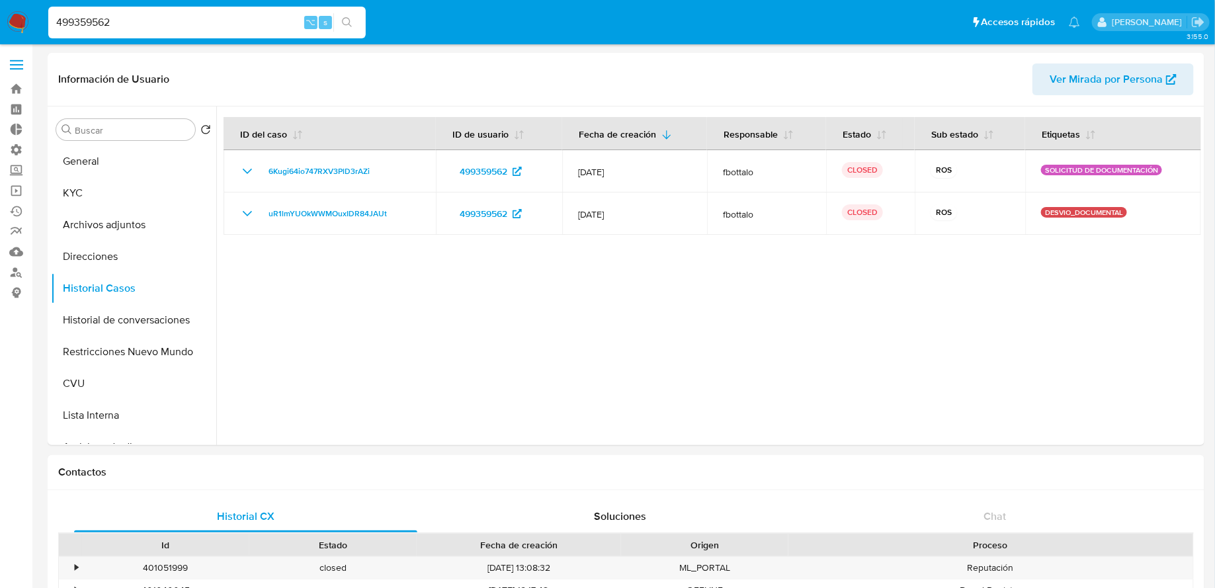
click at [276, 32] on div "499359562 ⌥ s" at bounding box center [206, 23] width 317 height 32
click at [276, 29] on input "499359562" at bounding box center [206, 22] width 317 height 17
paste input "316640641"
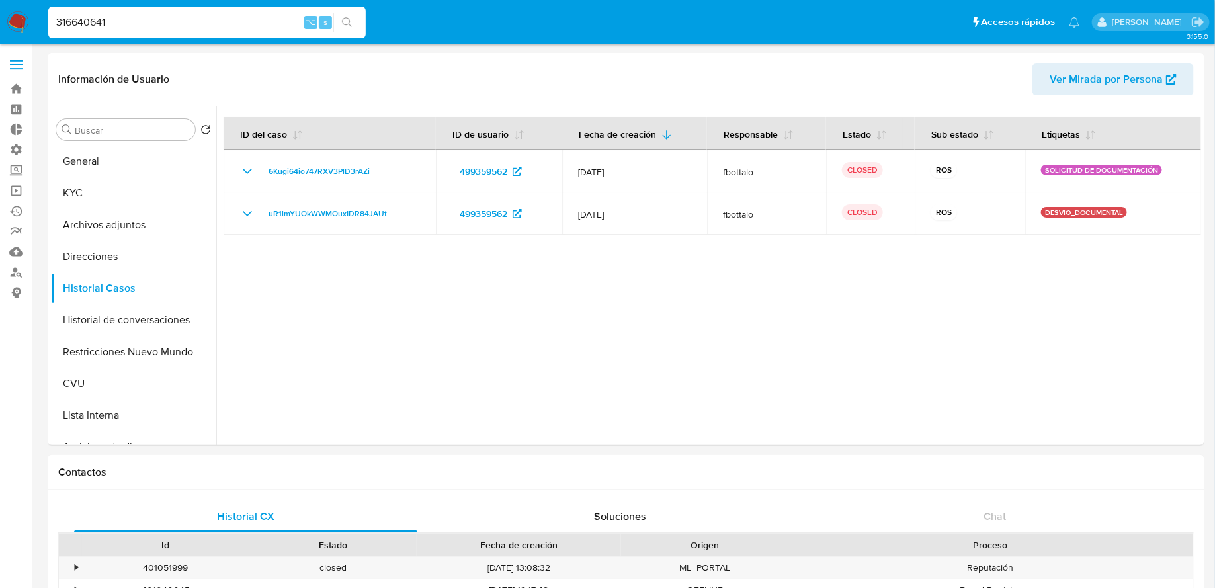
type input "316640641"
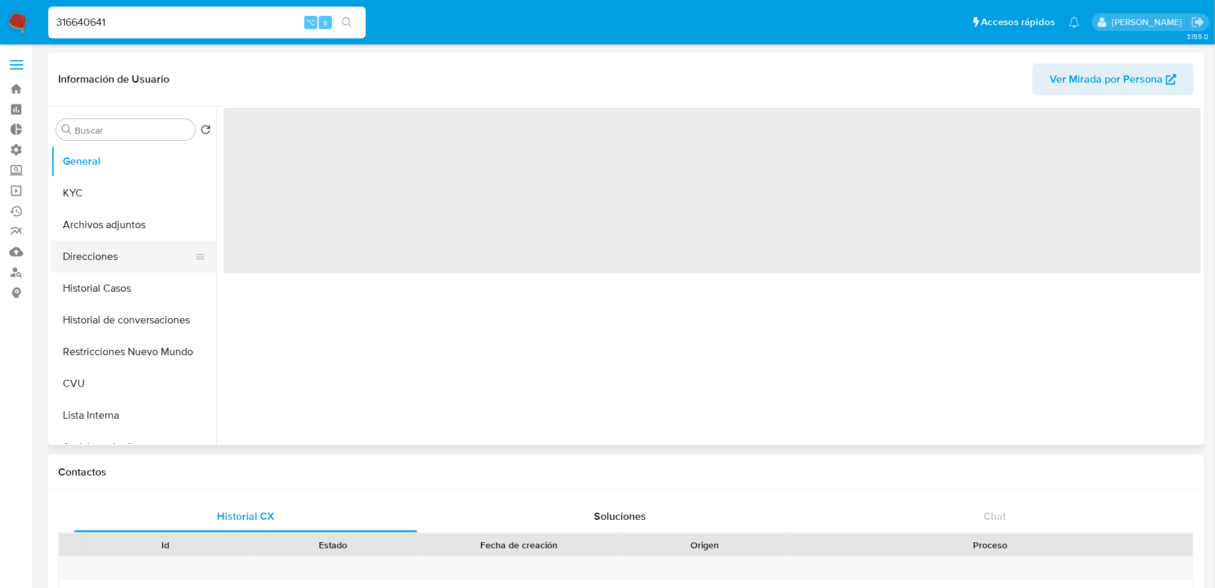
click at [120, 271] on button "Direcciones" at bounding box center [128, 257] width 155 height 32
click at [120, 273] on button "Historial Casos" at bounding box center [128, 288] width 155 height 32
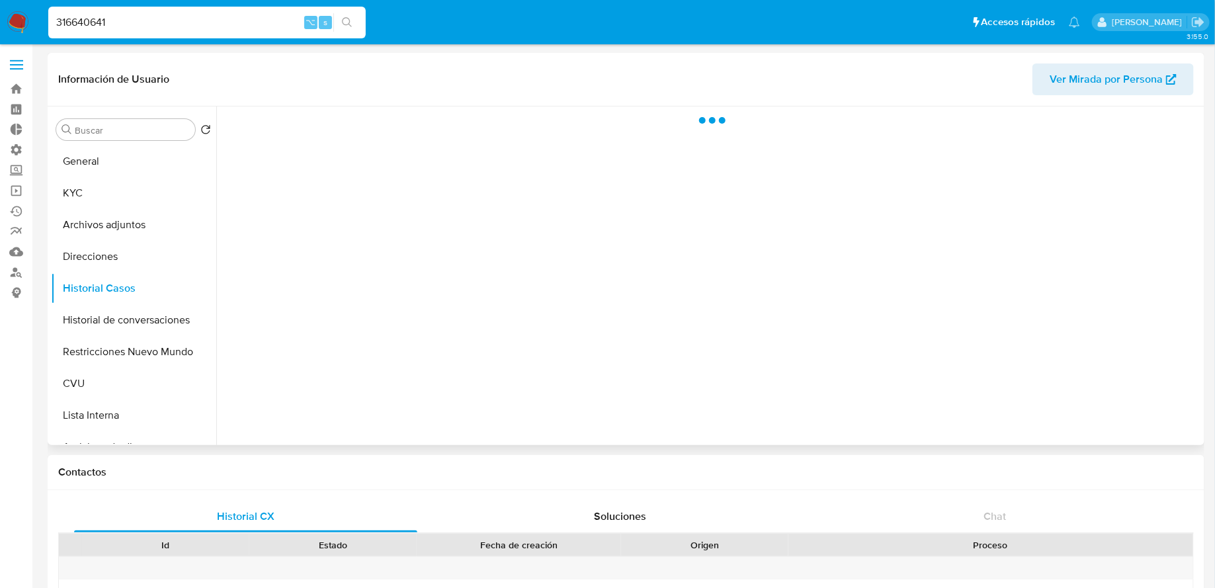
select select "10"
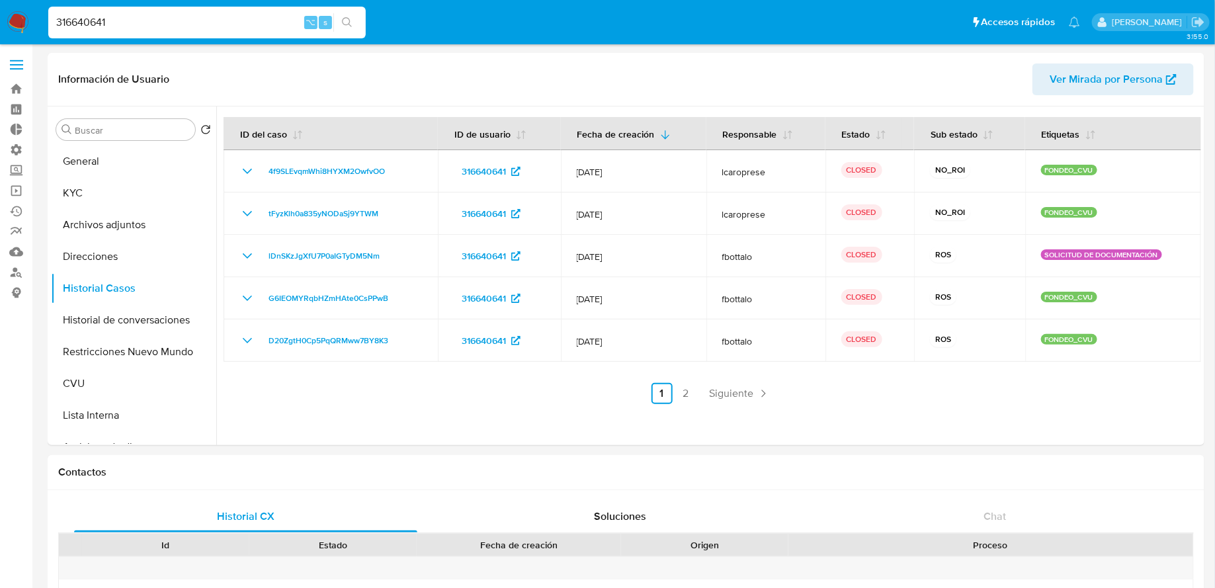
click at [227, 28] on input "316640641" at bounding box center [206, 22] width 317 height 17
paste input "190718490"
type input "190718490"
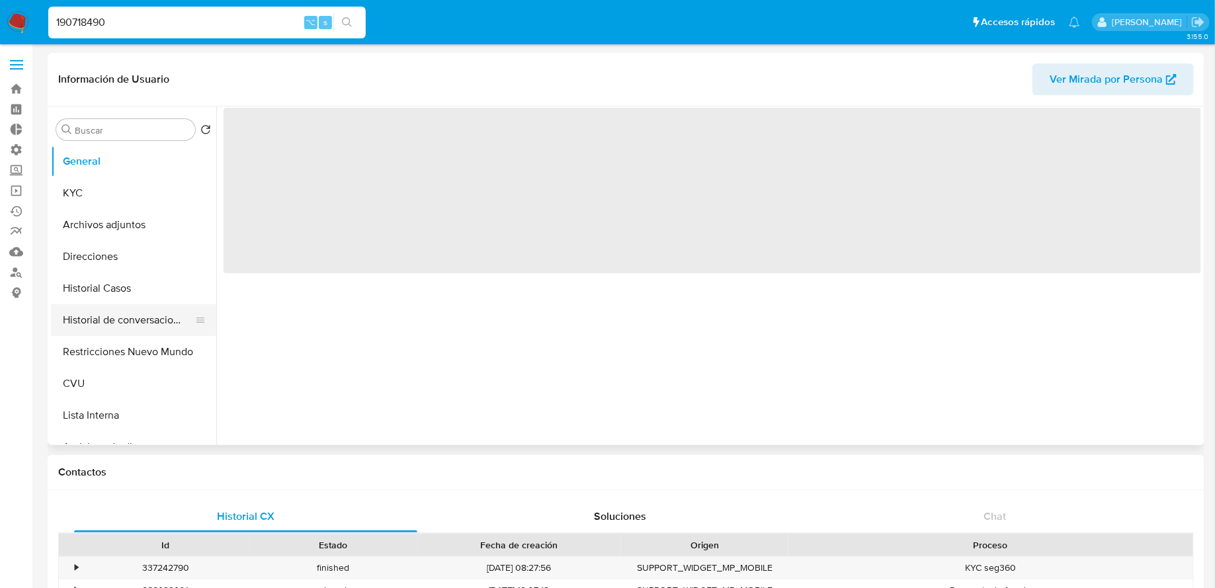
click at [97, 316] on button "Historial de conversaciones" at bounding box center [128, 320] width 155 height 32
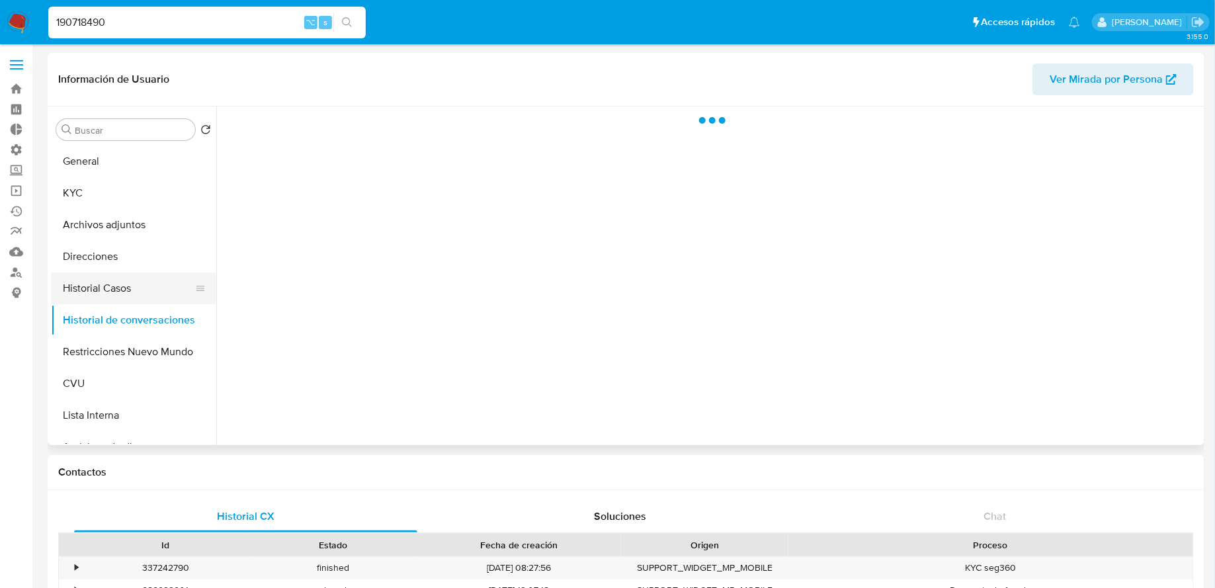
click at [93, 300] on button "Historial Casos" at bounding box center [128, 288] width 155 height 32
select select "10"
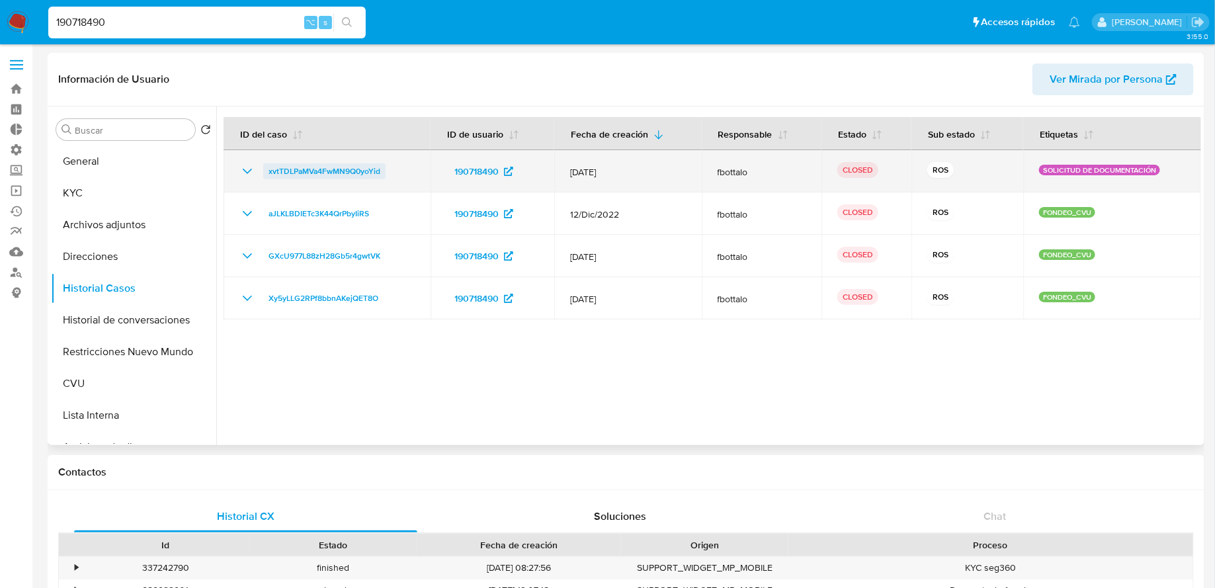
click at [290, 173] on span "xvtTDLPaMVa4FwMN9Q0yoYid" at bounding box center [325, 171] width 112 height 16
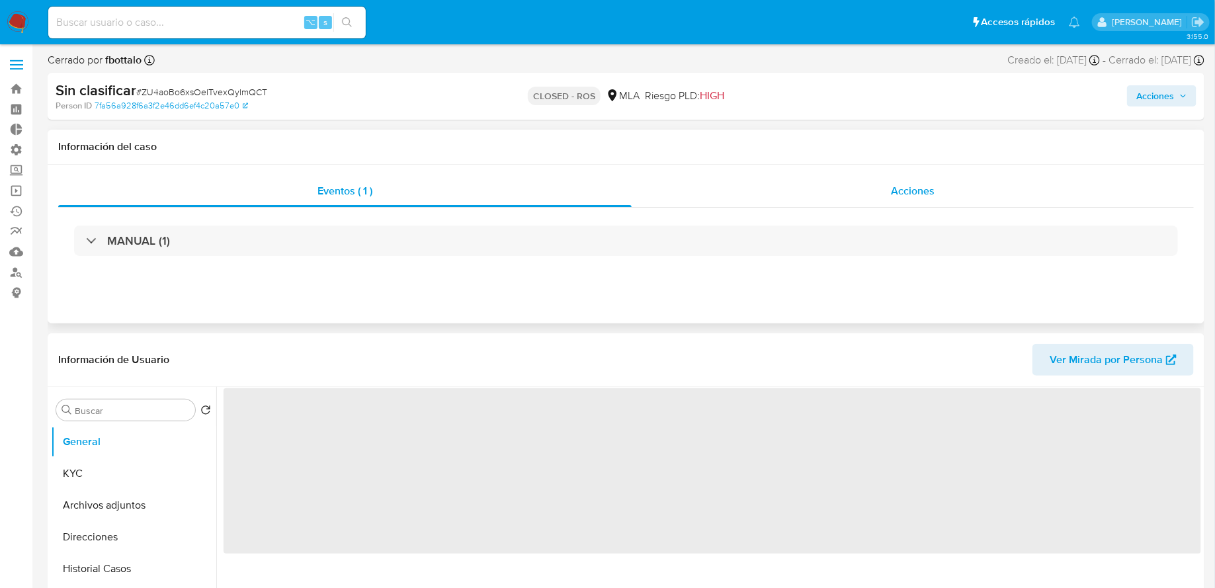
click at [693, 195] on div "Acciones" at bounding box center [913, 191] width 562 height 32
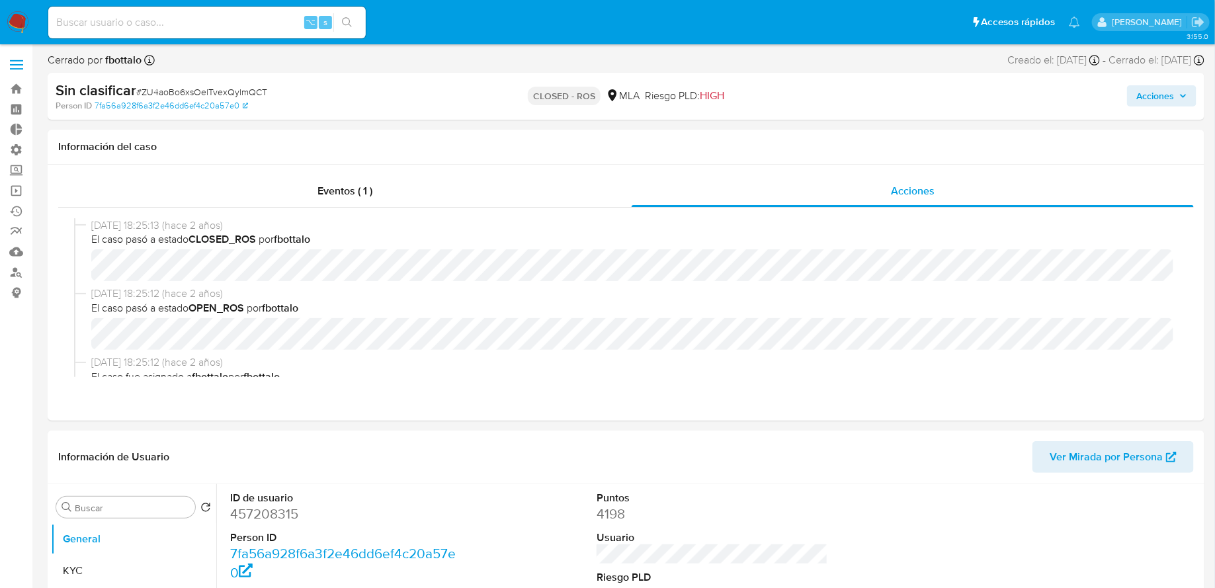
select select "10"
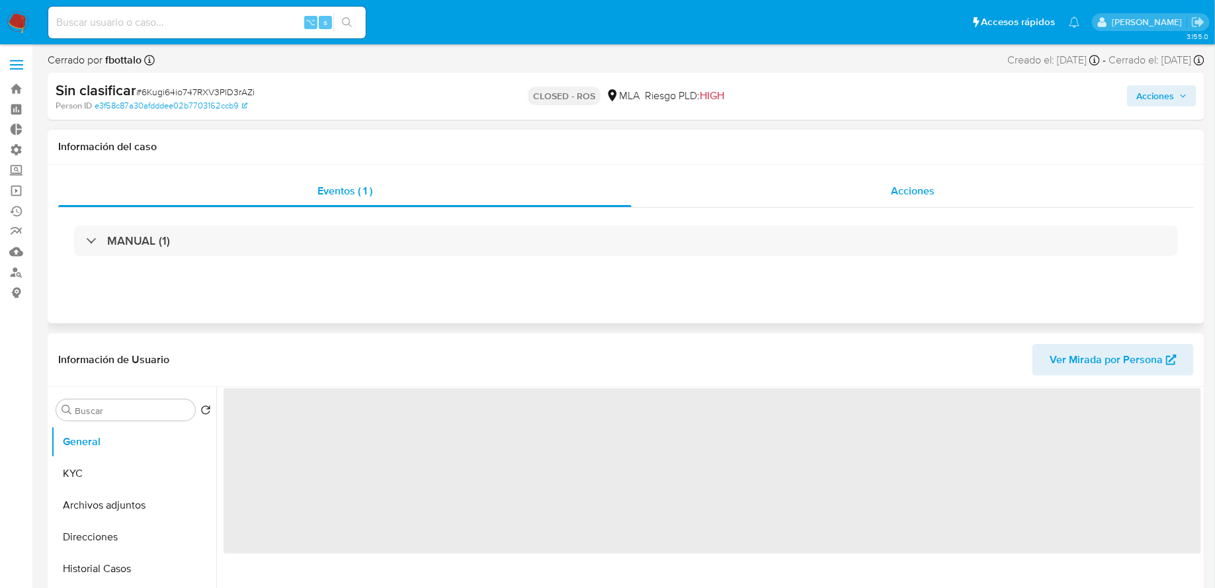
click at [664, 181] on div "Acciones" at bounding box center [913, 191] width 562 height 32
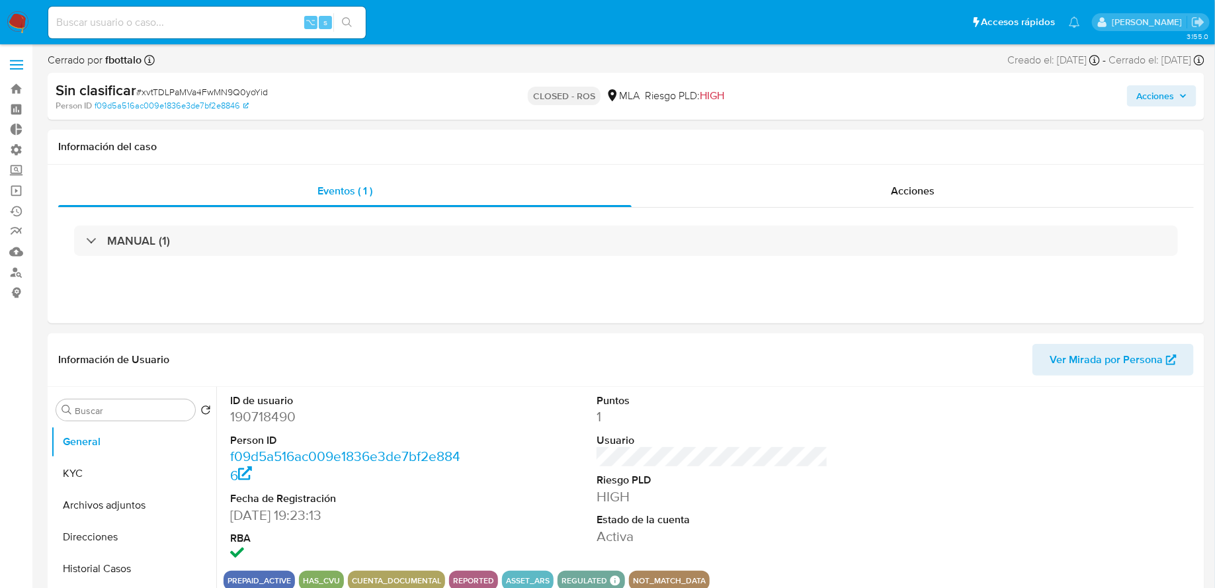
select select "10"
click at [904, 200] on div "Acciones" at bounding box center [913, 191] width 562 height 32
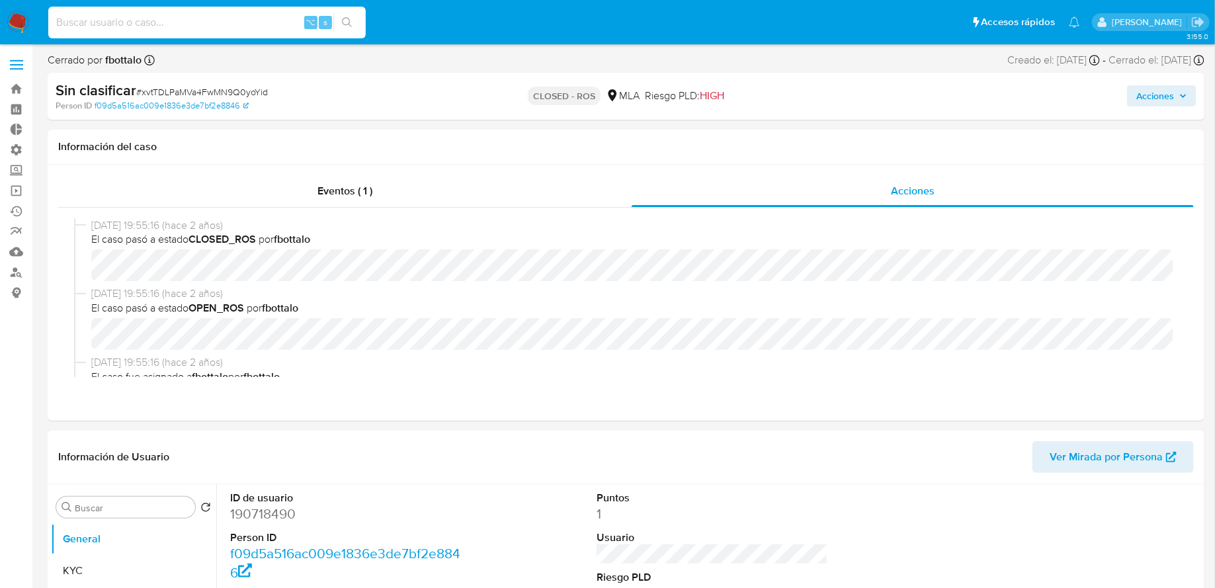
click at [232, 14] on input at bounding box center [206, 22] width 317 height 17
paste input "328622653"
type input "328622653"
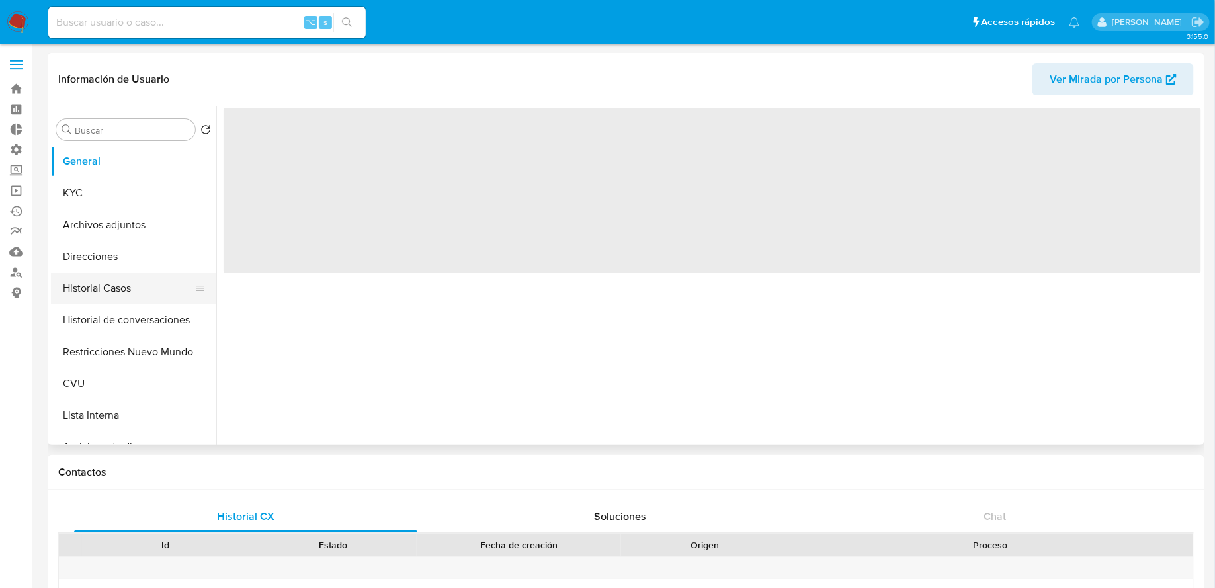
click at [122, 287] on button "Historial Casos" at bounding box center [128, 288] width 155 height 32
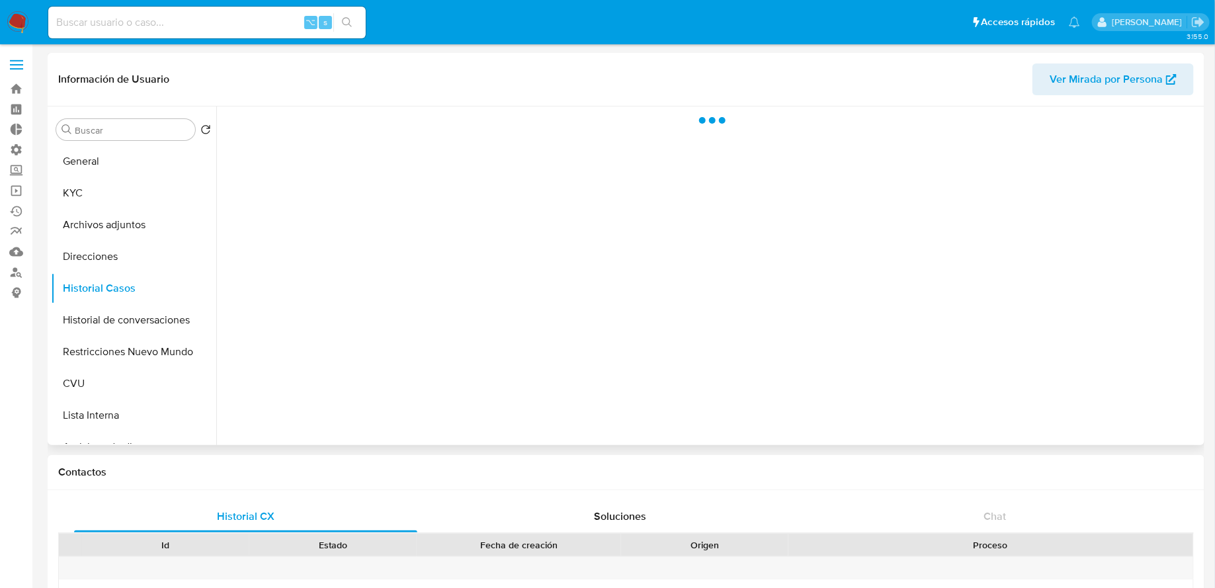
select select "10"
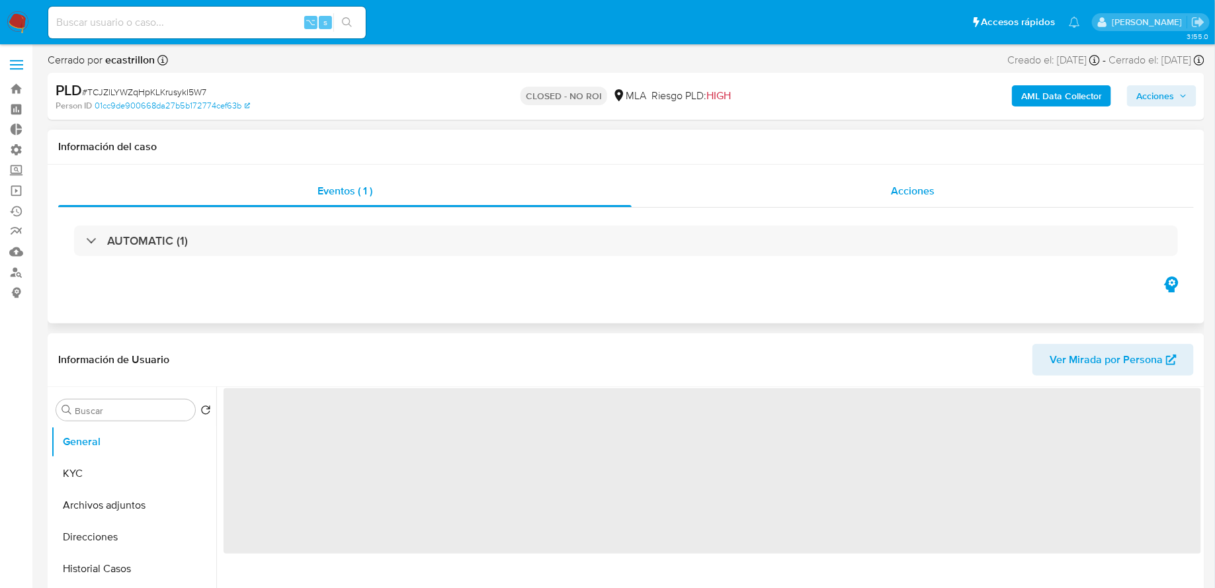
click at [757, 182] on div "Acciones" at bounding box center [913, 191] width 562 height 32
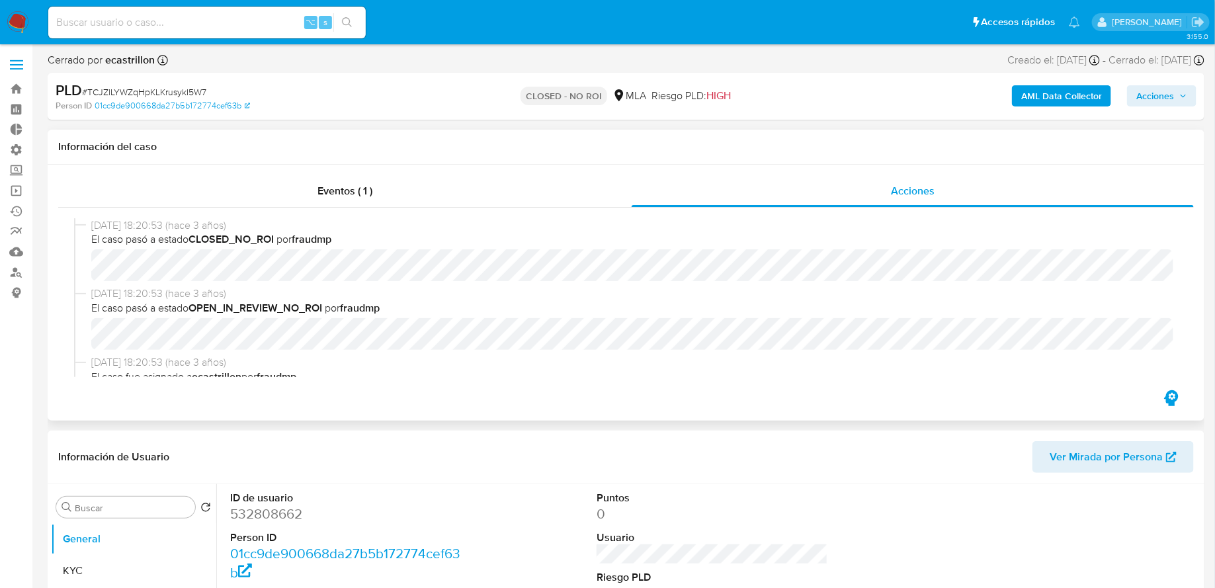
select select "10"
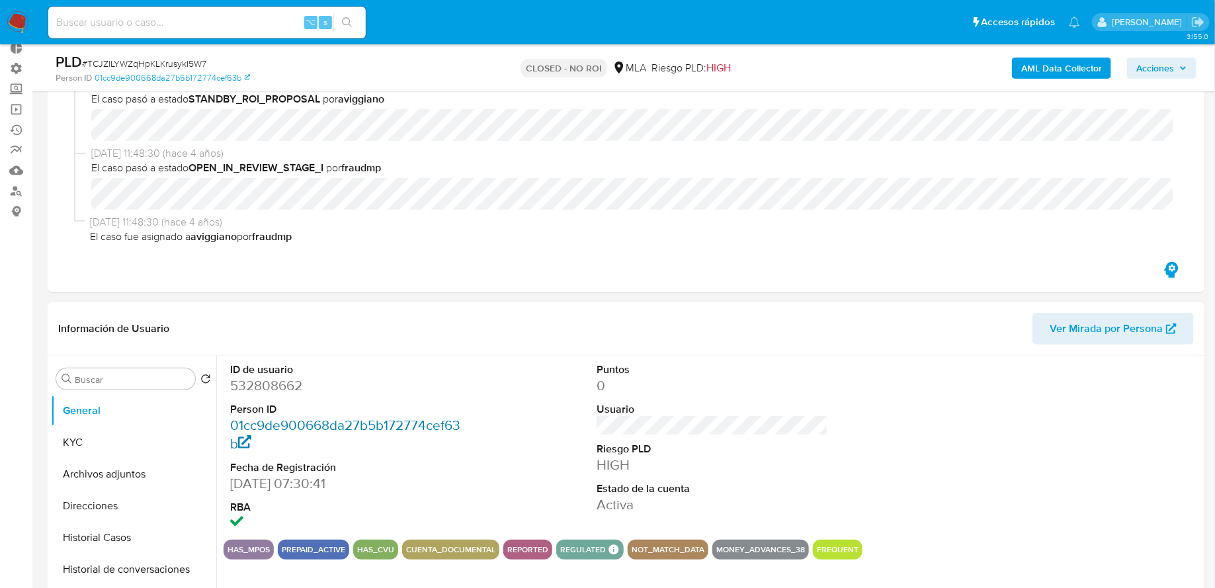
scroll to position [296, 0]
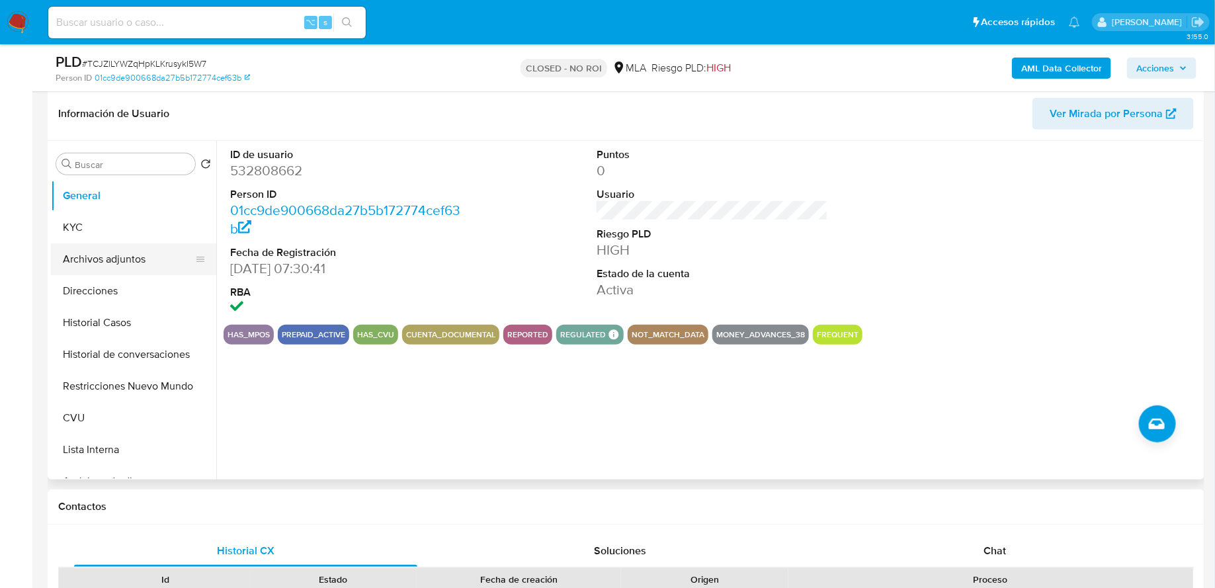
click at [112, 263] on button "Archivos adjuntos" at bounding box center [128, 259] width 155 height 32
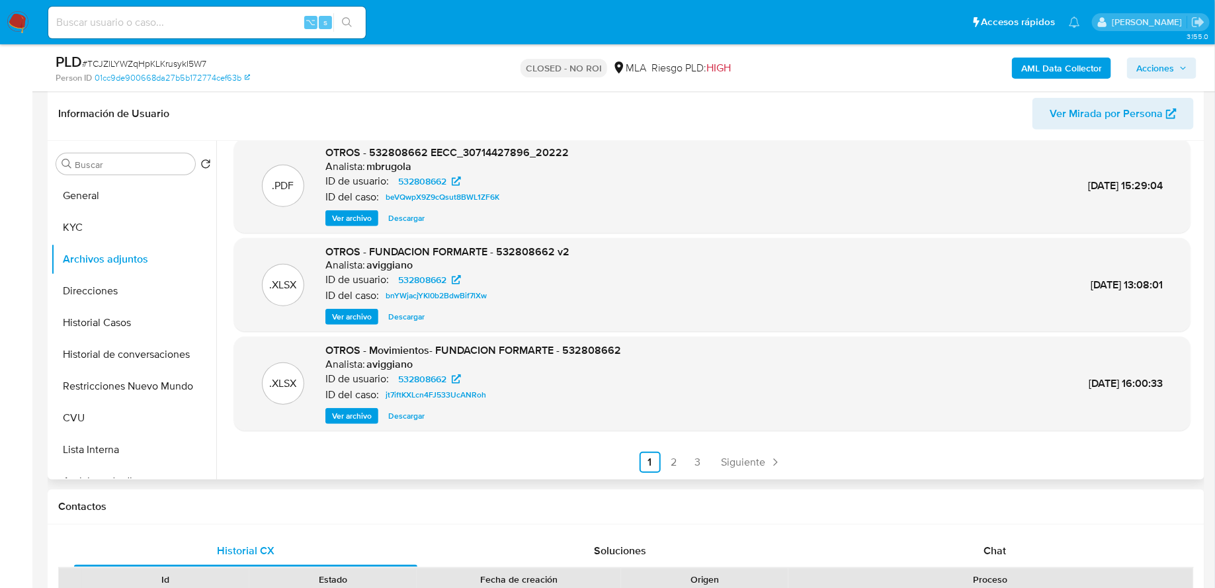
scroll to position [304, 0]
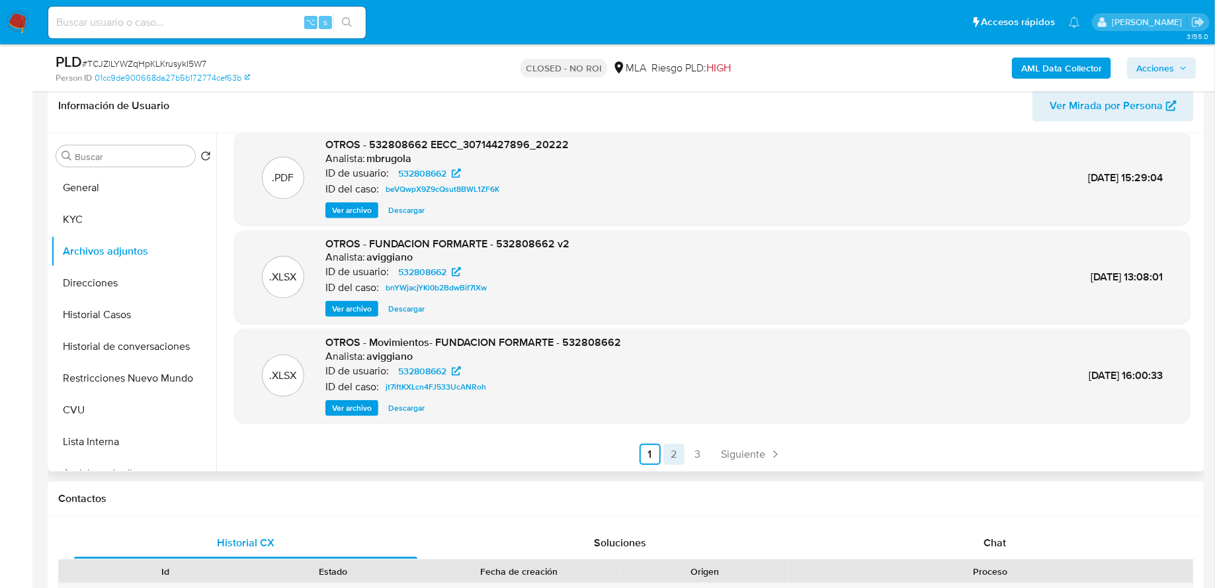
click at [668, 456] on link "2" at bounding box center [673, 454] width 21 height 21
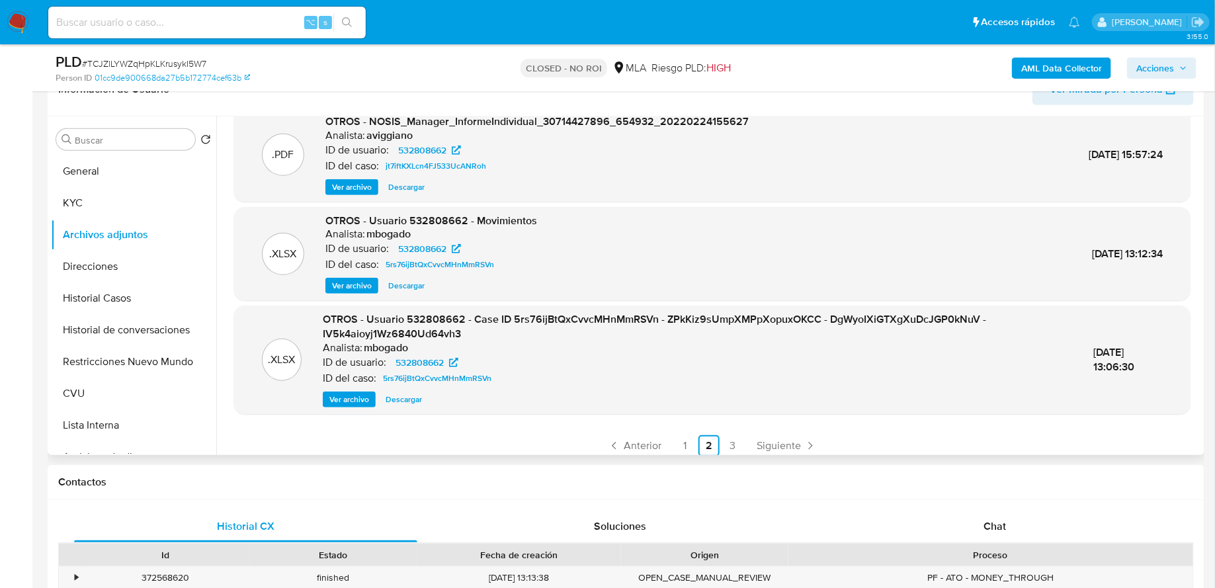
scroll to position [126, 0]
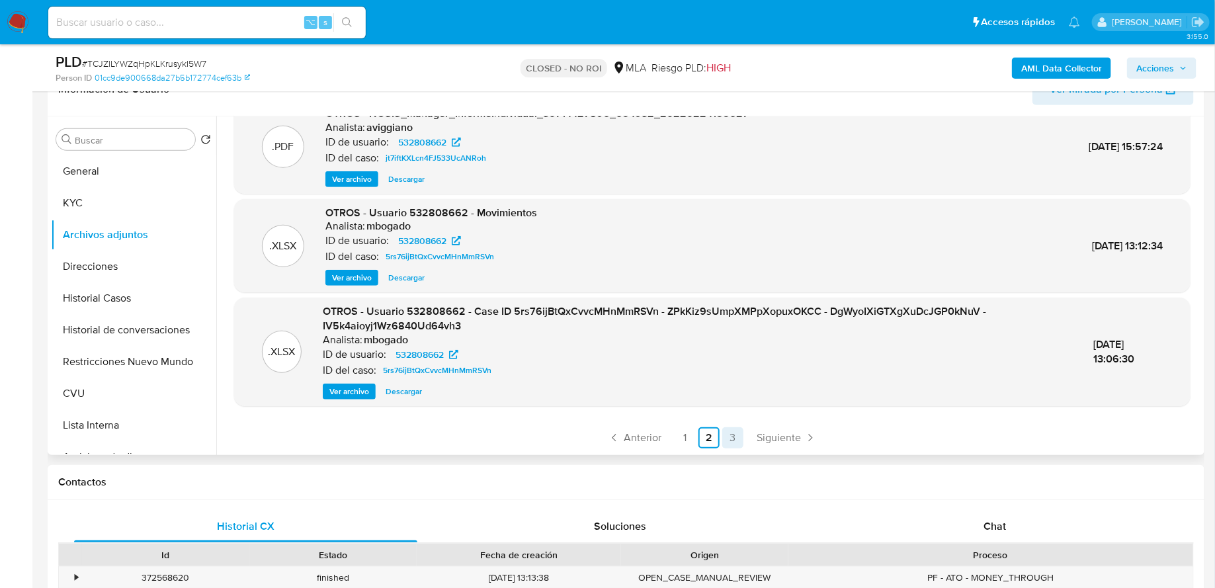
click at [728, 437] on link "3" at bounding box center [732, 437] width 21 height 21
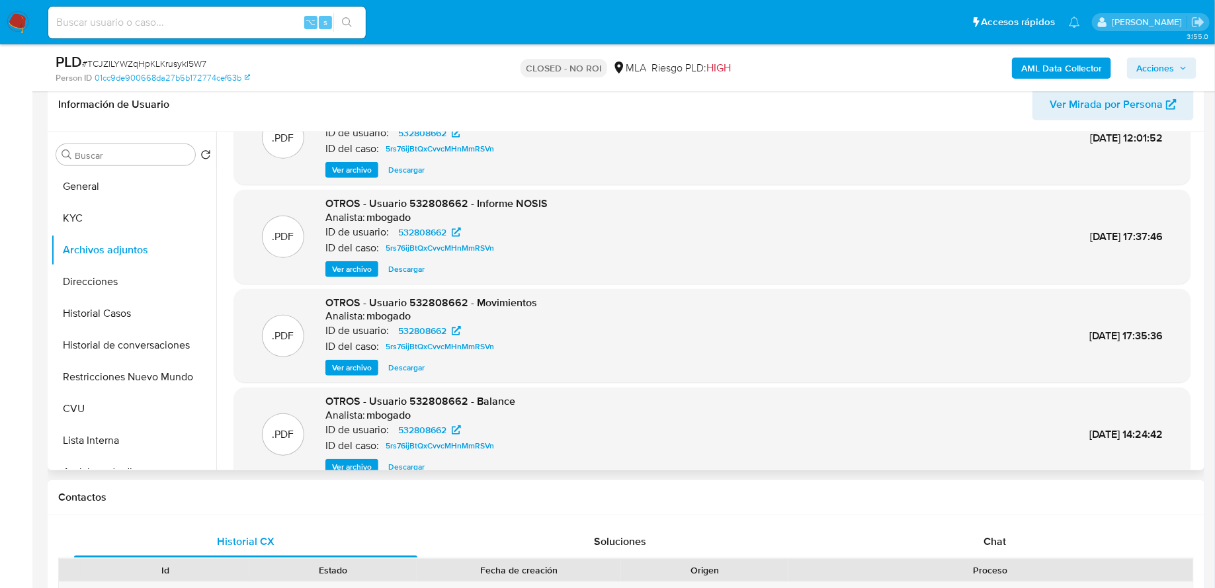
scroll to position [111, 0]
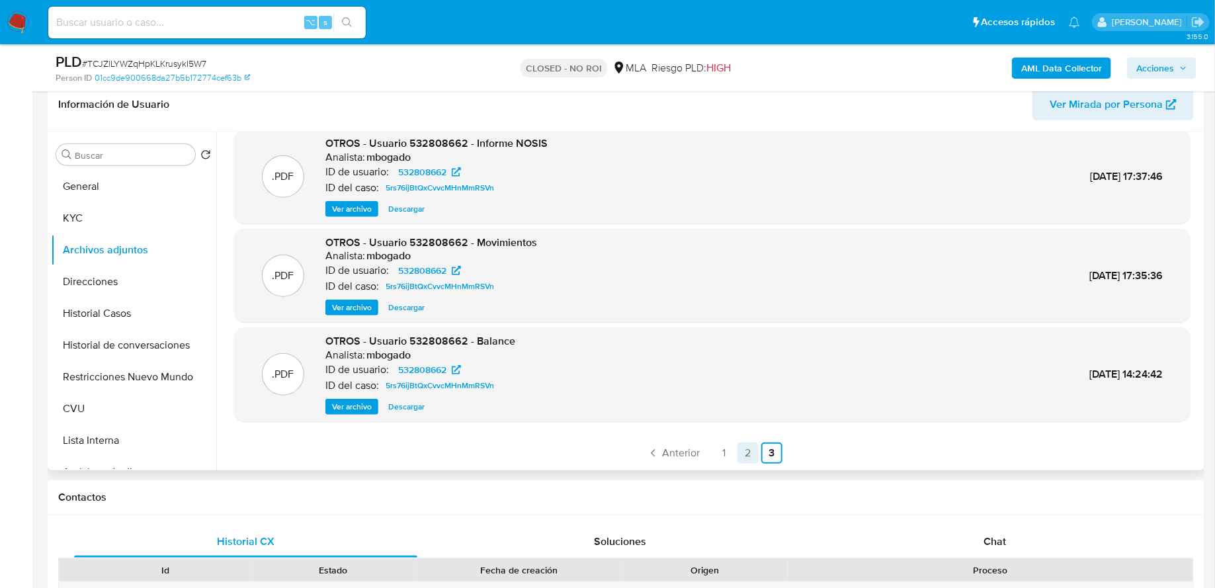
click at [742, 459] on link "2" at bounding box center [747, 452] width 21 height 21
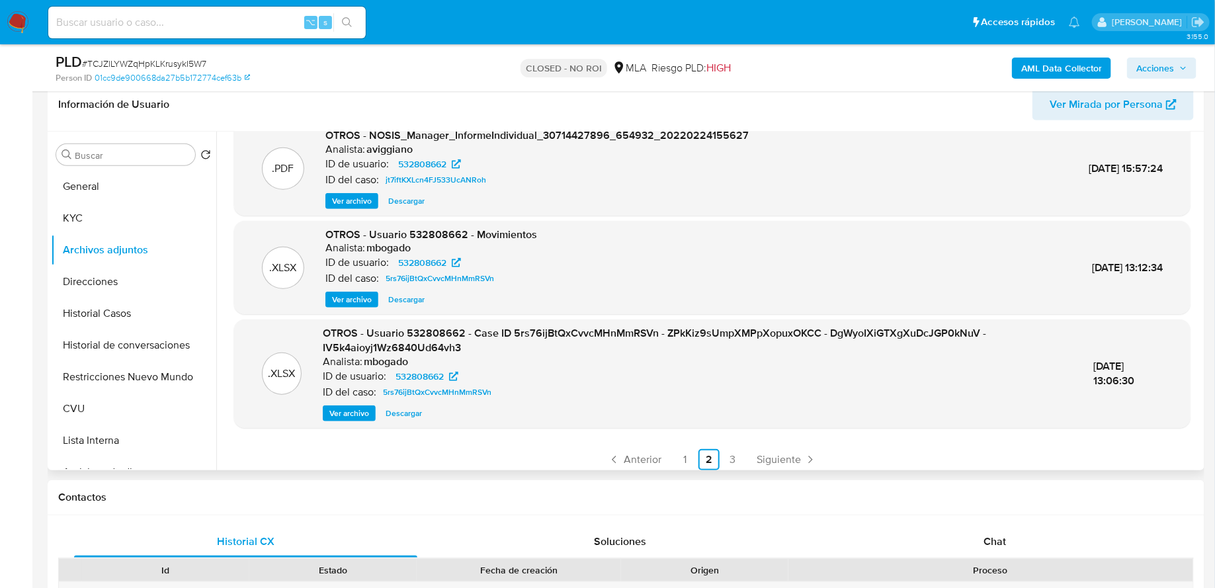
scroll to position [117, 0]
click at [344, 413] on span "Ver archivo" at bounding box center [349, 415] width 40 height 13
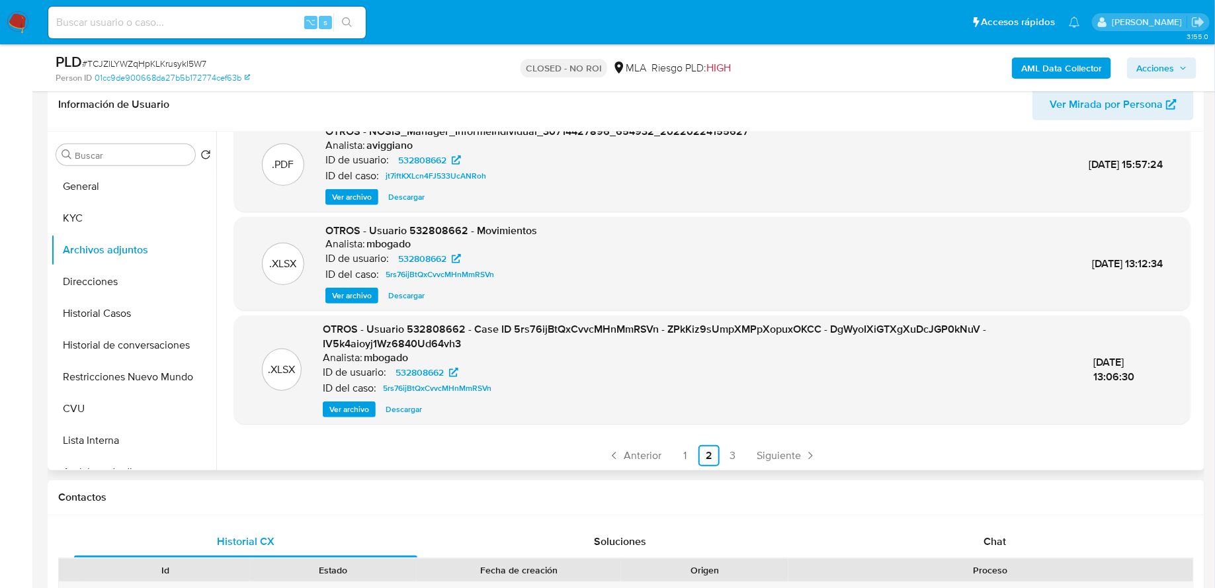
scroll to position [126, 0]
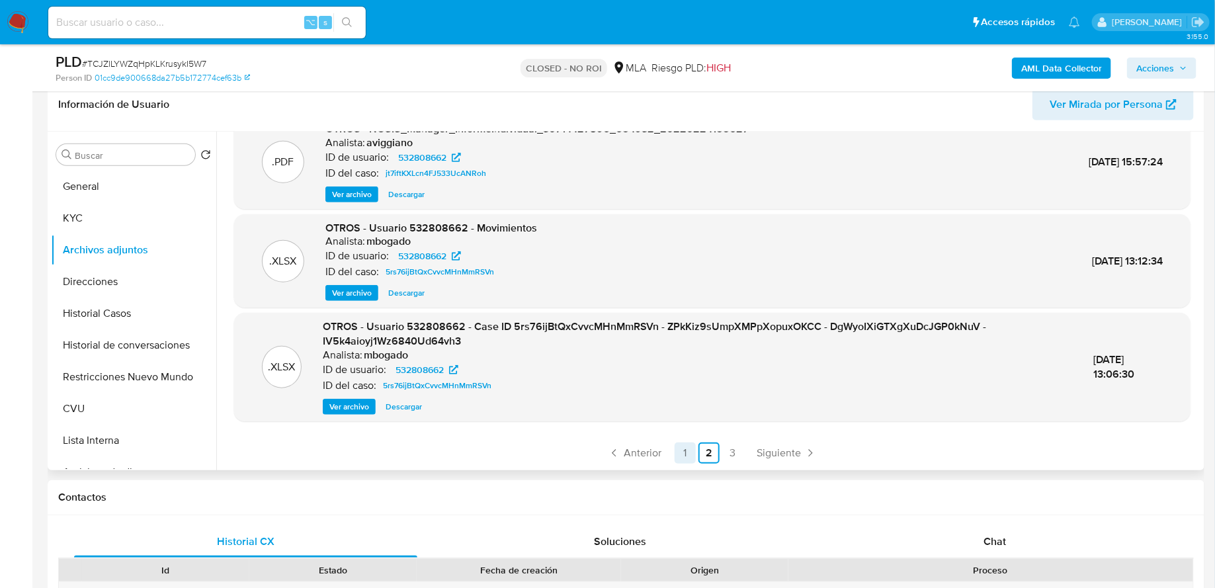
click at [689, 443] on link "1" at bounding box center [685, 452] width 21 height 21
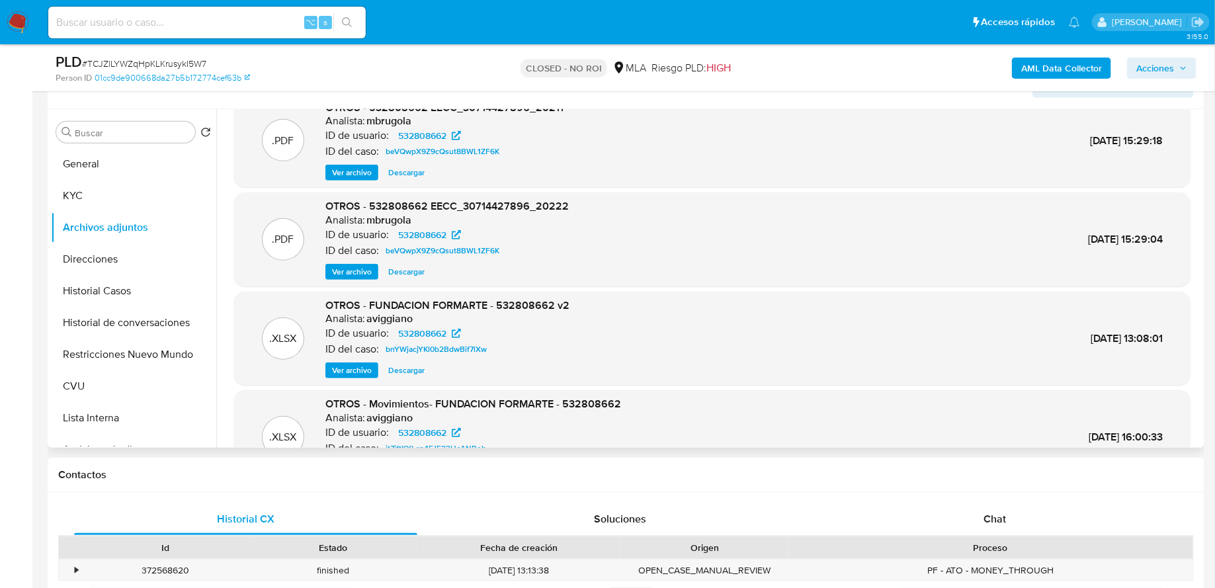
scroll to position [0, 0]
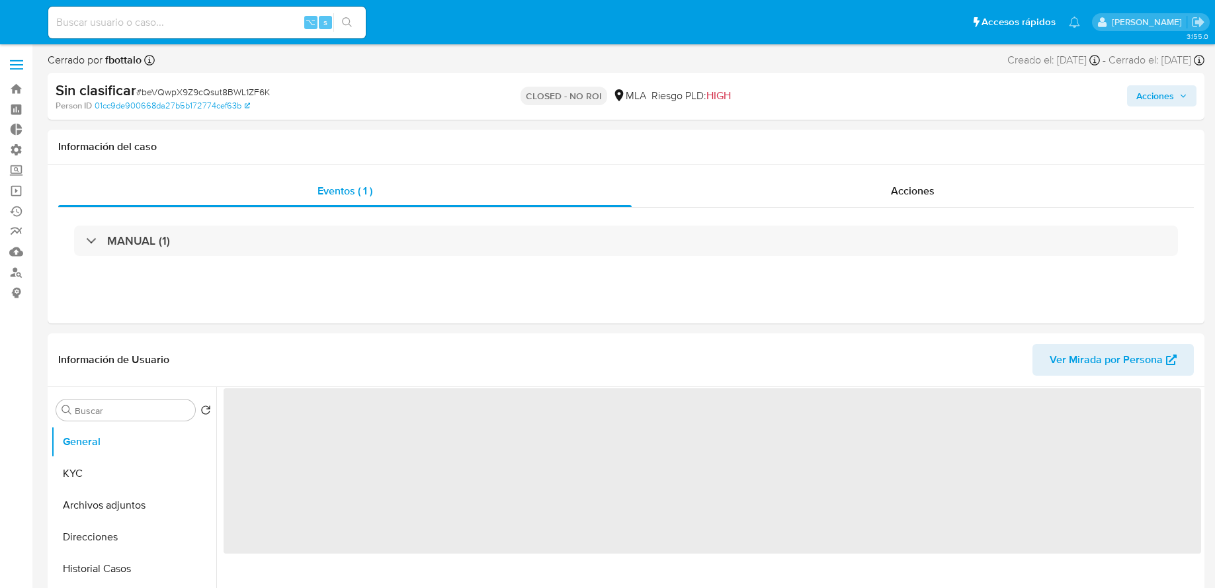
select select "10"
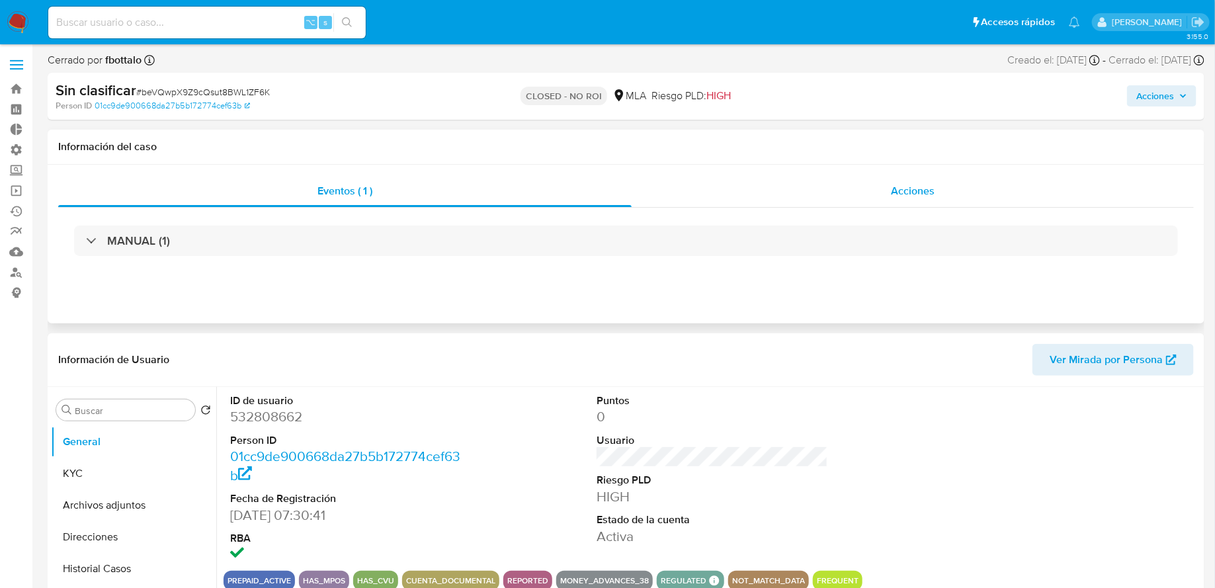
click at [741, 191] on div "Acciones" at bounding box center [913, 191] width 562 height 32
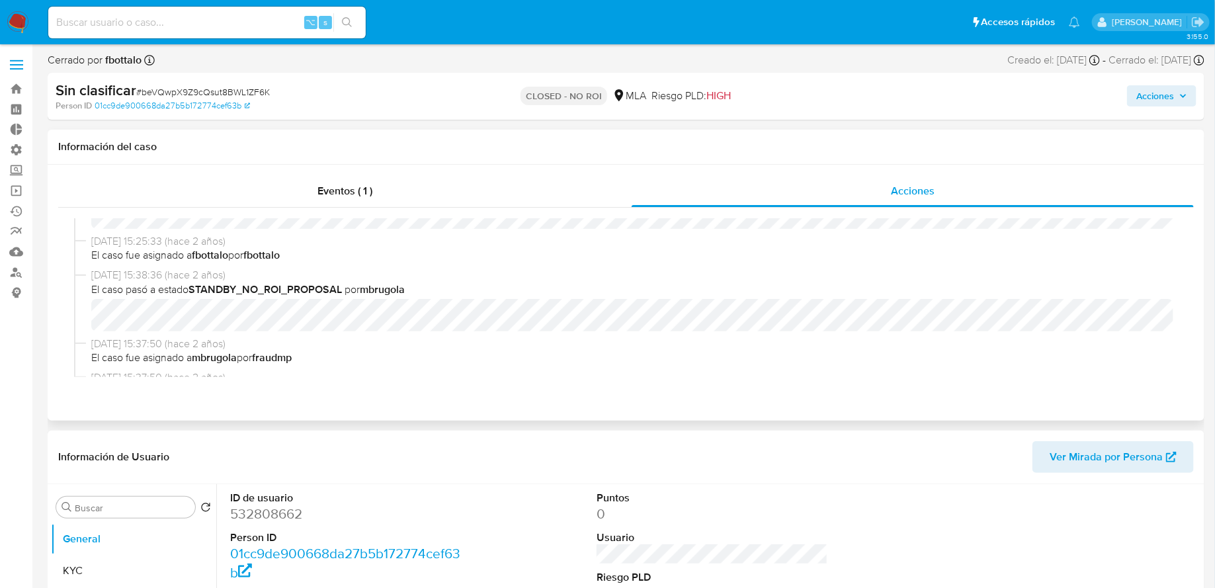
scroll to position [237, 0]
